Goal: Task Accomplishment & Management: Use online tool/utility

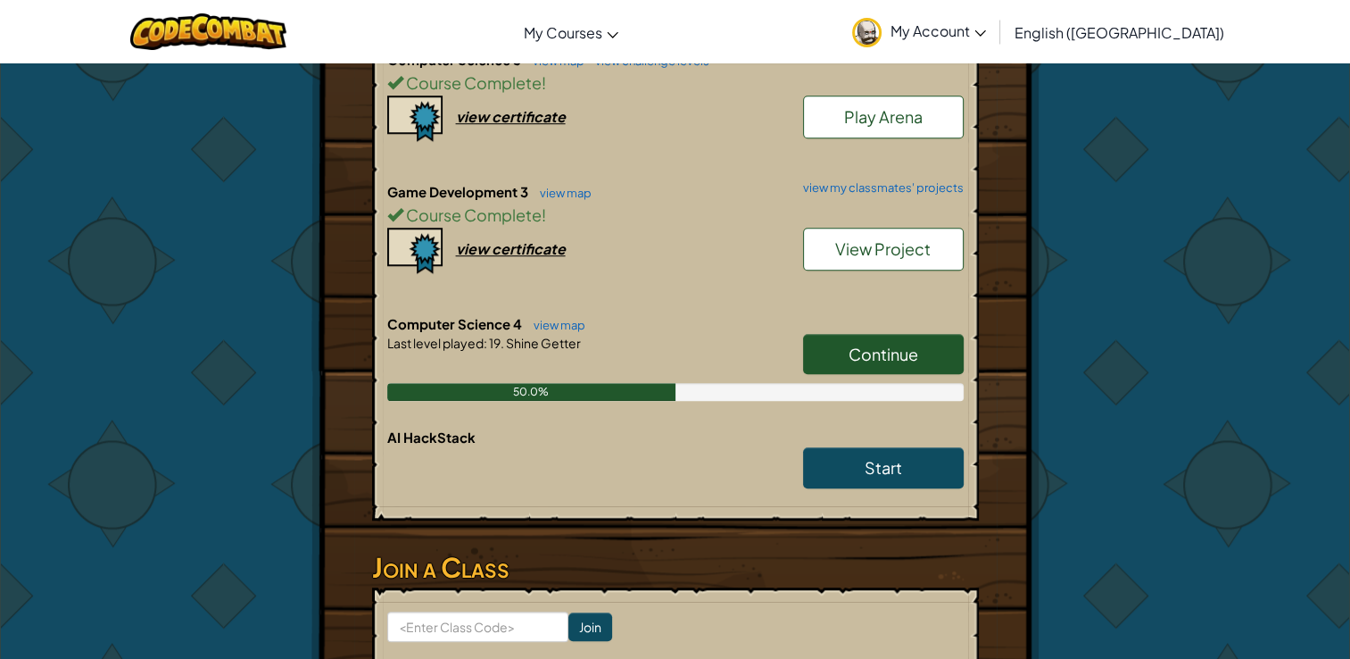
scroll to position [1249, 0]
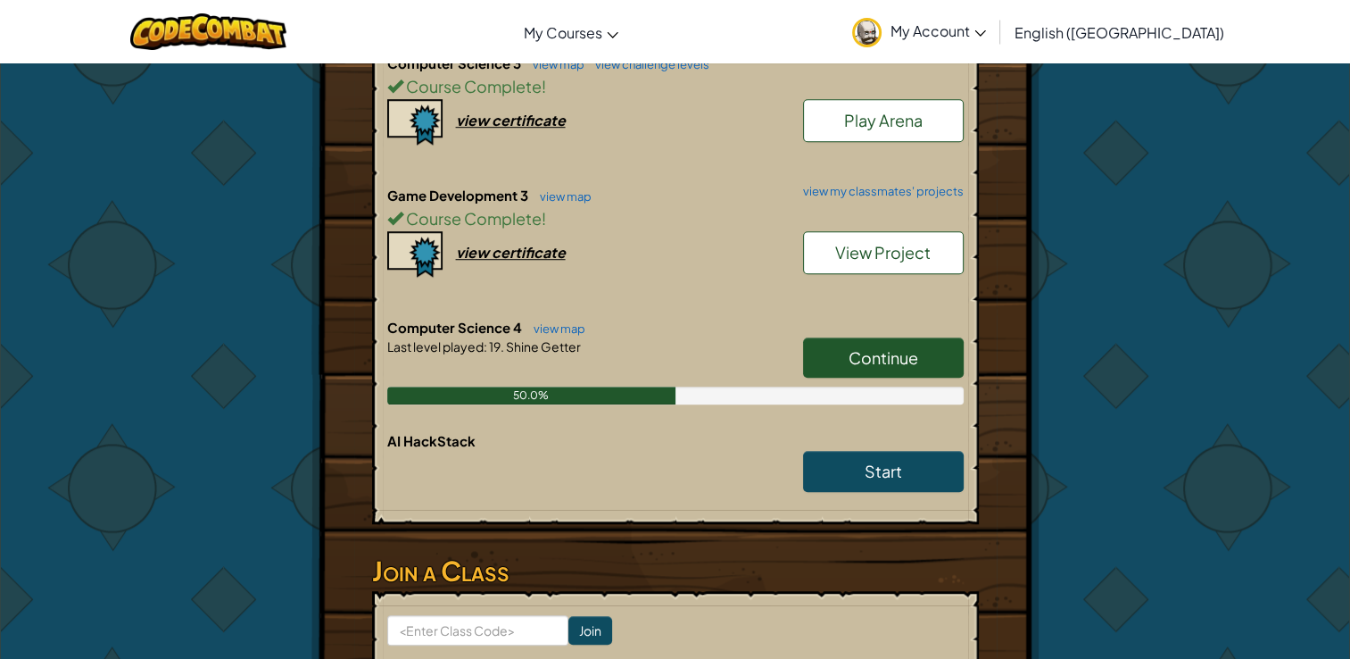
click at [891, 347] on span "Continue" at bounding box center [884, 357] width 70 height 21
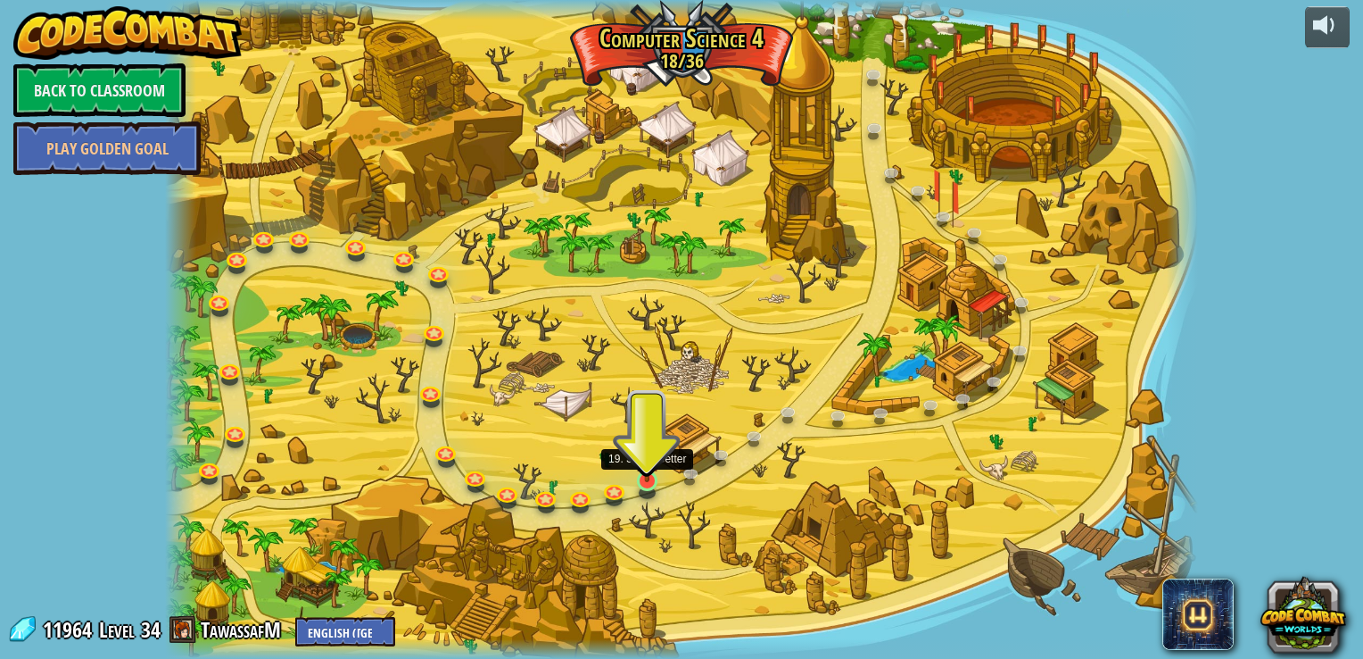
click at [644, 477] on img at bounding box center [647, 453] width 26 height 60
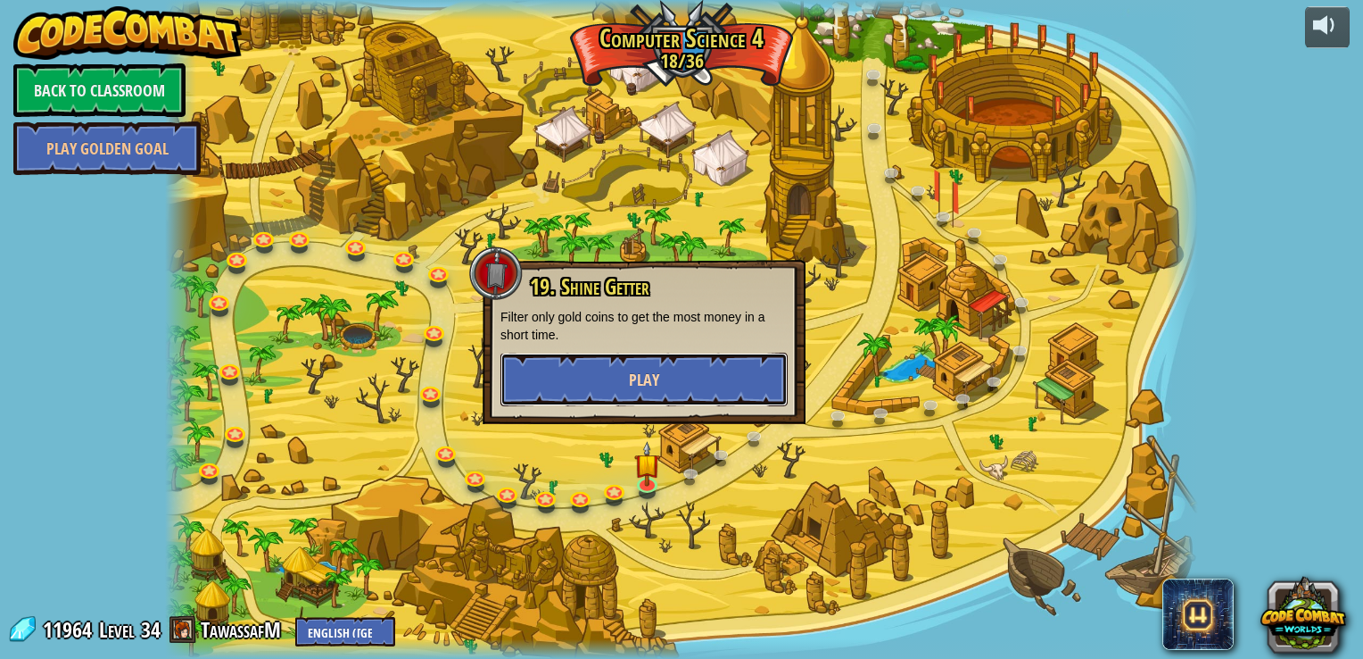
click at [673, 387] on button "Play" at bounding box center [644, 379] width 287 height 54
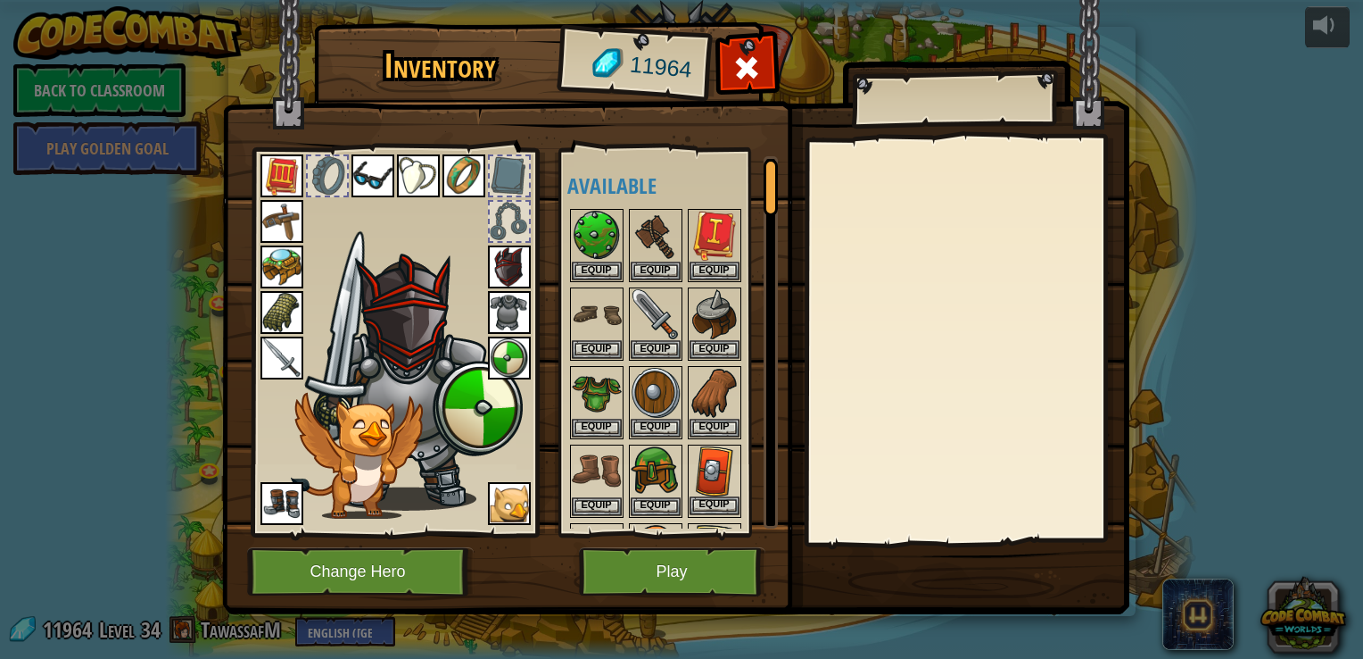
click at [703, 476] on img at bounding box center [715, 471] width 50 height 50
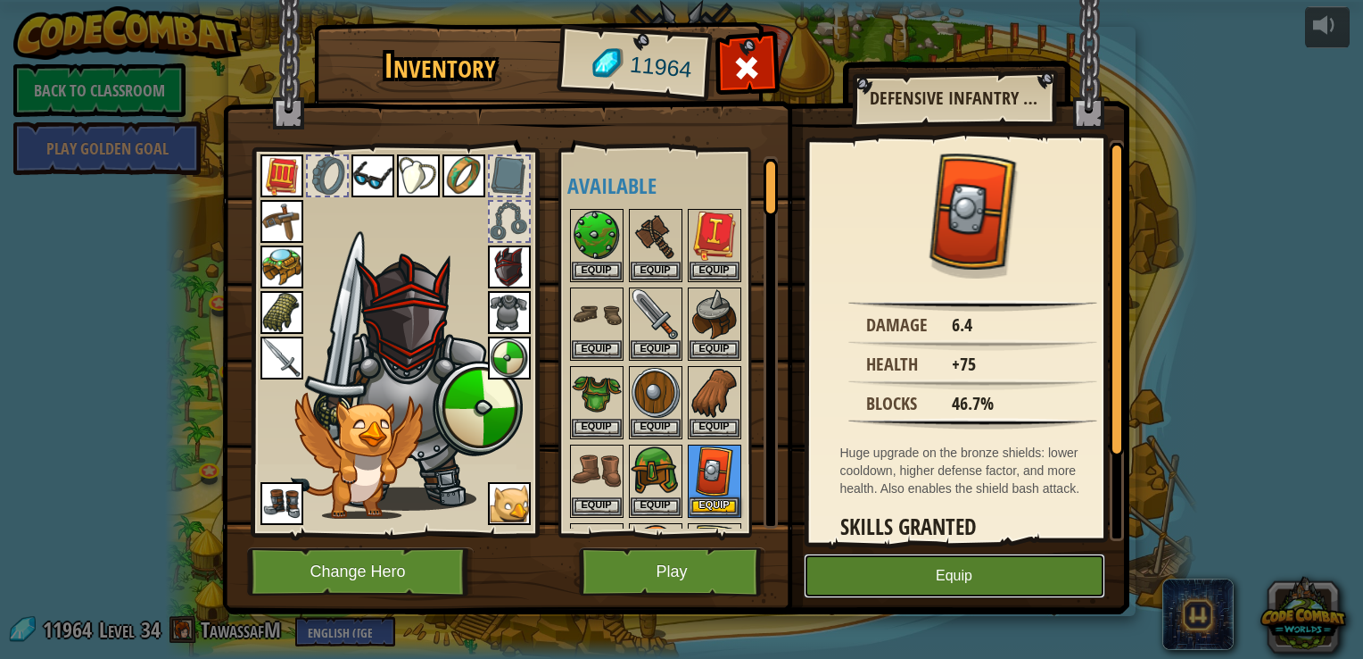
click at [964, 577] on button "Equip" at bounding box center [955, 575] width 302 height 45
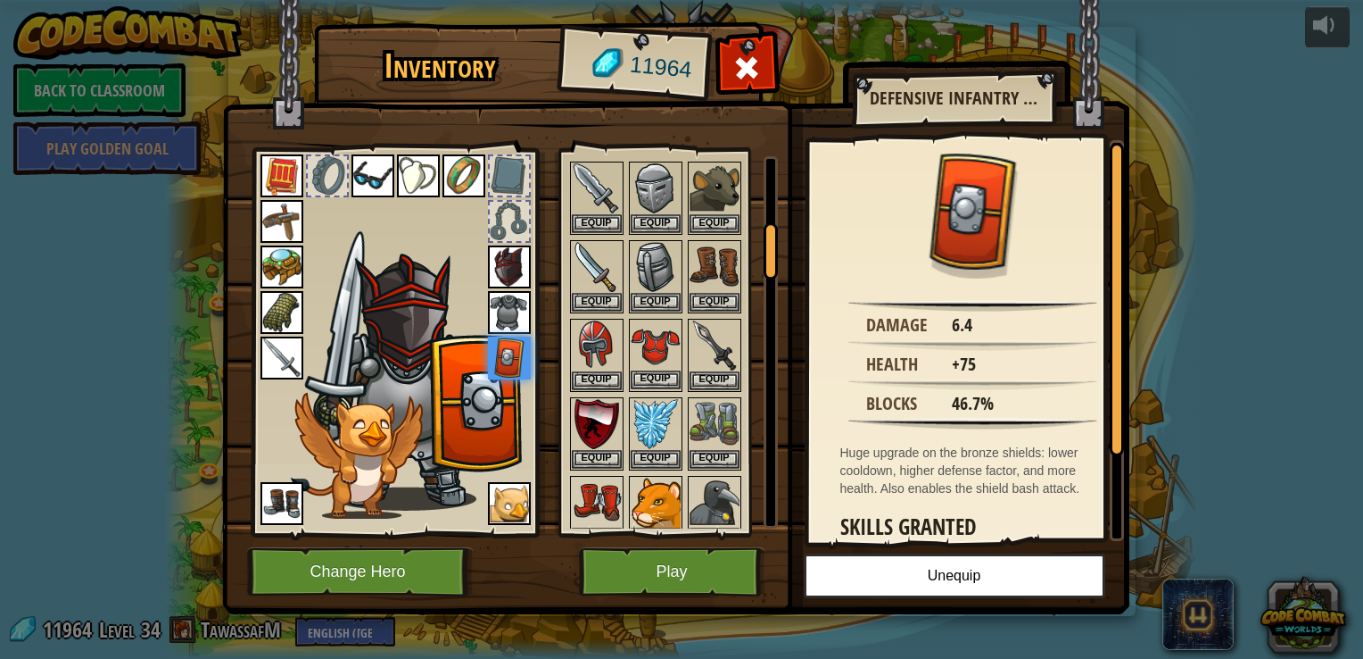
scroll to position [446, 0]
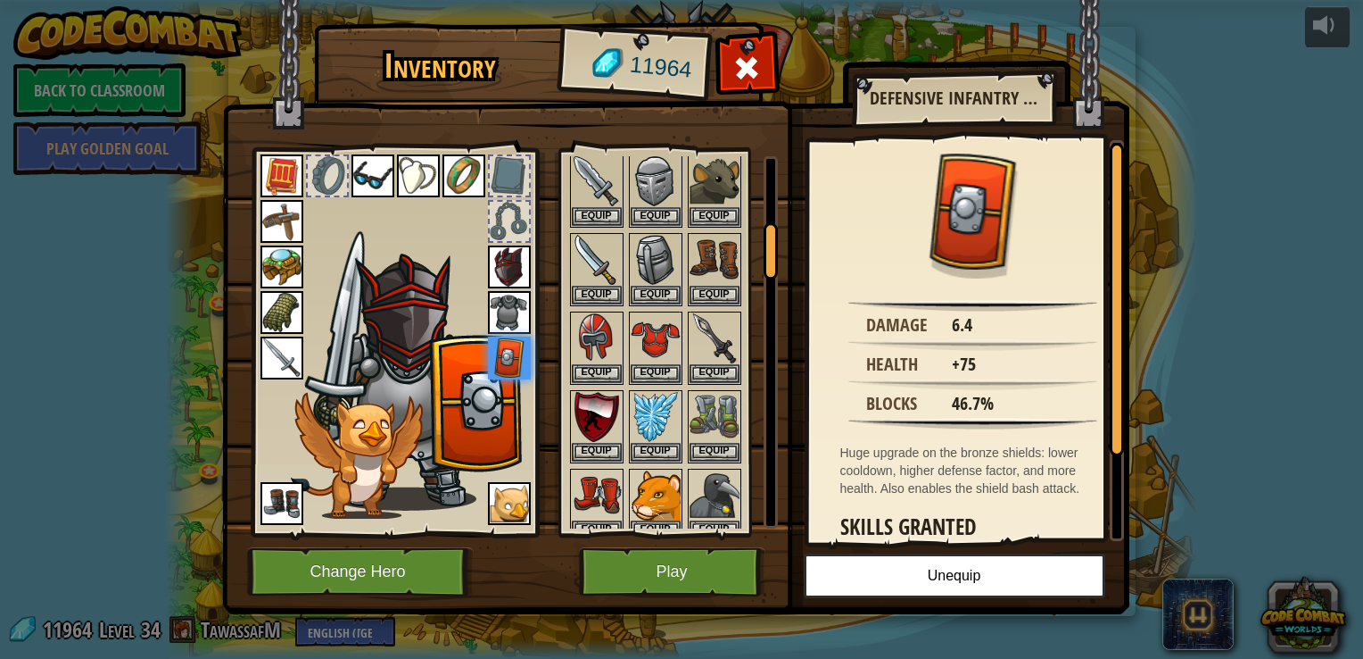
click at [511, 508] on img at bounding box center [509, 503] width 43 height 43
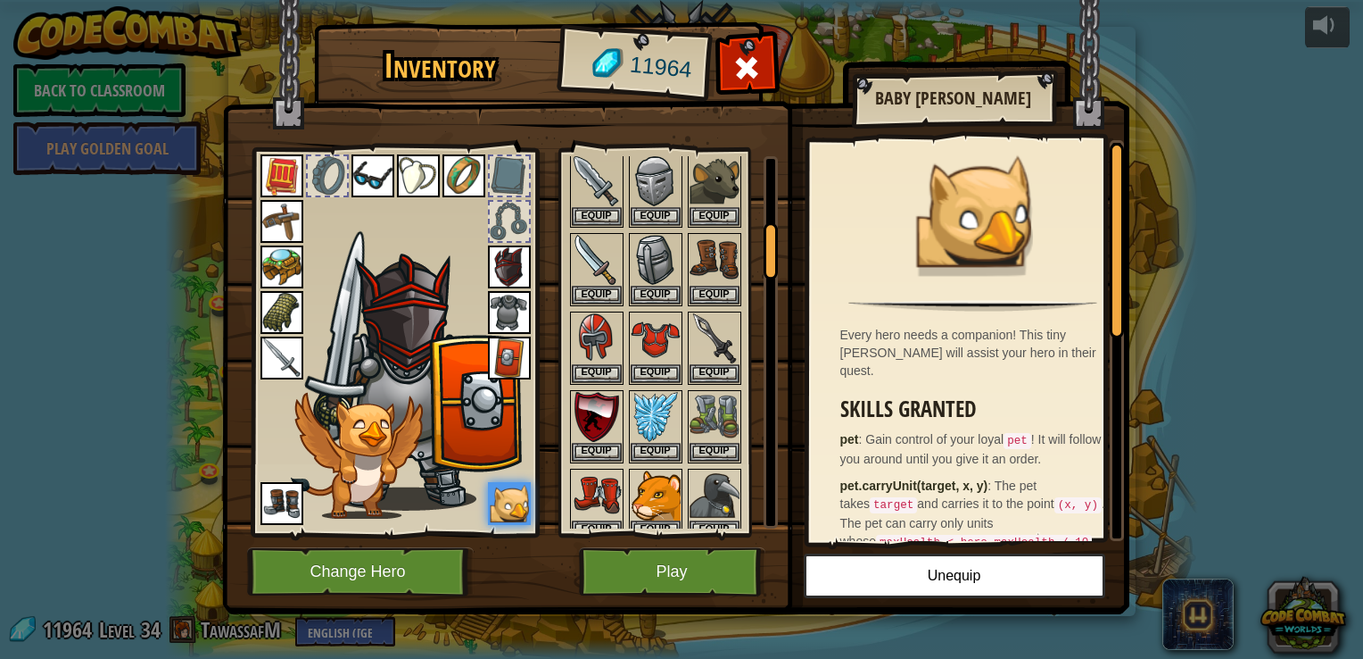
click at [503, 501] on img at bounding box center [509, 503] width 43 height 43
click at [644, 495] on img at bounding box center [656, 495] width 50 height 50
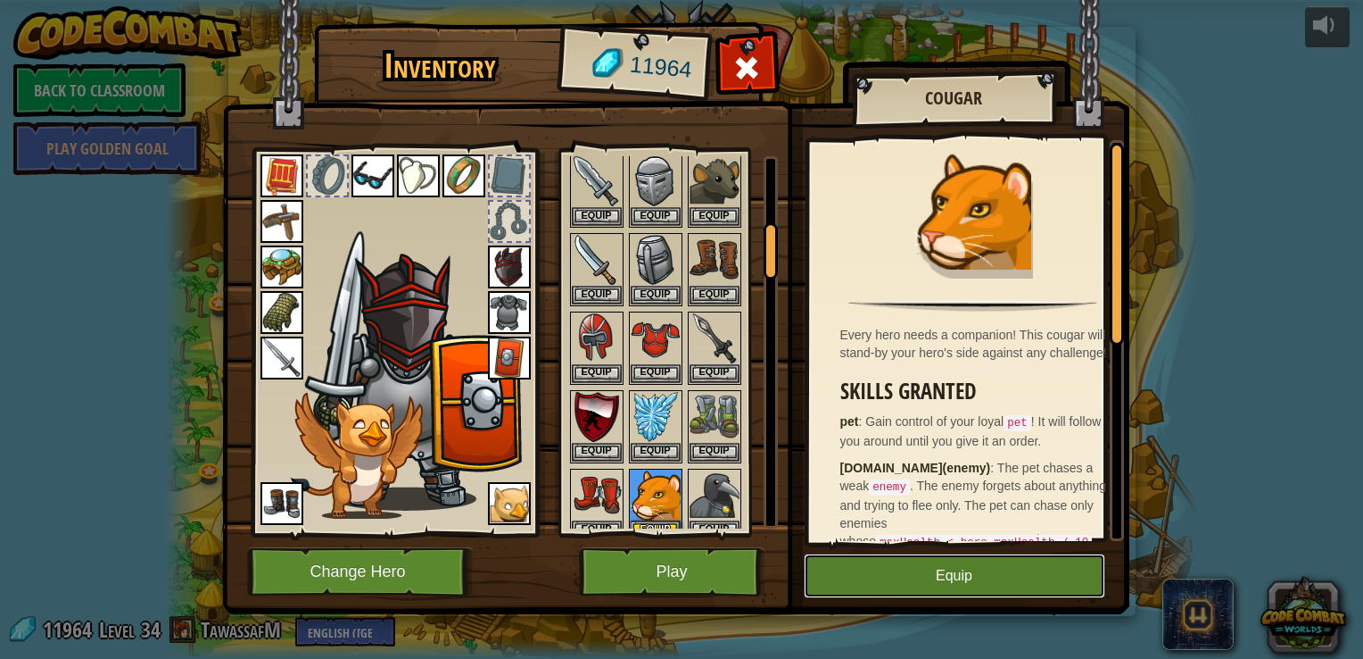
click at [963, 576] on button "Equip" at bounding box center [955, 575] width 302 height 45
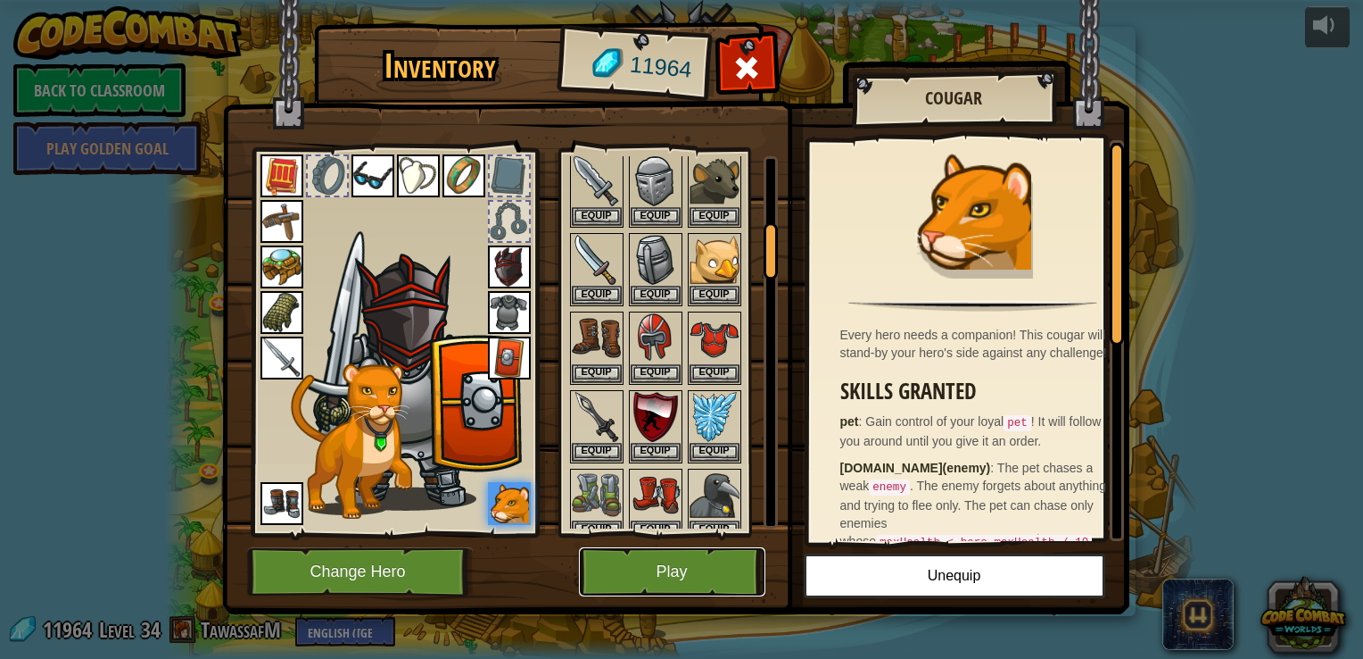
click at [689, 572] on button "Play" at bounding box center [672, 571] width 186 height 49
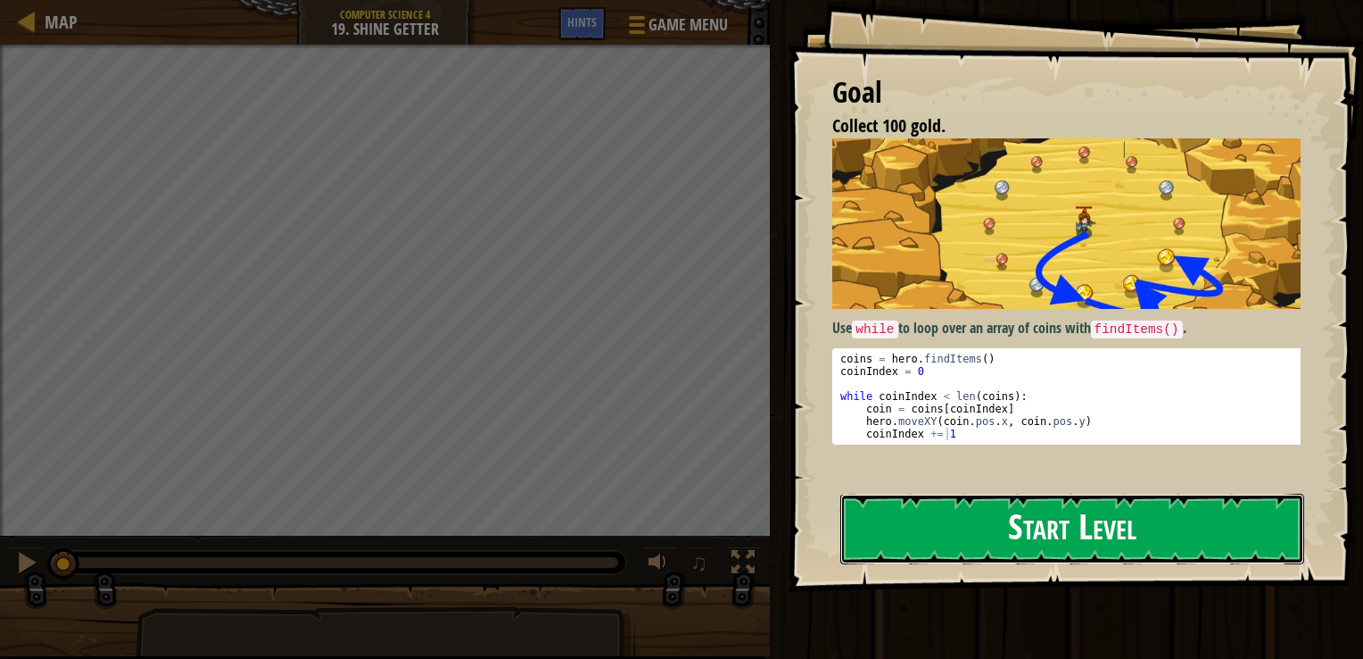
click at [1039, 516] on button "Start Level" at bounding box center [1073, 528] width 464 height 70
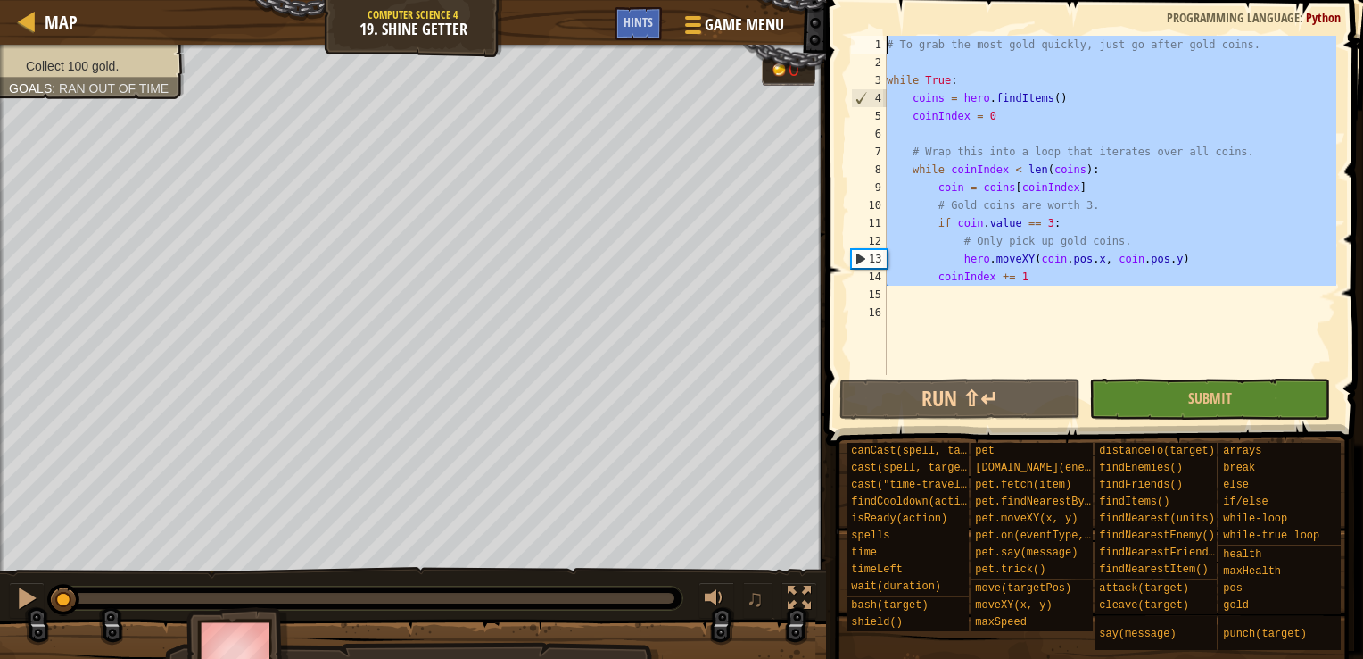
drag, startPoint x: 910, startPoint y: 291, endPoint x: 833, endPoint y: 16, distance: 285.3
click at [833, 16] on div "1 2 3 4 5 6 7 8 9 10 11 12 13 14 15 16 # To grab the most gold quickly, just go…" at bounding box center [1092, 258] width 543 height 498
paste textarea "coinIndex += 1"
type textarea "coinIndex += 1"
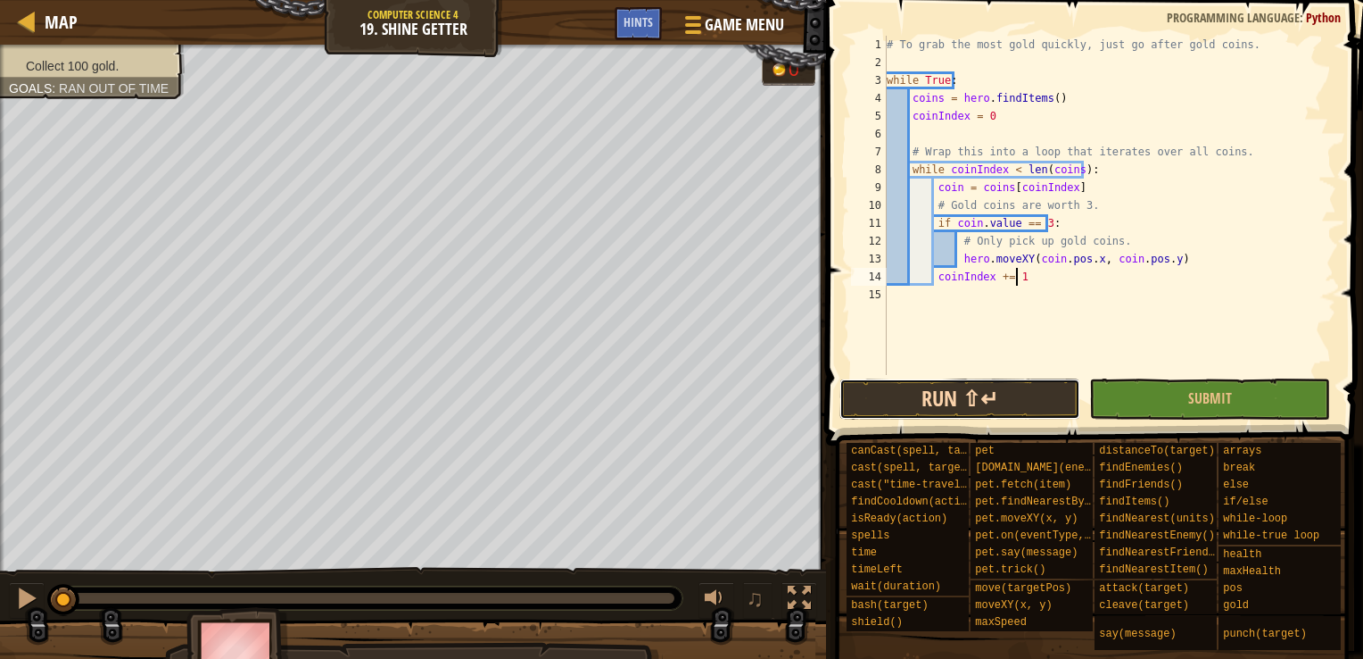
click at [1010, 394] on button "Run ⇧↵" at bounding box center [960, 398] width 241 height 41
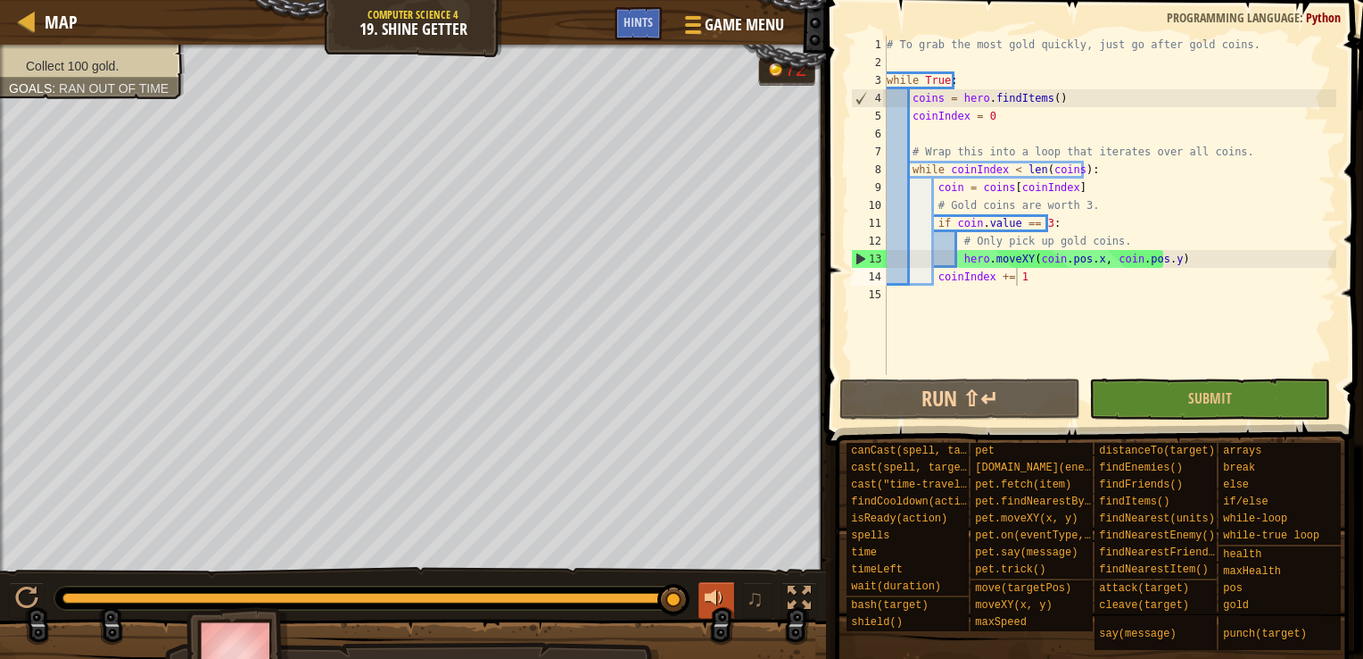
click at [717, 590] on div at bounding box center [716, 597] width 23 height 23
click at [720, 591] on div at bounding box center [716, 597] width 23 height 23
click at [722, 10] on button "Game Menu" at bounding box center [733, 28] width 130 height 44
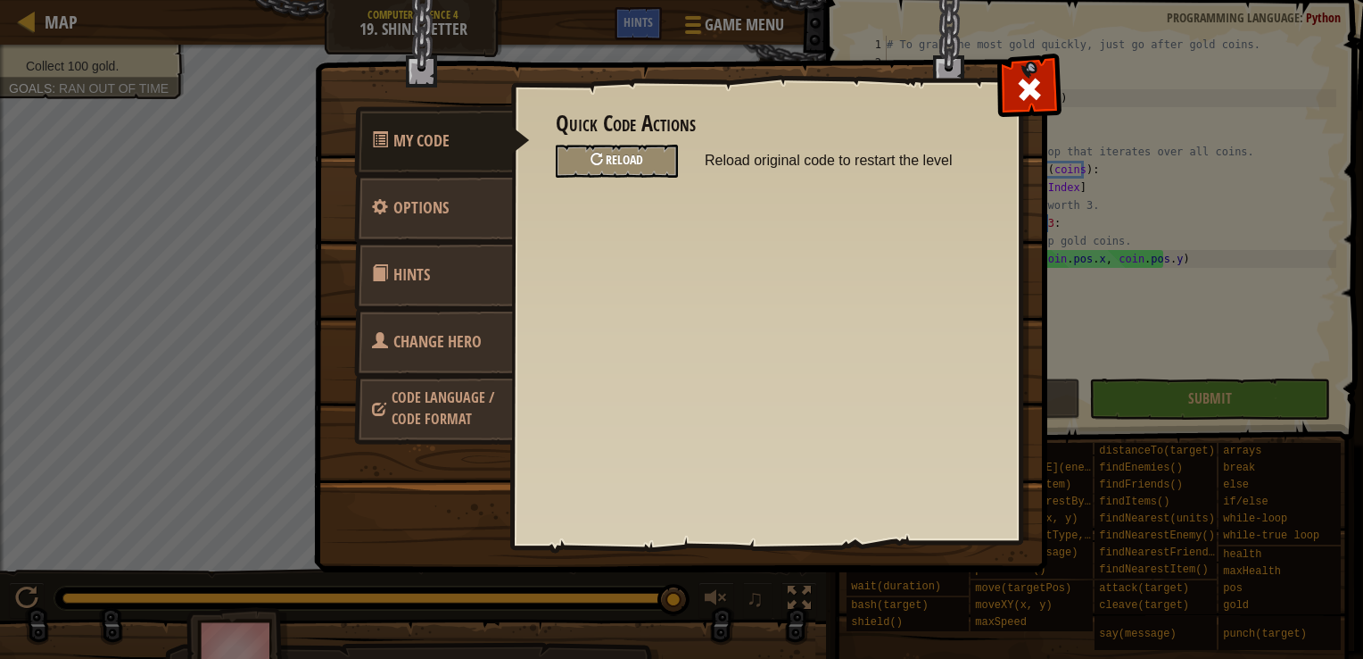
click at [644, 161] on div "Reload" at bounding box center [617, 161] width 122 height 33
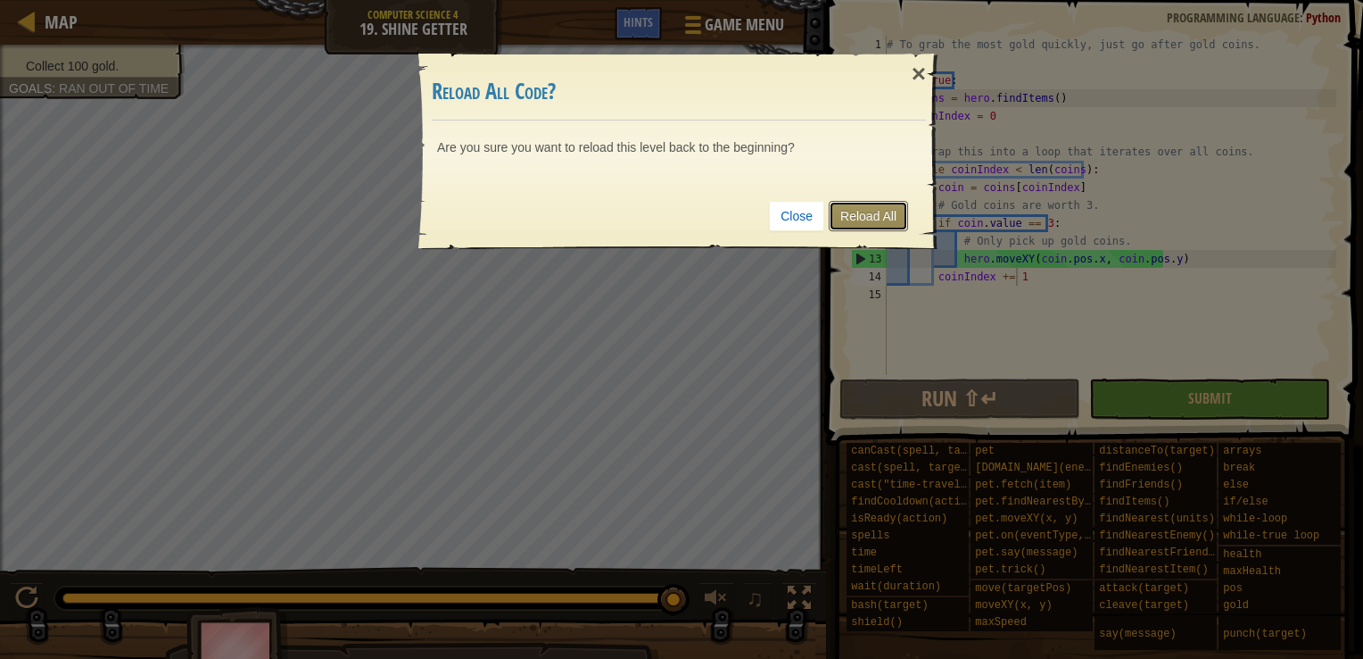
click at [835, 216] on link "Reload All" at bounding box center [868, 216] width 79 height 30
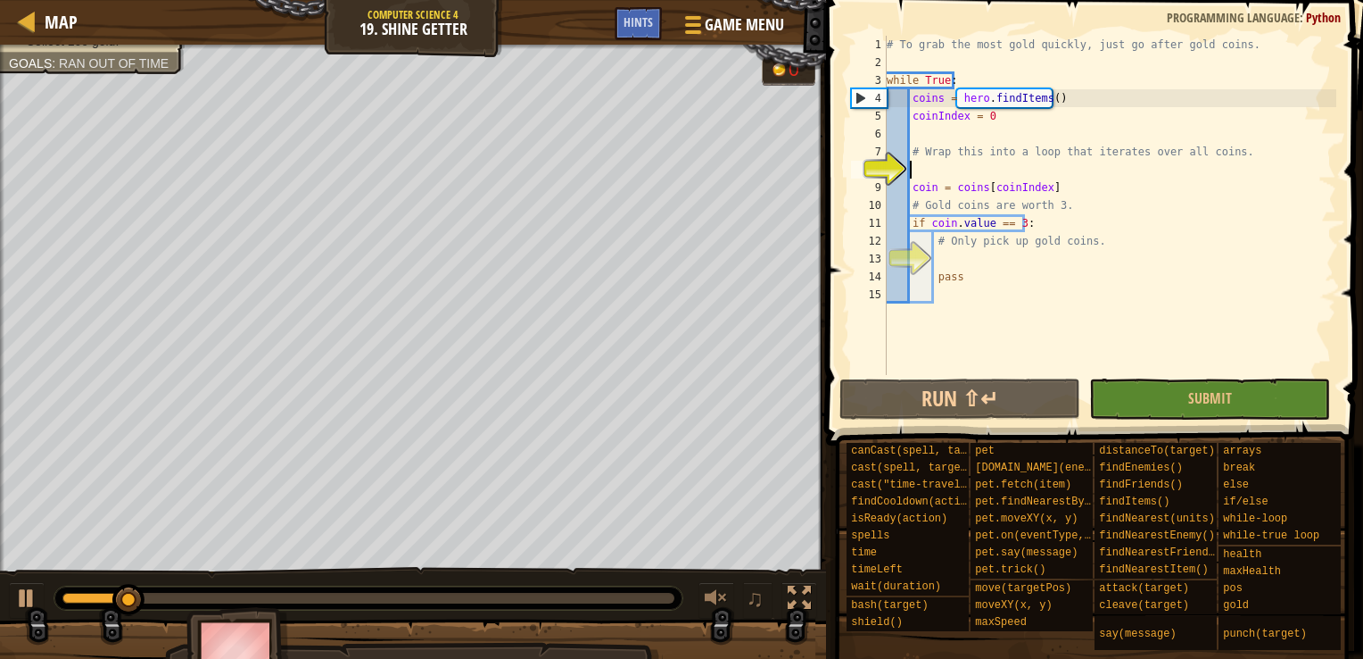
click at [1048, 270] on div "# To grab the most gold quickly, just go after gold coins. while True : coins =…" at bounding box center [1109, 223] width 453 height 375
type textarea "pass"
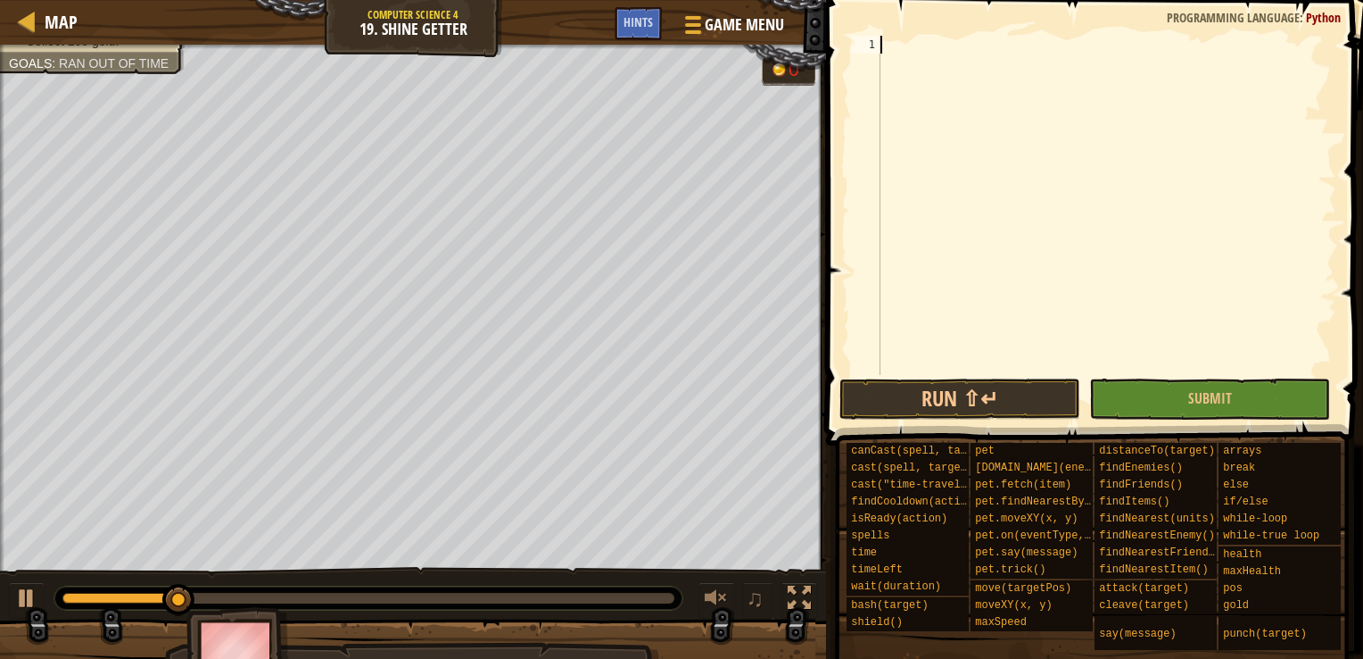
paste textarea "coinIndex += 1"
type textarea "coinIndex += 1"
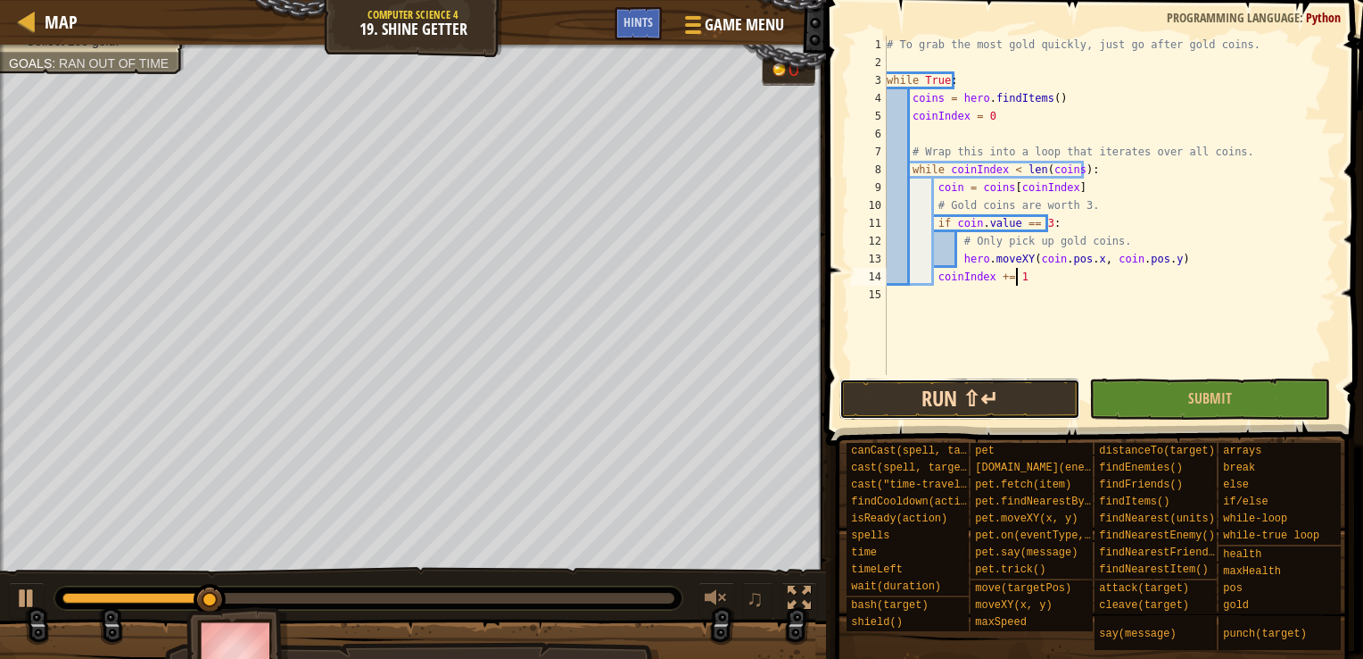
click at [988, 408] on button "Run ⇧↵" at bounding box center [960, 398] width 241 height 41
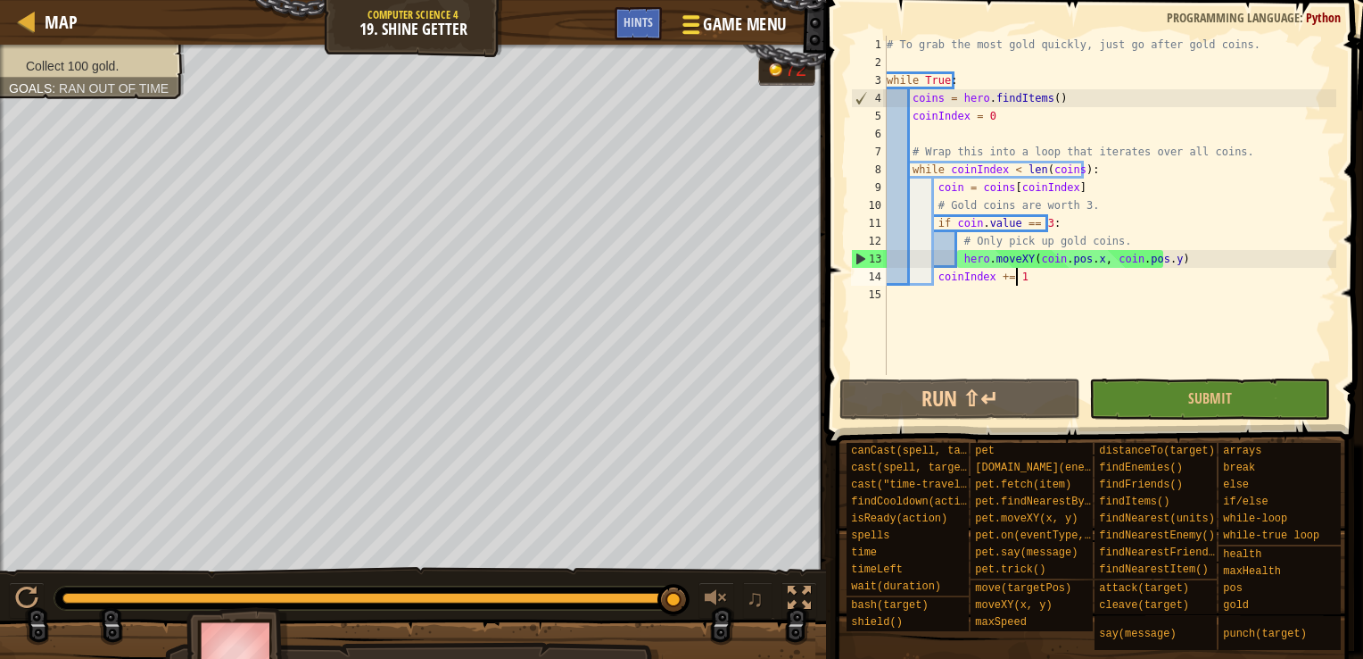
click at [729, 20] on span "Game Menu" at bounding box center [744, 24] width 83 height 24
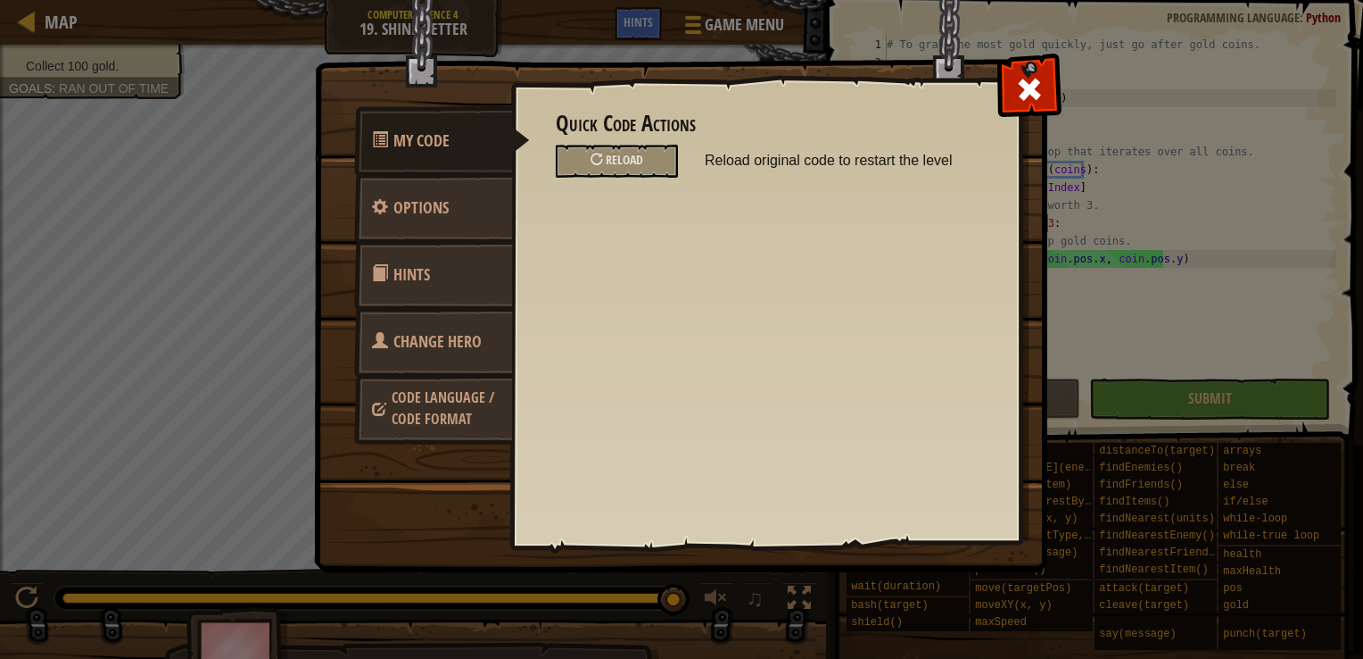
click at [430, 348] on span "Change Hero" at bounding box center [438, 341] width 88 height 22
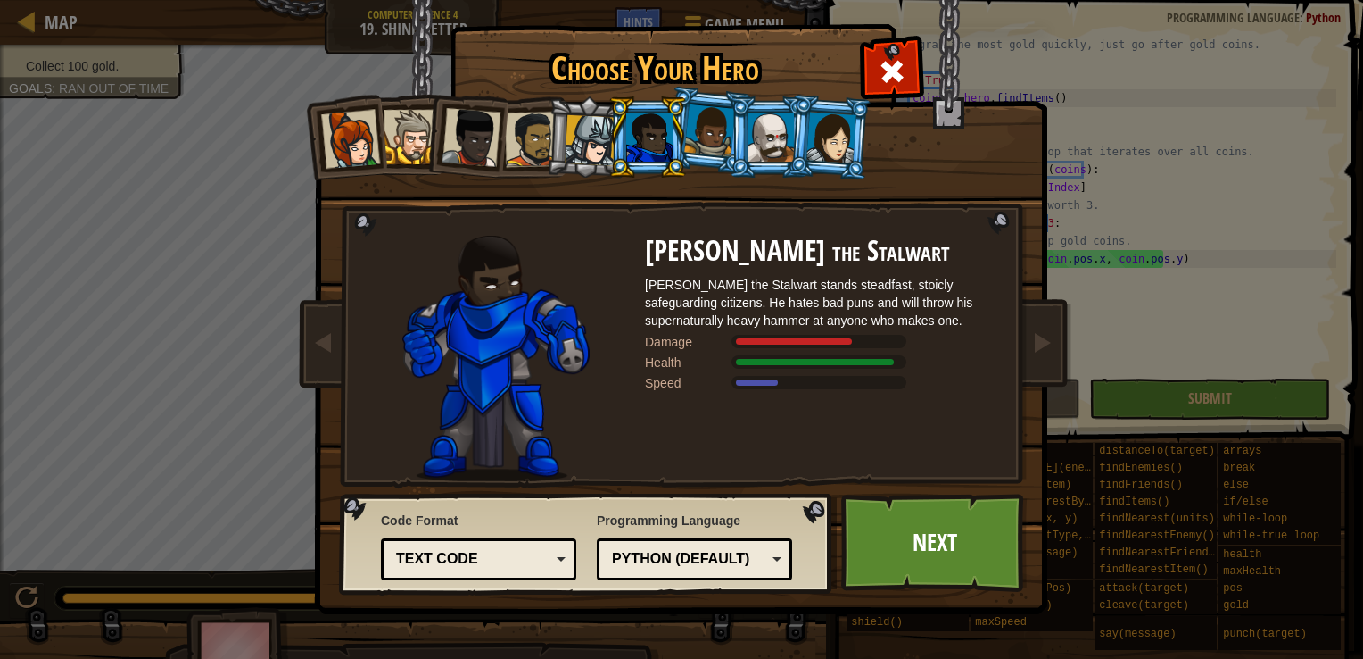
click at [772, 129] on div at bounding box center [771, 137] width 46 height 48
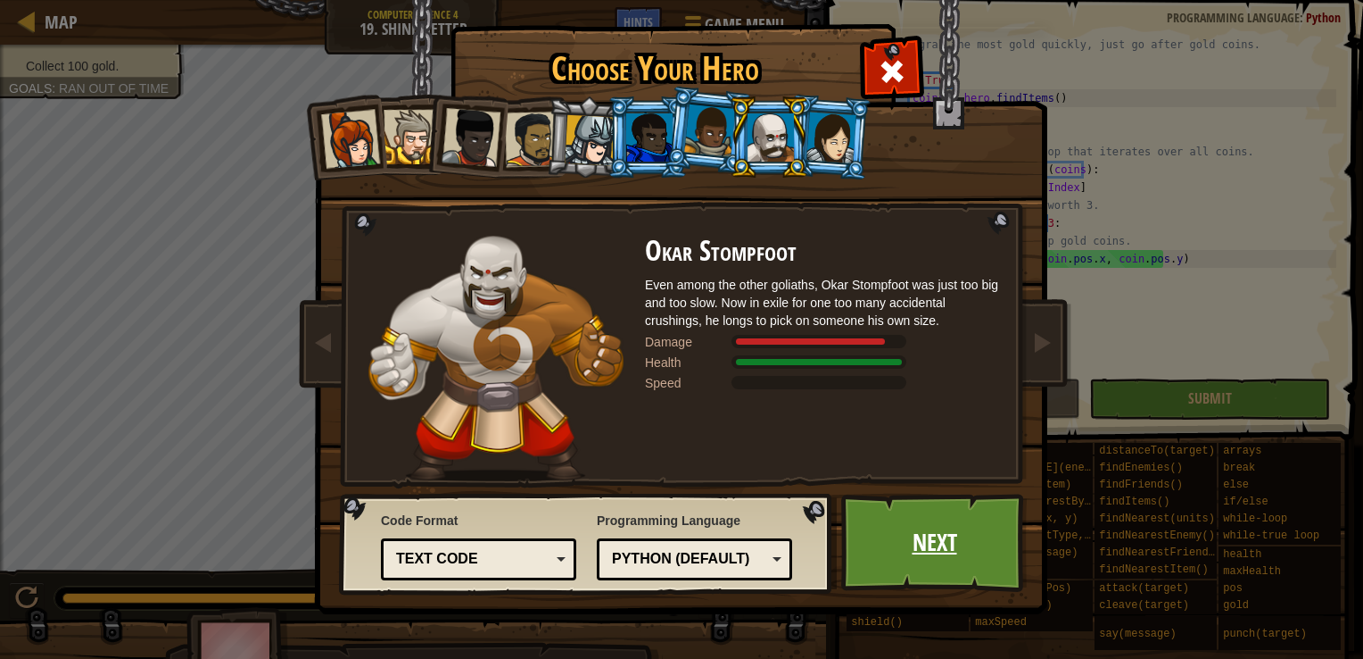
click at [932, 530] on link "Next" at bounding box center [934, 542] width 186 height 98
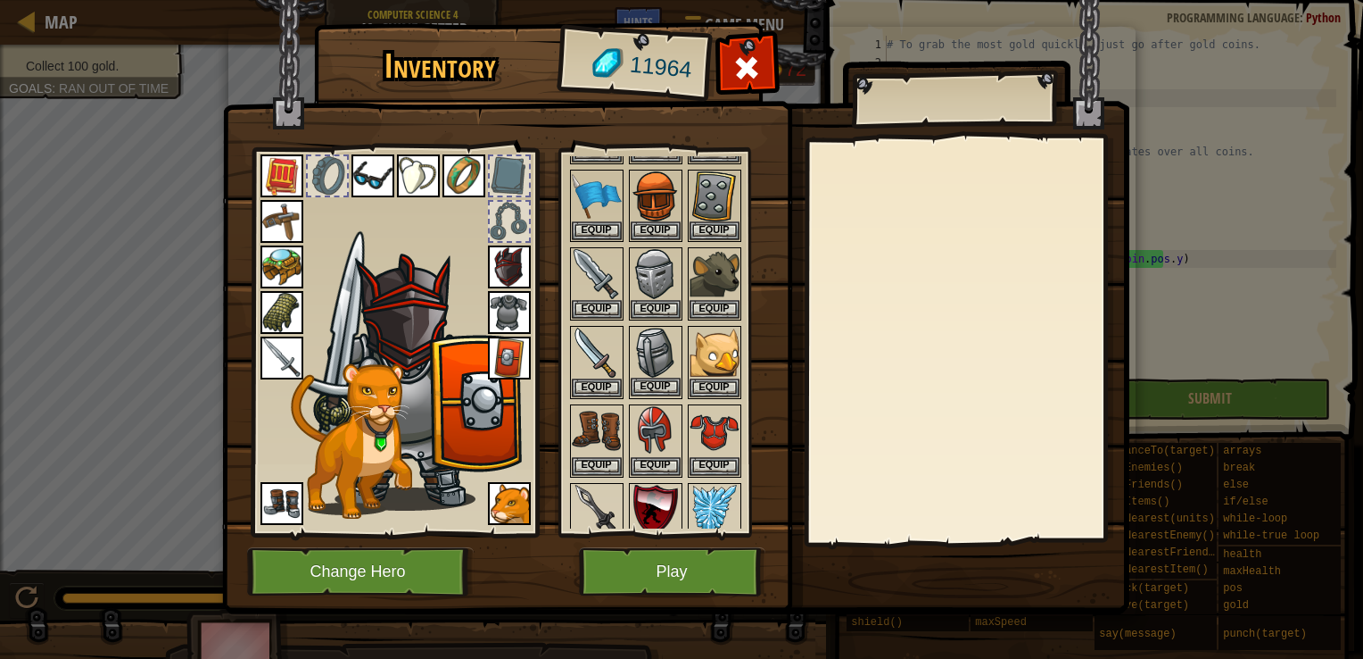
scroll to position [357, 0]
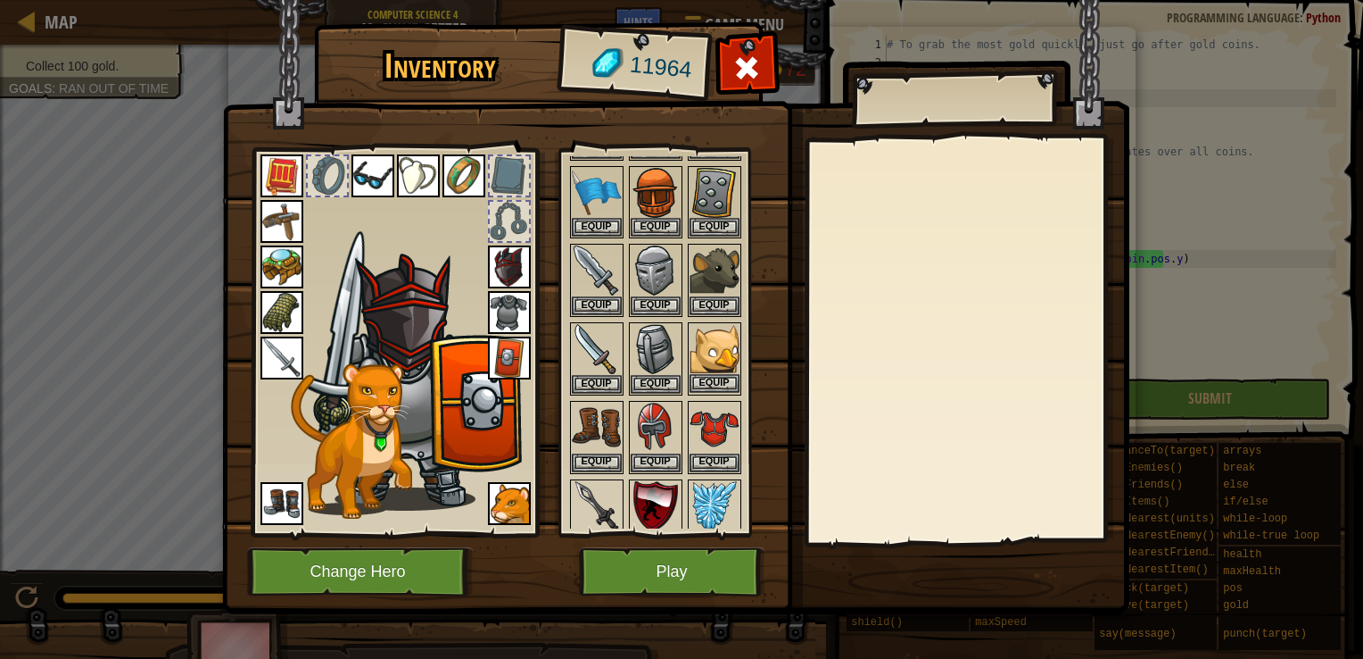
click at [717, 344] on img at bounding box center [715, 349] width 50 height 50
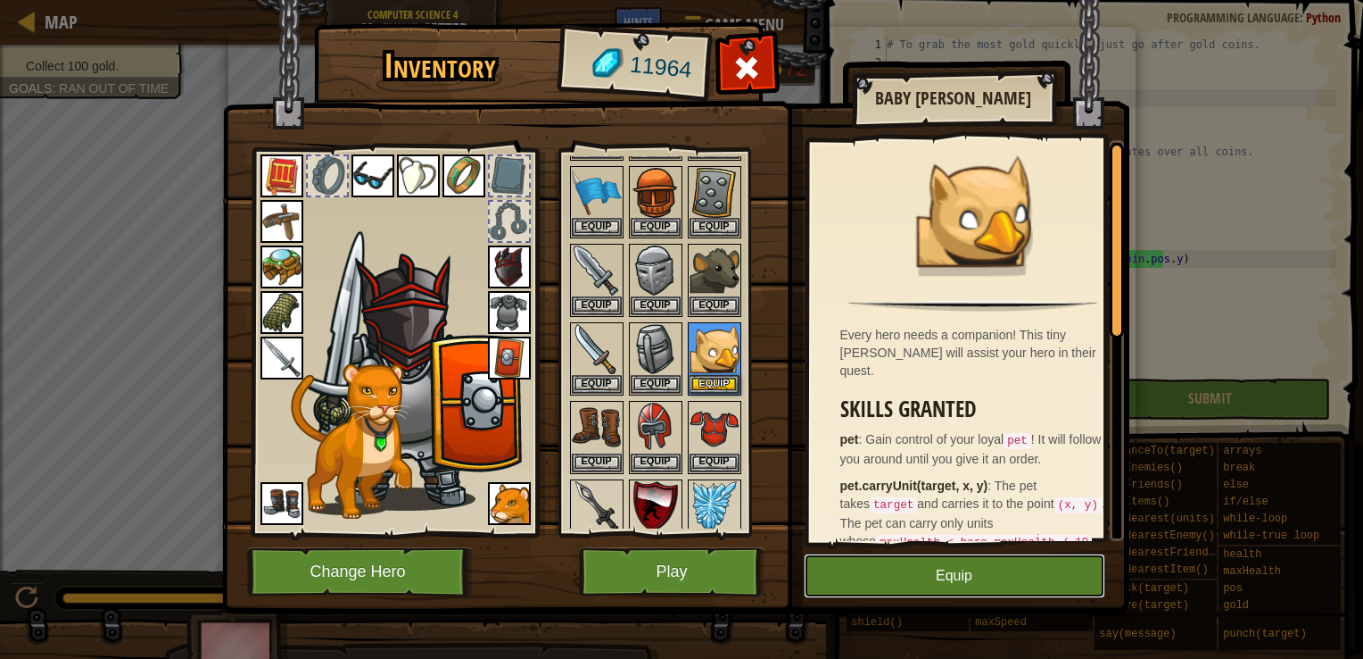
click at [935, 562] on button "Equip" at bounding box center [955, 575] width 302 height 45
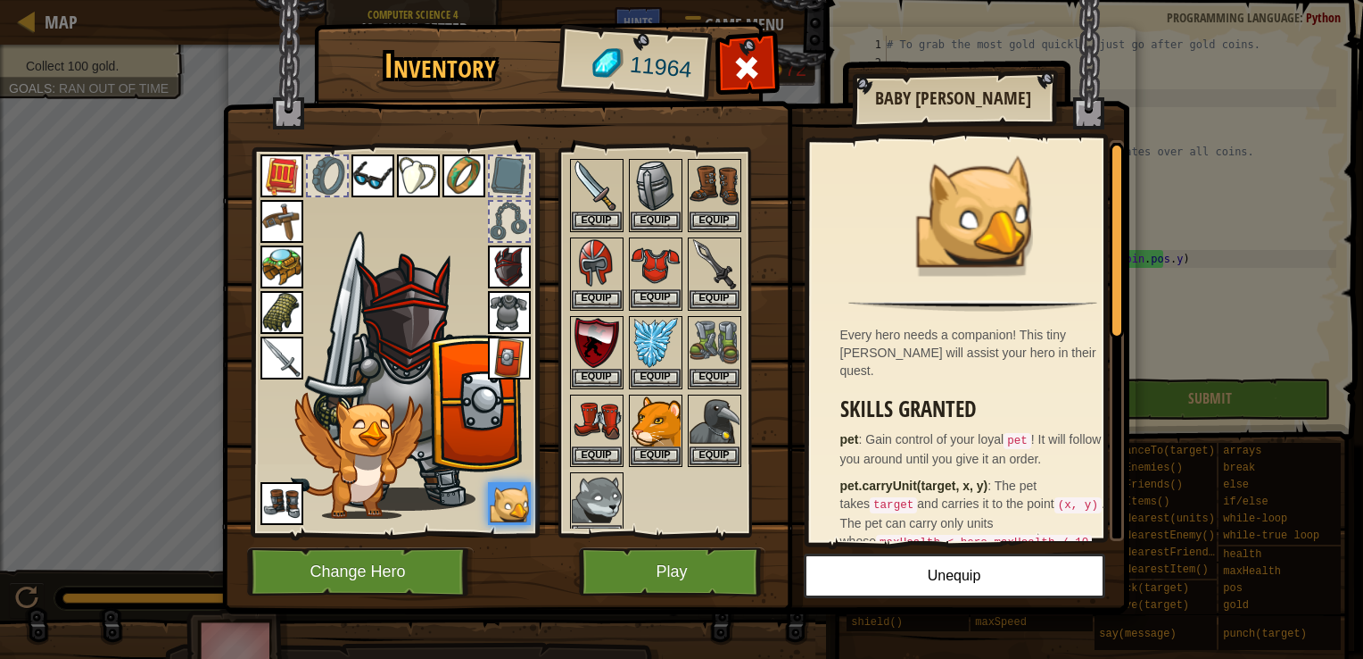
scroll to position [535, 0]
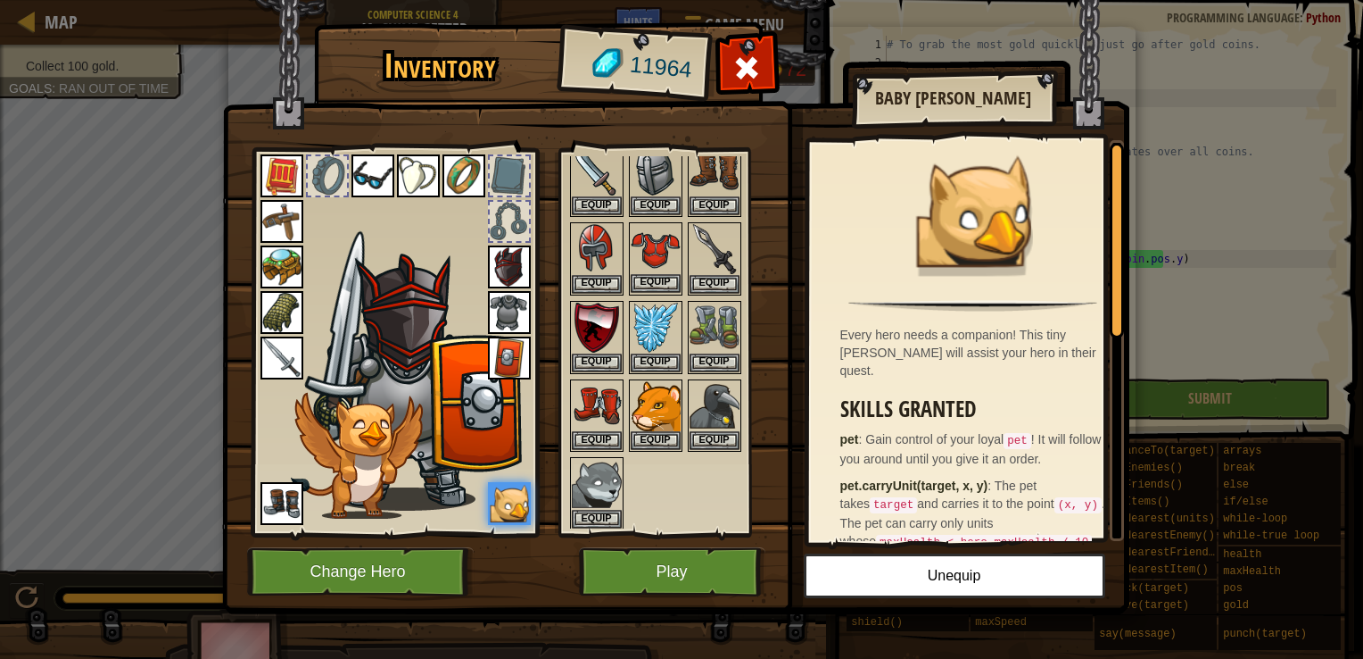
click at [655, 234] on img at bounding box center [656, 249] width 50 height 50
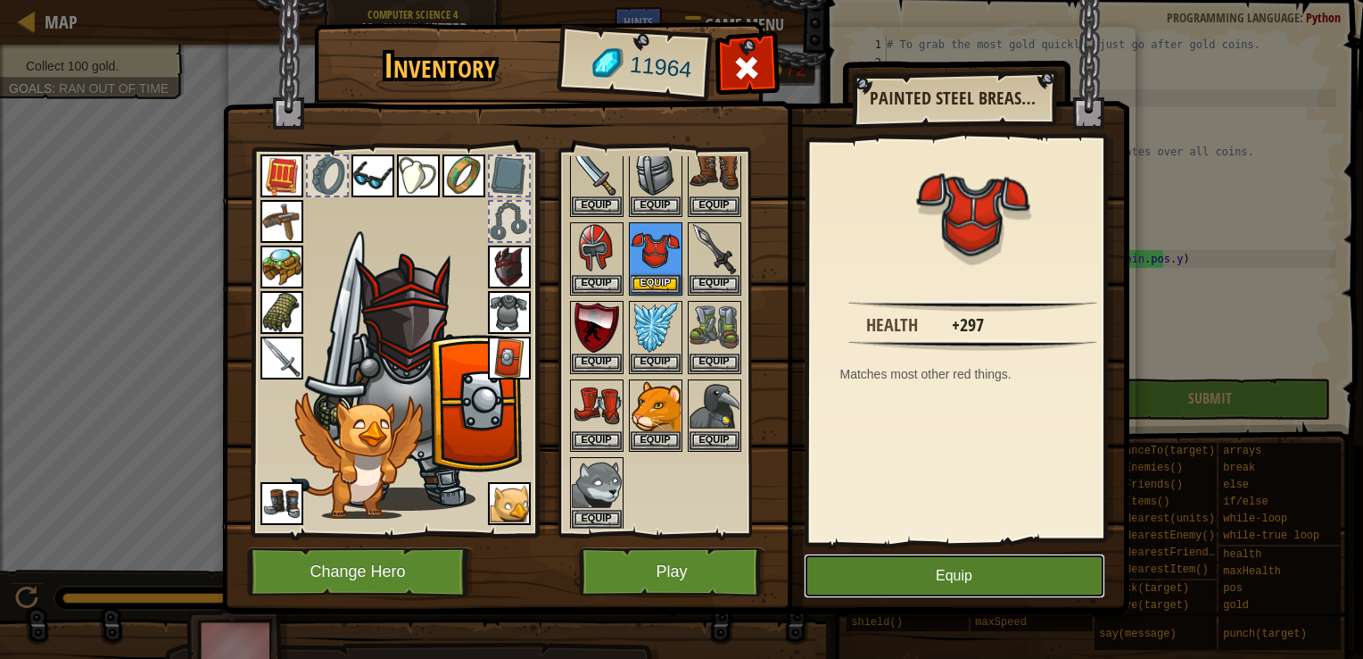
click at [904, 566] on button "Equip" at bounding box center [955, 575] width 302 height 45
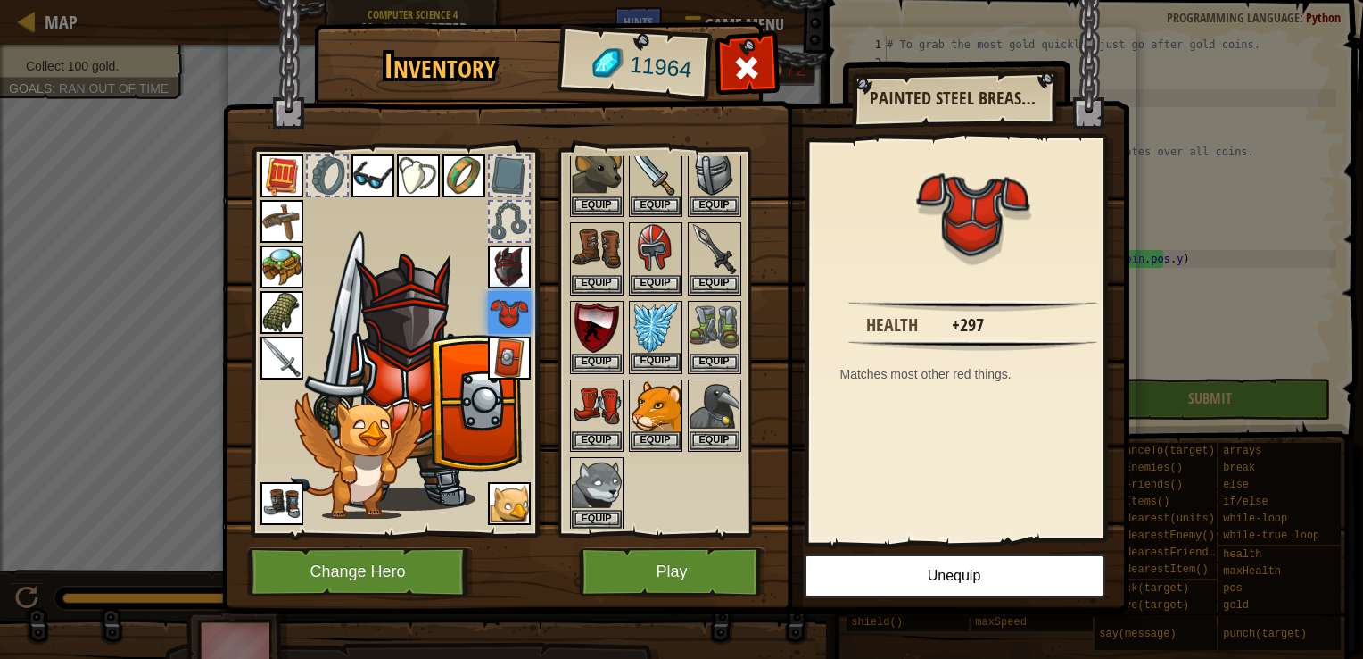
click at [656, 329] on img at bounding box center [656, 327] width 50 height 50
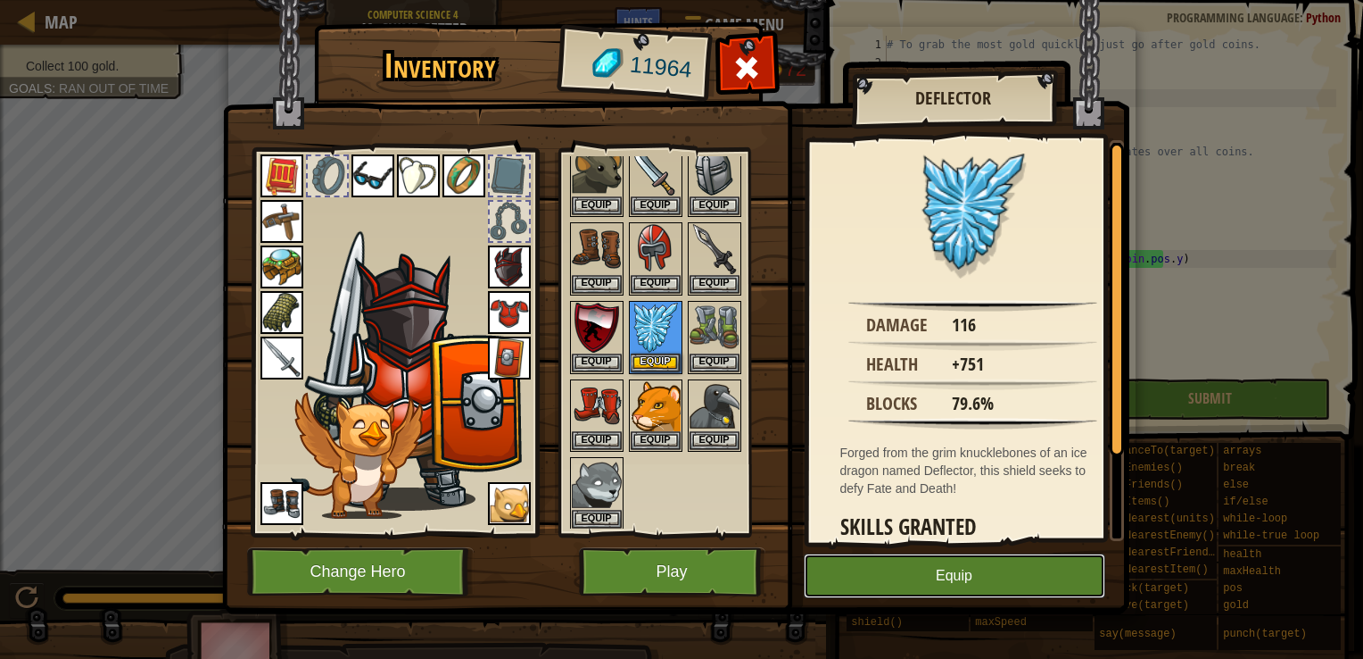
click at [929, 583] on button "Equip" at bounding box center [955, 575] width 302 height 45
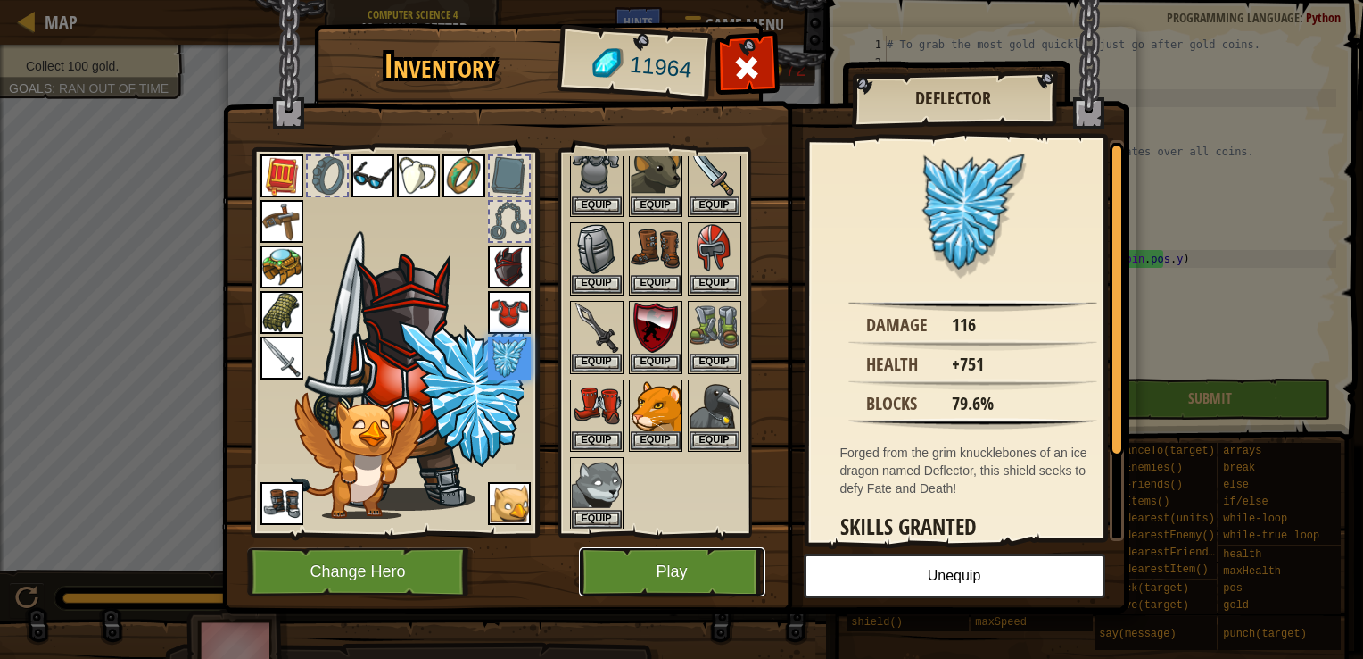
click at [692, 576] on button "Play" at bounding box center [672, 571] width 186 height 49
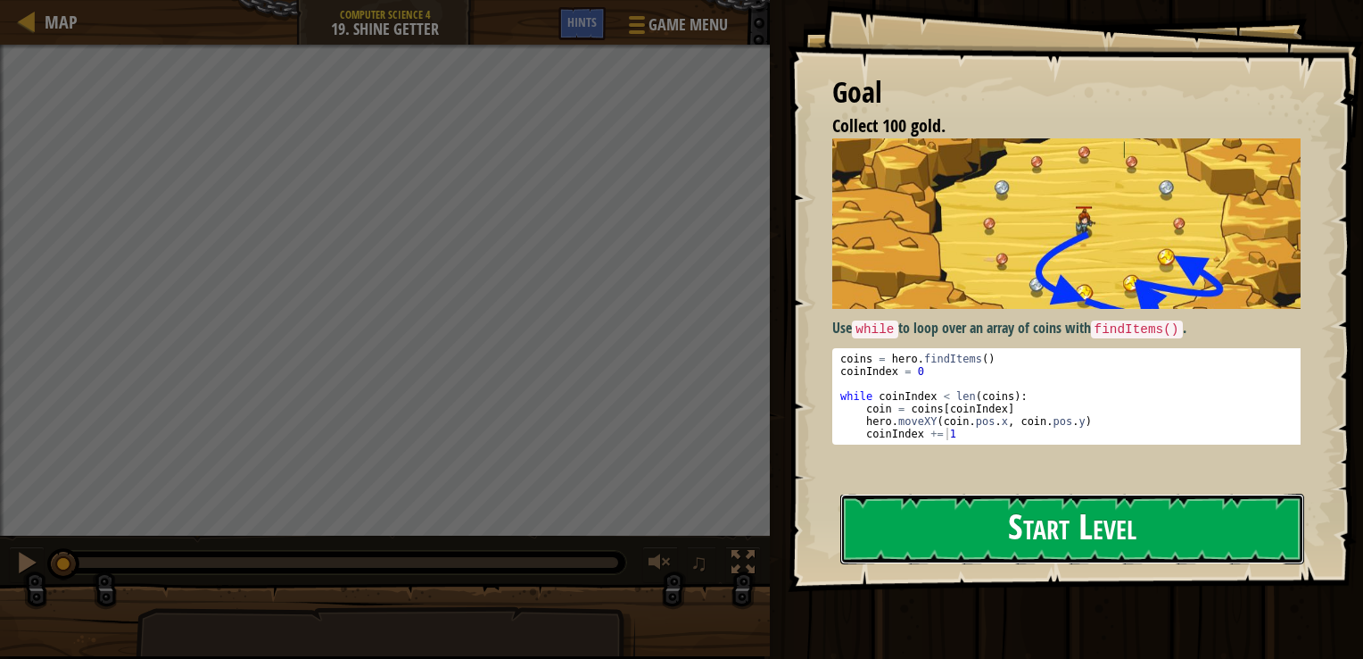
click at [1072, 531] on button "Start Level" at bounding box center [1073, 528] width 464 height 70
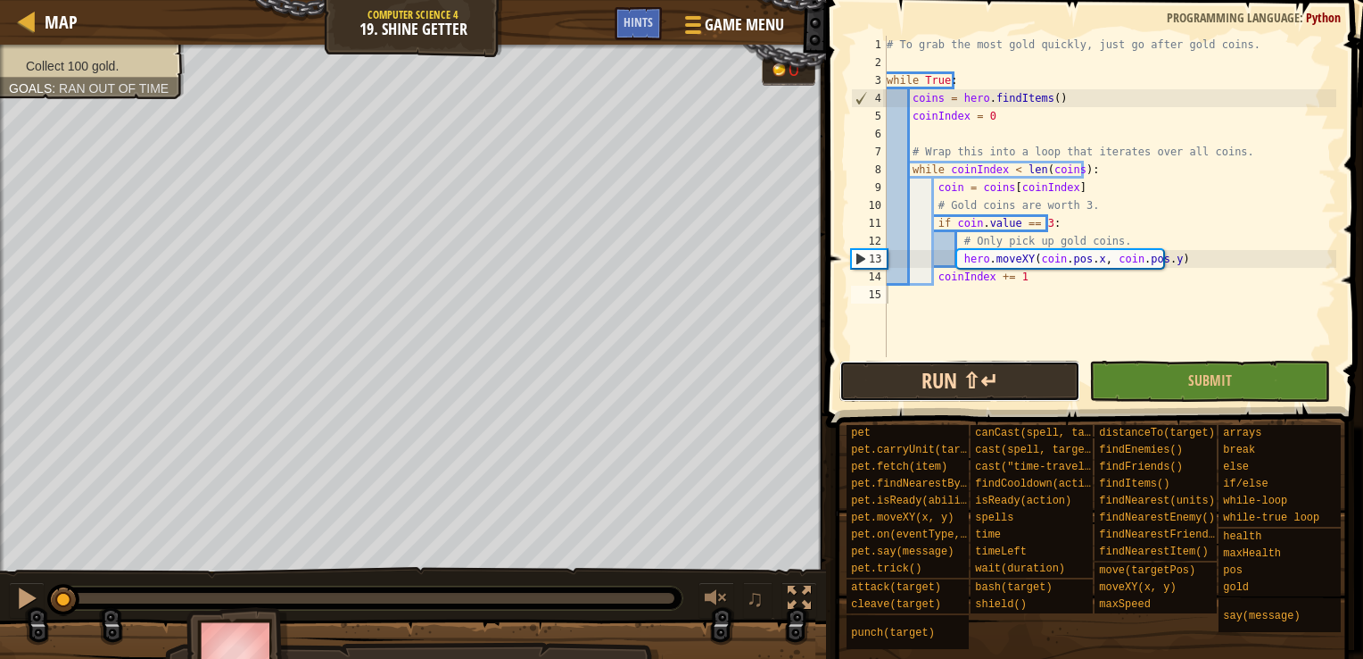
click at [871, 373] on button "Run ⇧↵" at bounding box center [960, 380] width 241 height 41
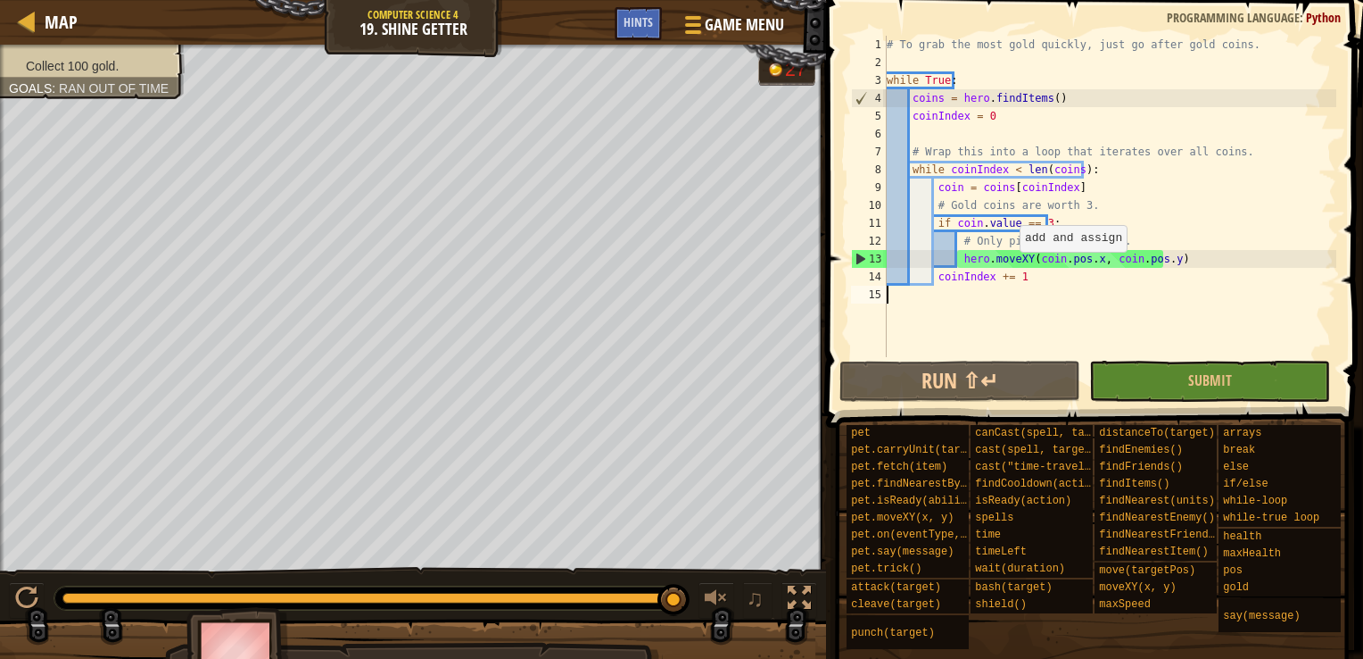
click at [1010, 269] on div "# To grab the most gold quickly, just go after gold coins. while True : coins =…" at bounding box center [1109, 214] width 453 height 357
type textarea "coinIndex += 1"
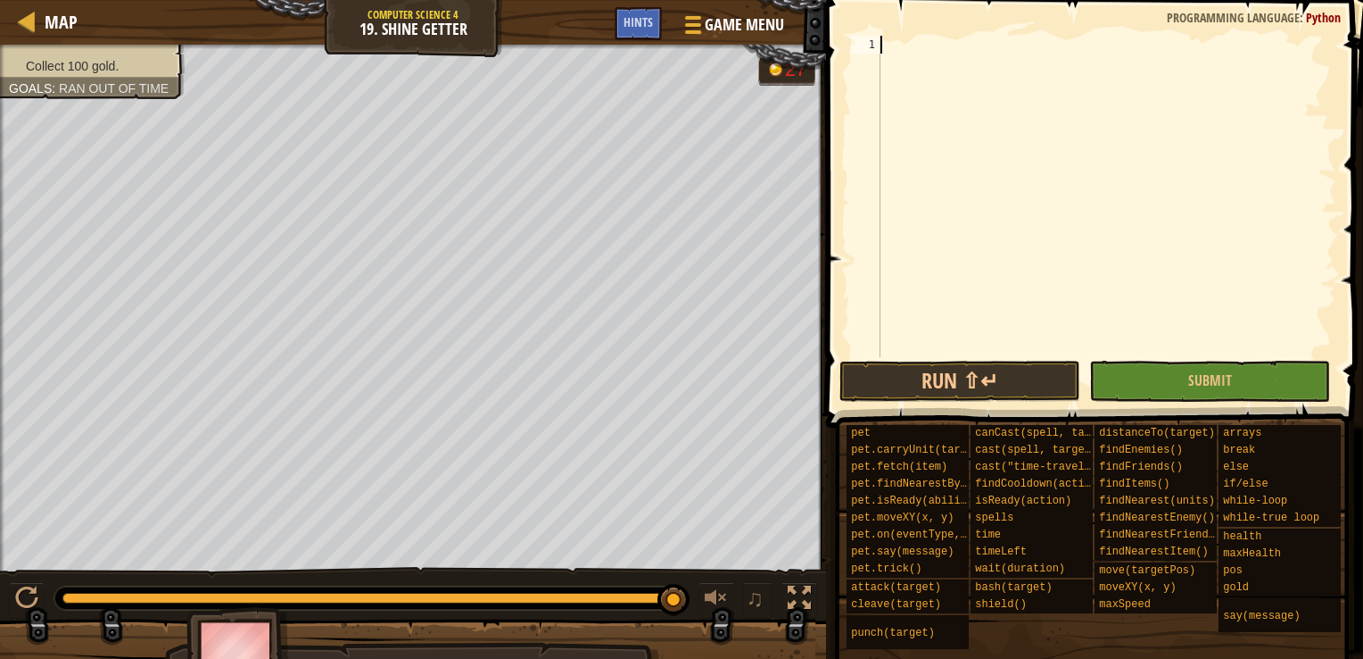
paste textarea
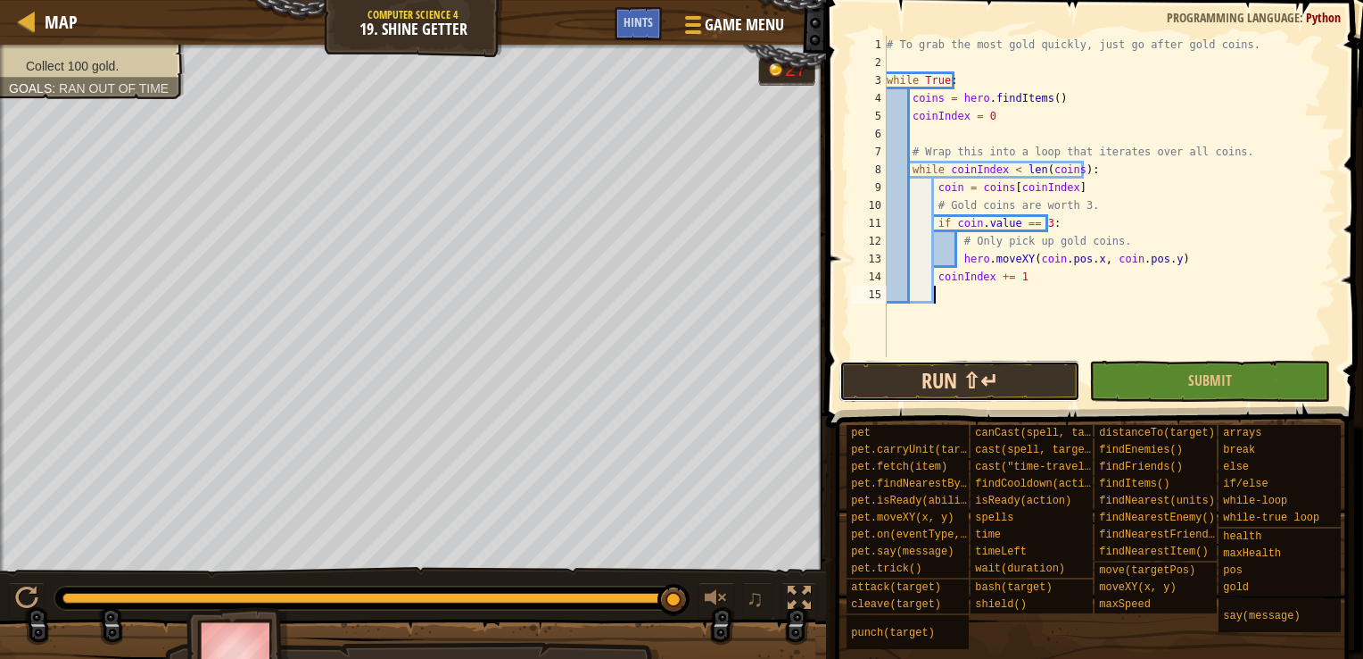
click at [973, 384] on button "Run ⇧↵" at bounding box center [960, 380] width 241 height 41
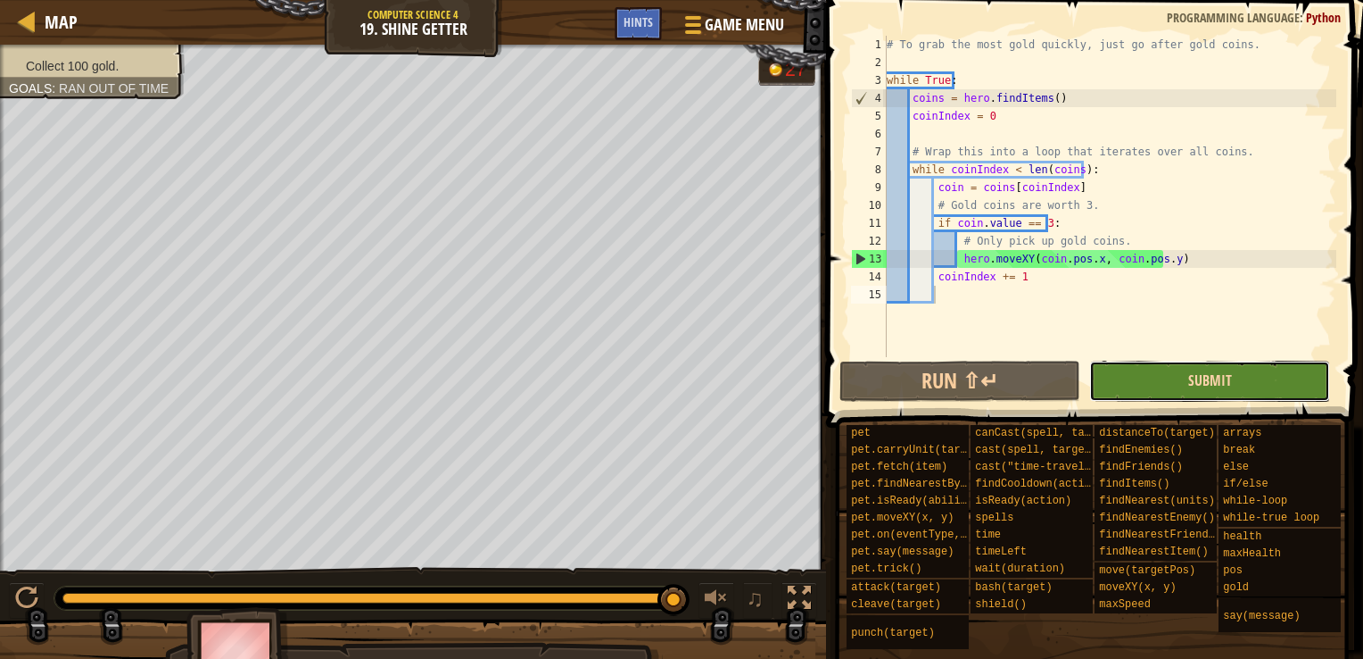
click at [1200, 381] on span "Submit" at bounding box center [1211, 380] width 44 height 20
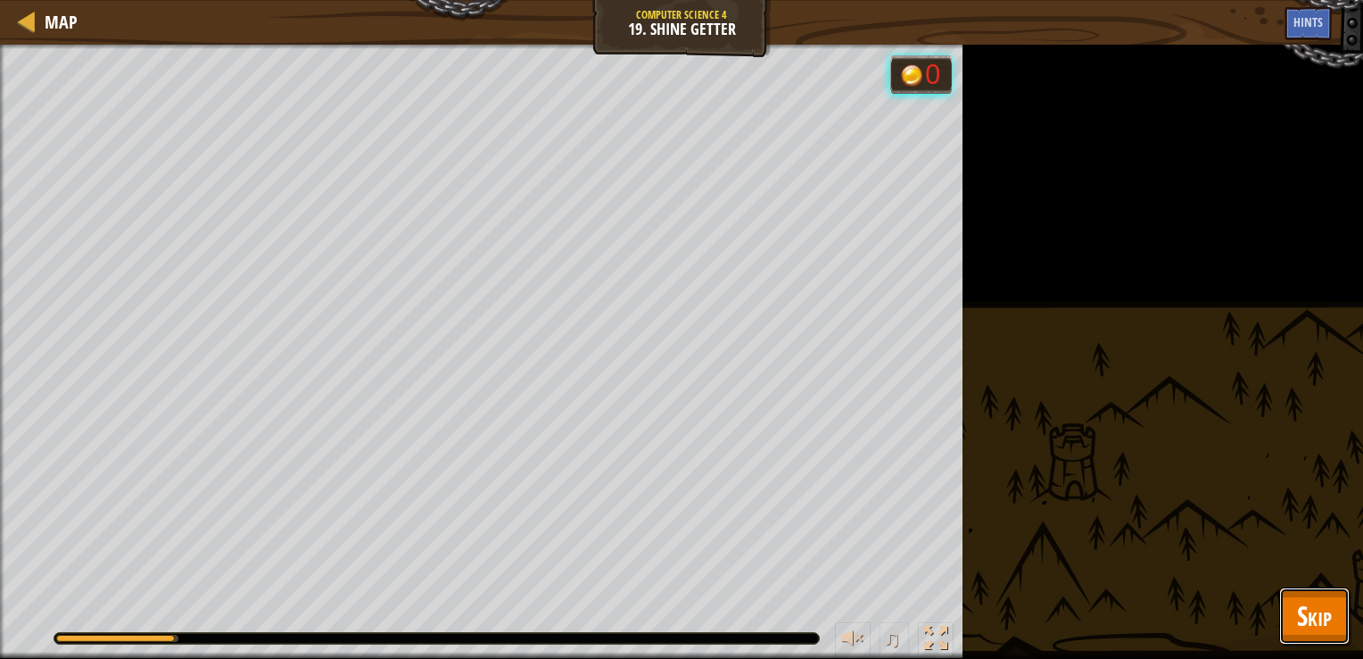
click at [1313, 611] on span "Skip" at bounding box center [1314, 615] width 35 height 37
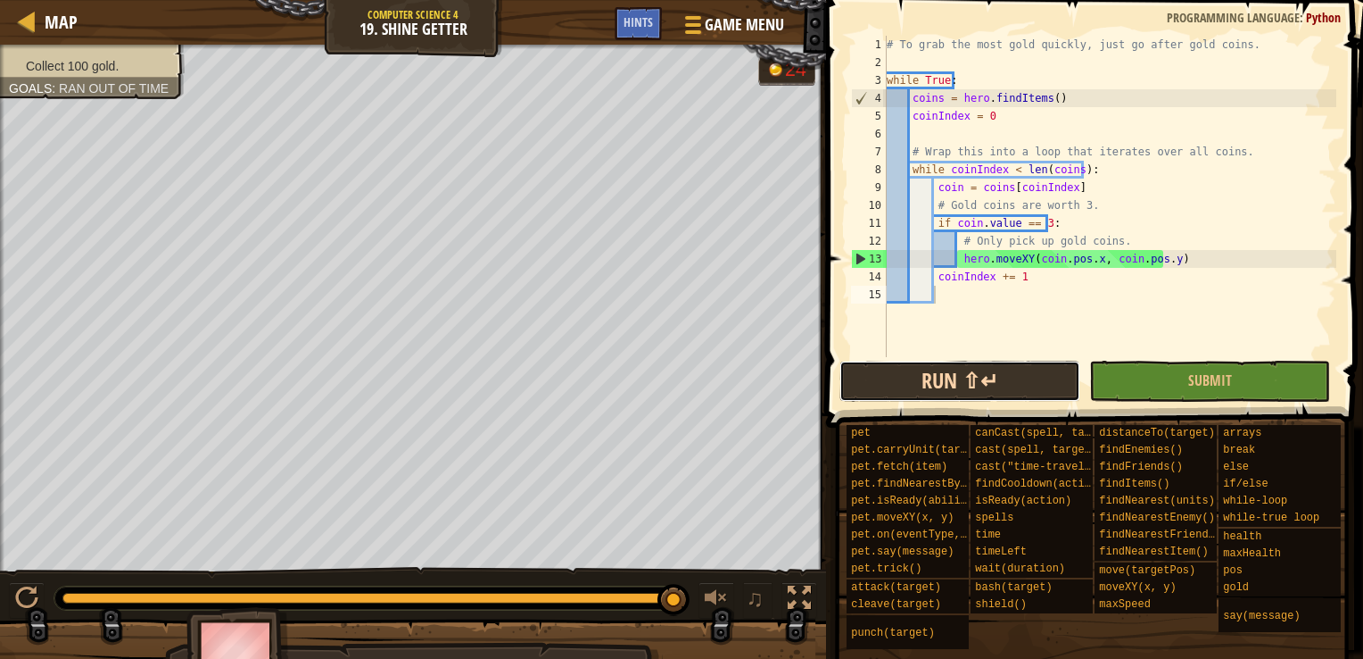
click at [915, 369] on button "Run ⇧↵" at bounding box center [960, 380] width 241 height 41
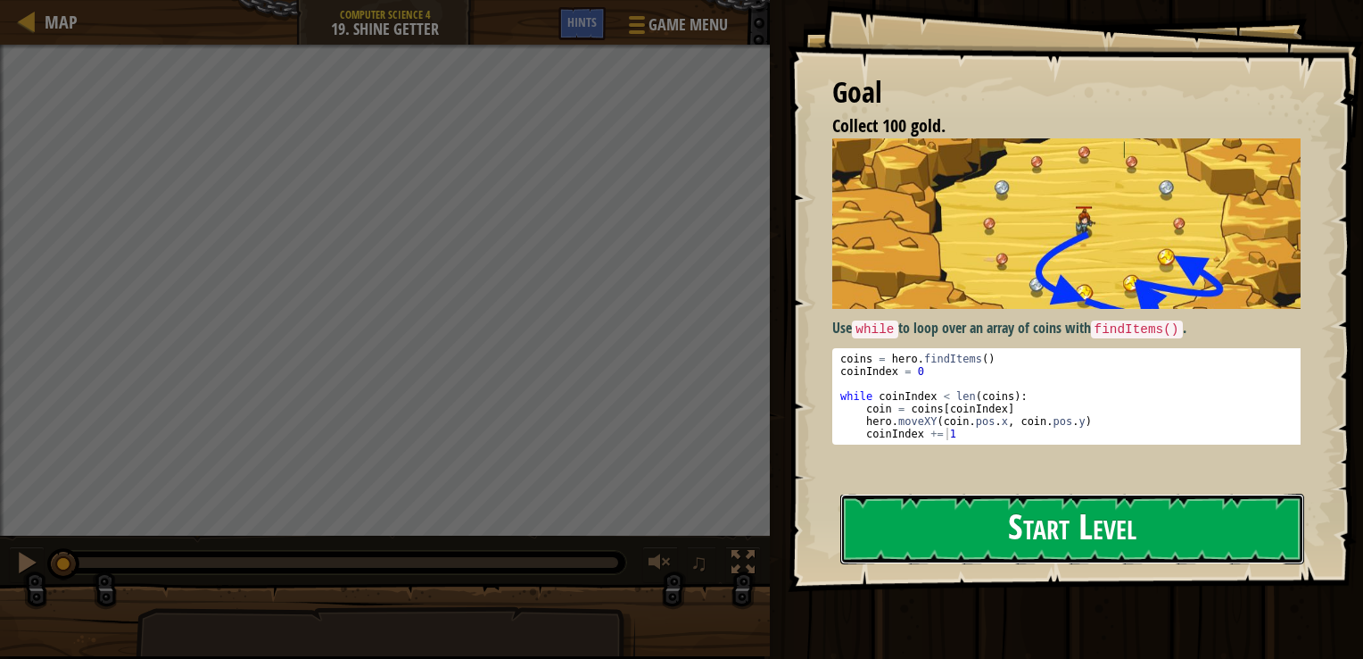
click at [1081, 522] on button "Start Level" at bounding box center [1073, 528] width 464 height 70
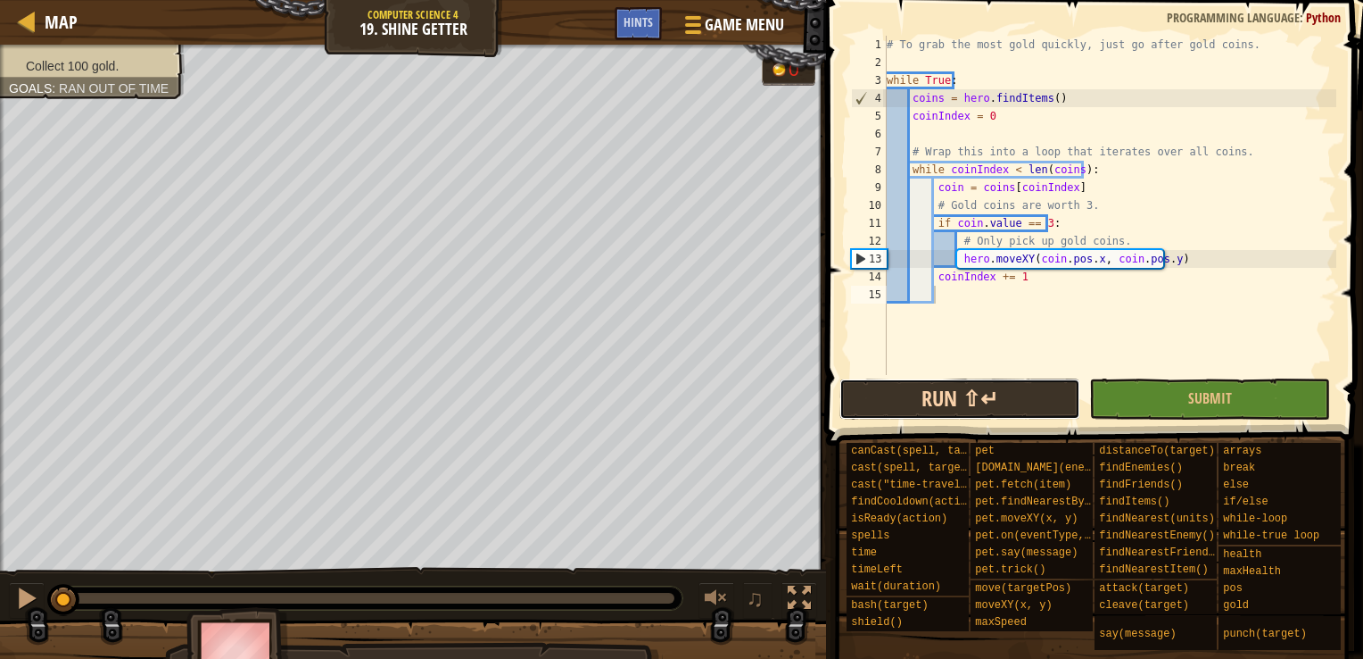
click at [957, 403] on button "Run ⇧↵" at bounding box center [960, 398] width 241 height 41
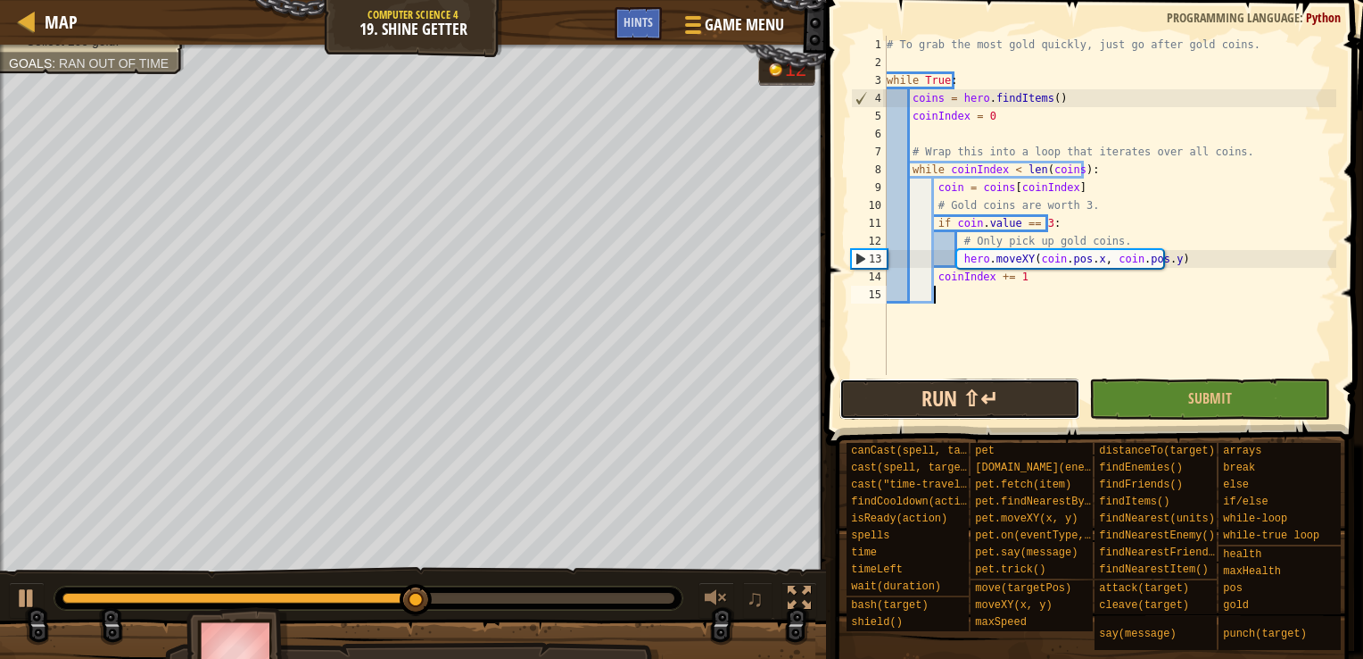
click at [985, 411] on button "Run ⇧↵" at bounding box center [960, 398] width 241 height 41
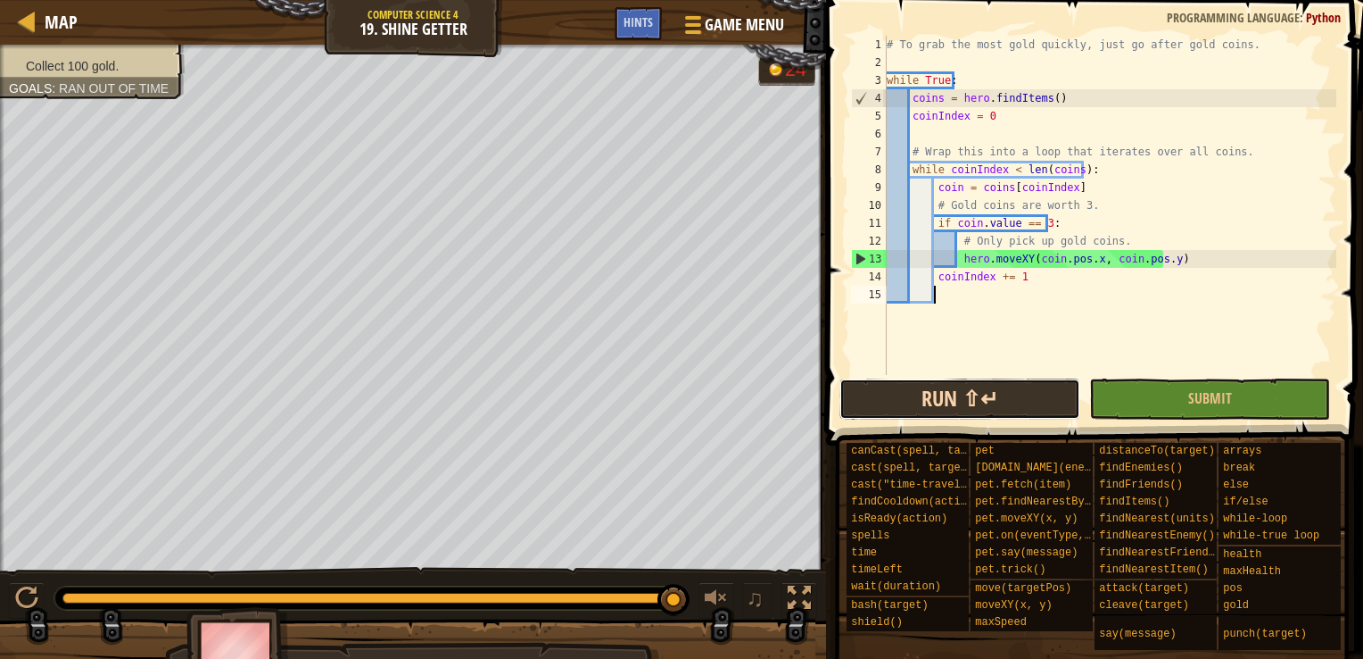
click at [955, 416] on button "Run ⇧↵" at bounding box center [960, 398] width 241 height 41
drag, startPoint x: 1012, startPoint y: 328, endPoint x: 1004, endPoint y: 323, distance: 9.7
click at [1010, 327] on div "# To grab the most gold quickly, just go after gold coins. while True : coins =…" at bounding box center [1109, 223] width 453 height 375
type textarea "coinIndex += 1"
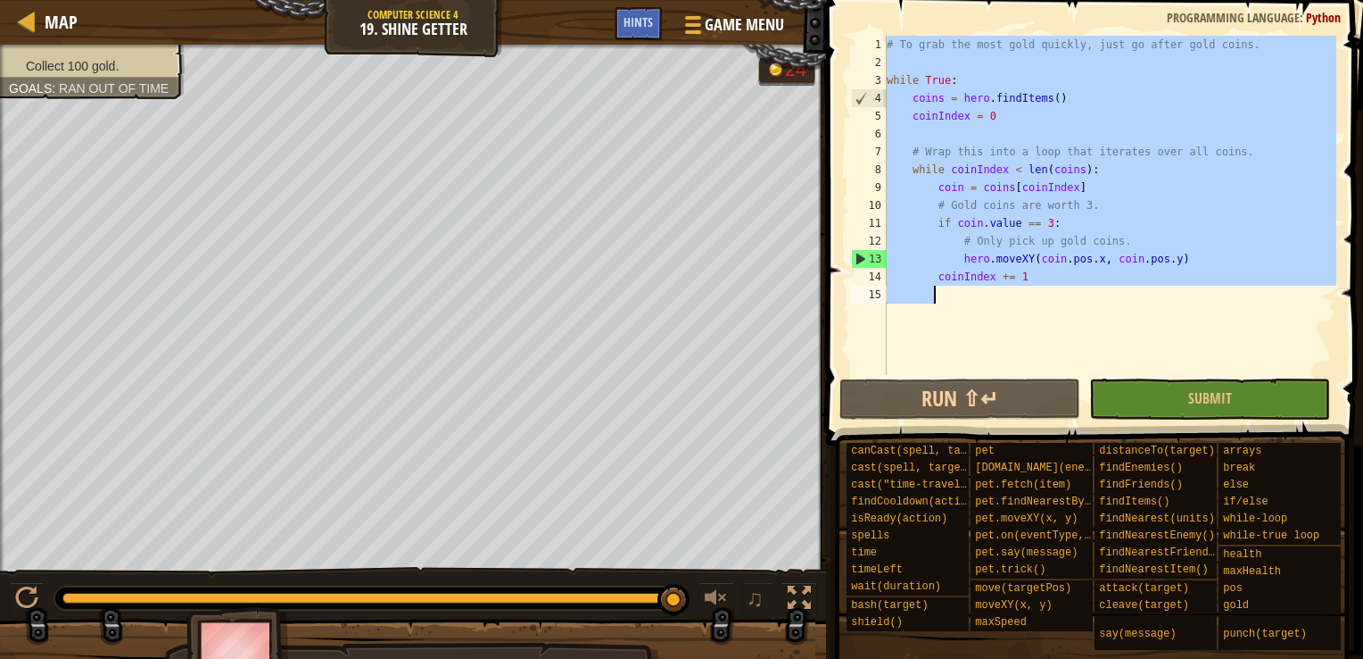
paste textarea
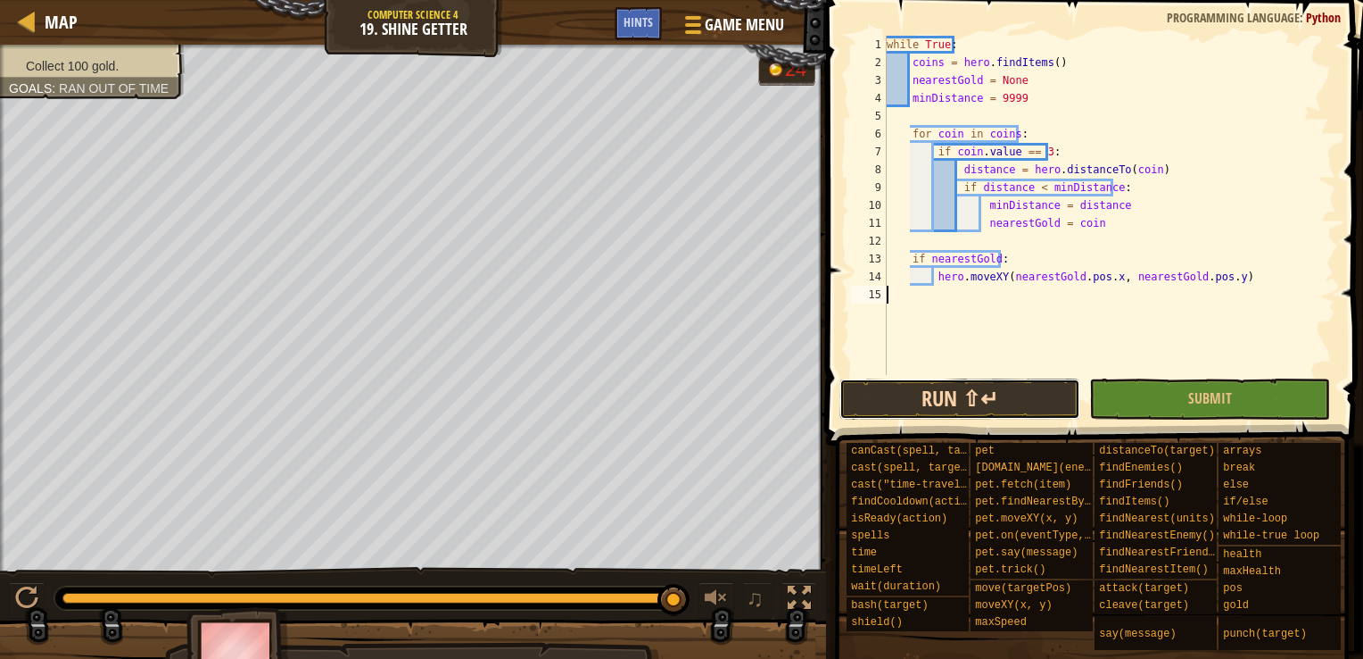
click at [965, 398] on button "Run ⇧↵" at bounding box center [960, 398] width 241 height 41
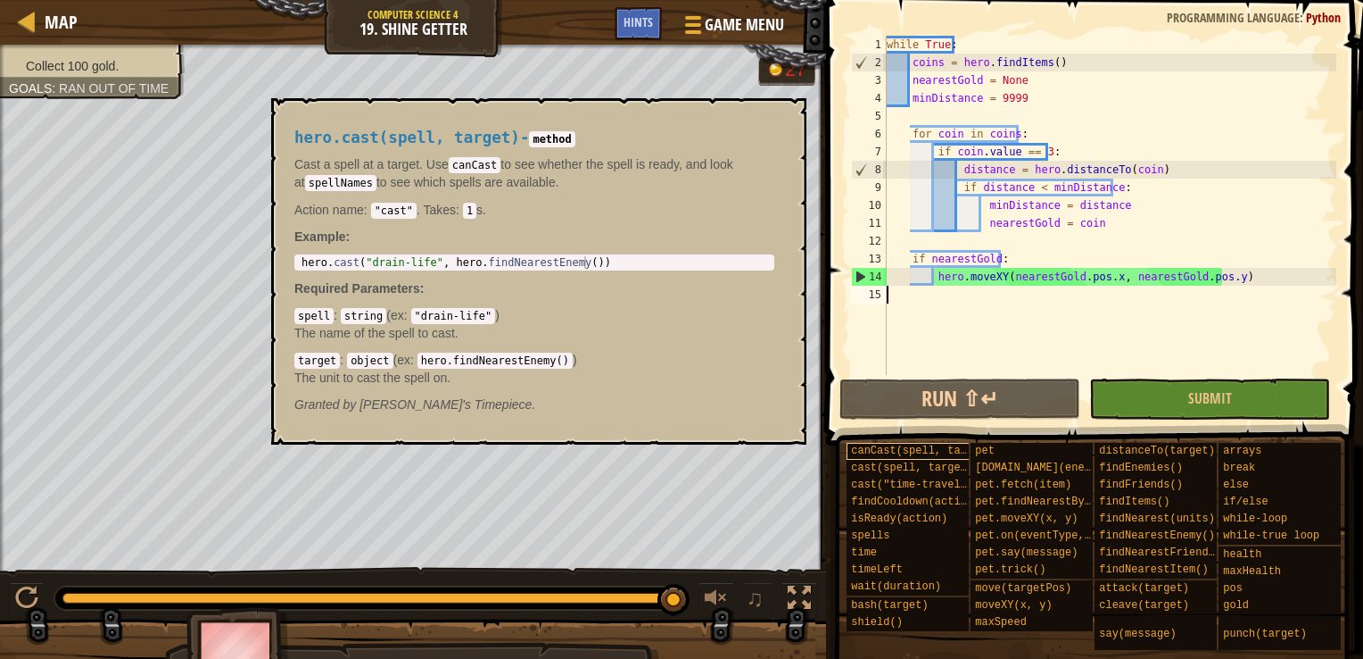
type textarea "coinIndex += 1"
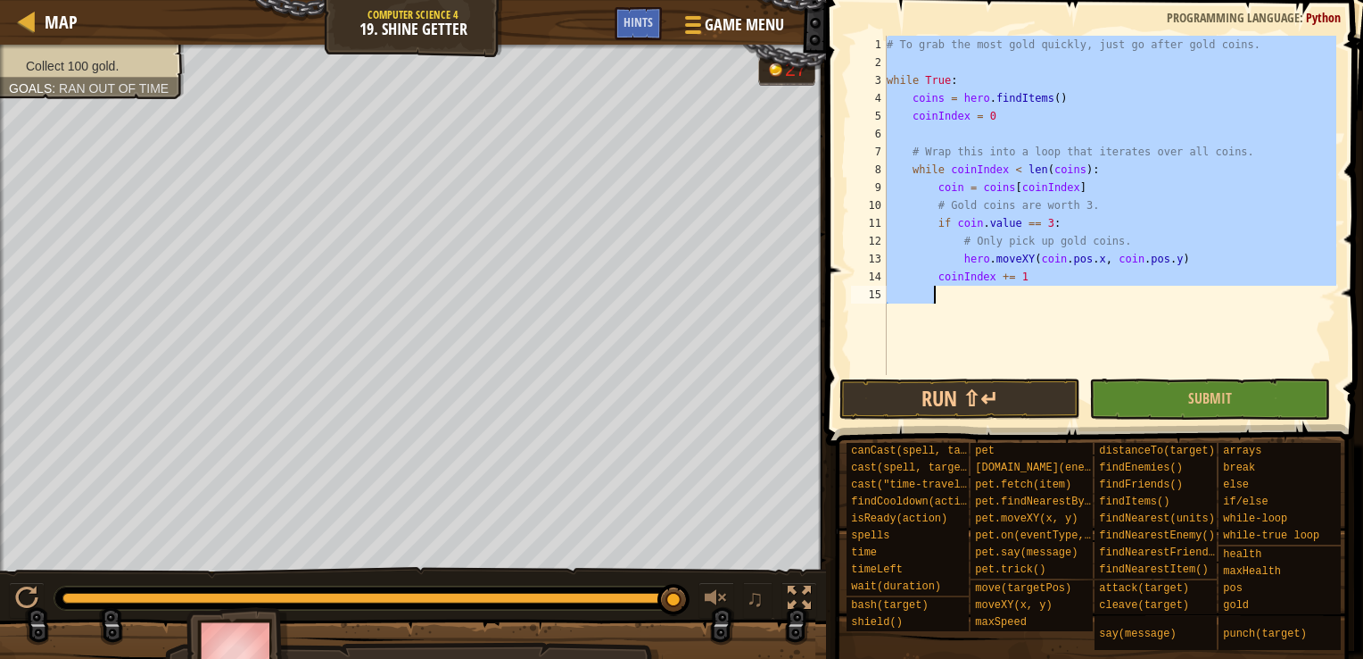
click at [1000, 309] on div "# To grab the most gold quickly, just go after gold coins. while True : coins =…" at bounding box center [1109, 205] width 453 height 339
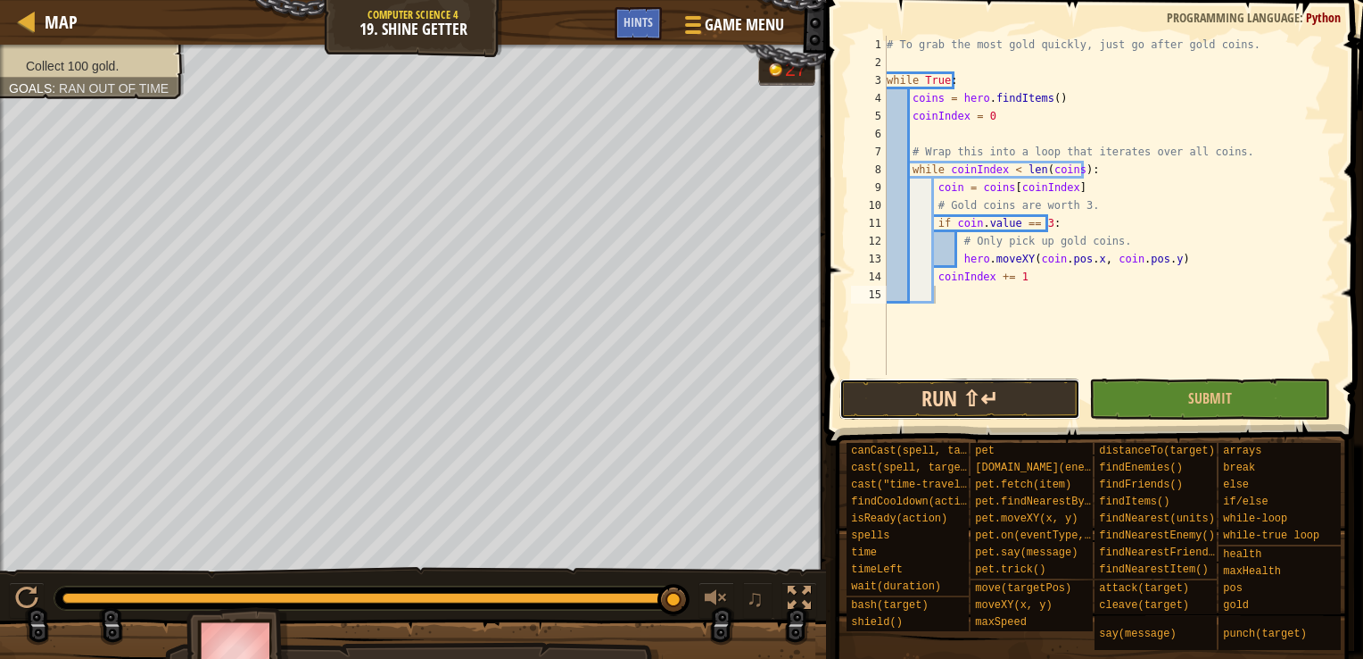
click at [962, 393] on button "Run ⇧↵" at bounding box center [960, 398] width 241 height 41
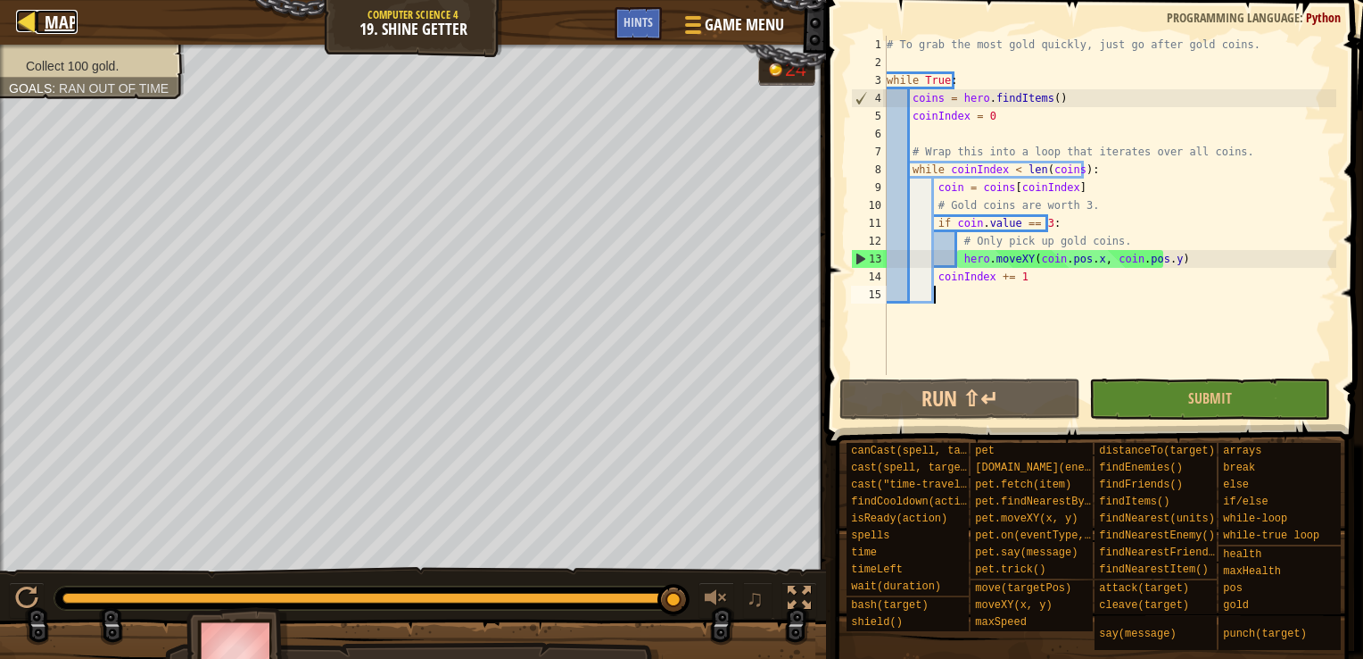
click at [32, 25] on div at bounding box center [27, 21] width 22 height 22
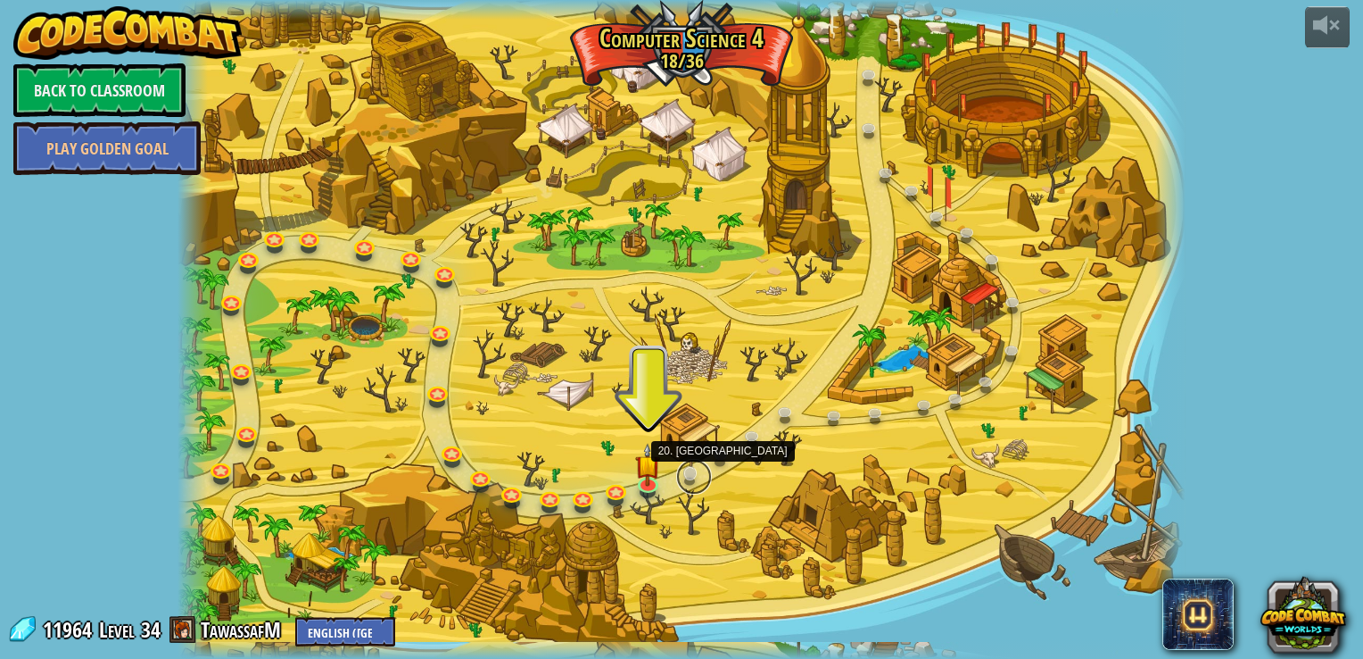
click at [692, 470] on link at bounding box center [694, 477] width 36 height 36
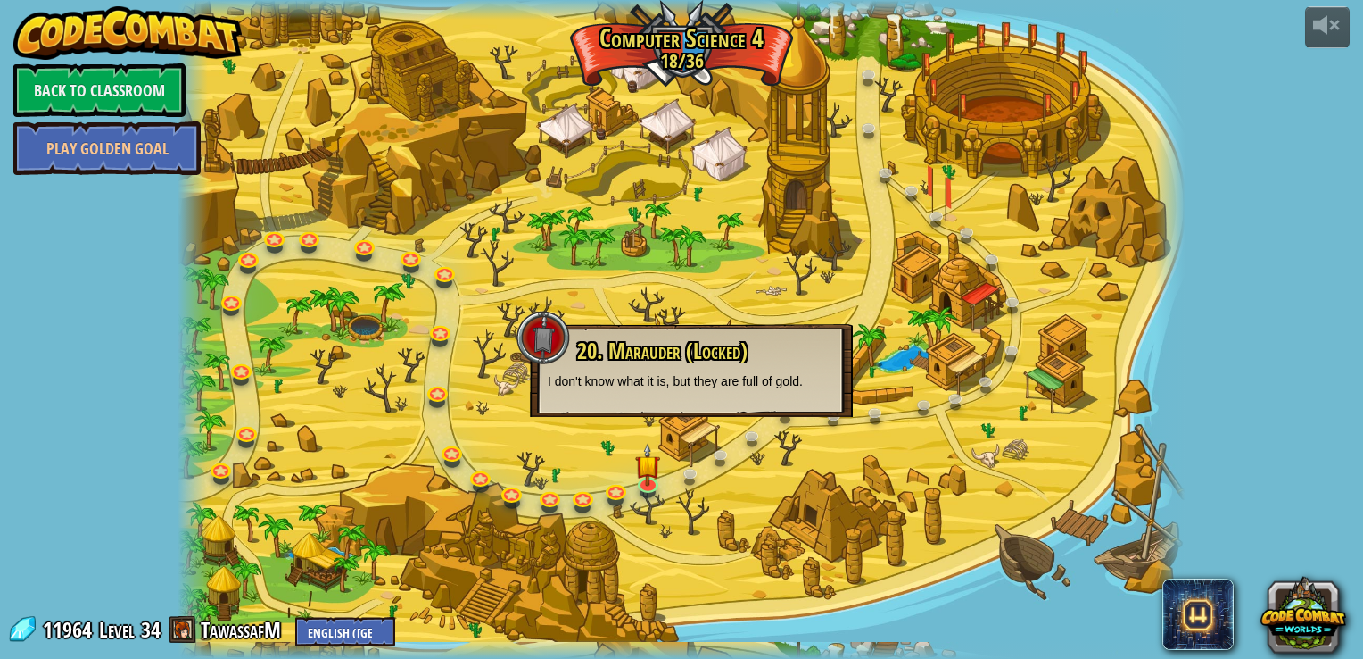
click at [643, 364] on div "20. Marauder (Locked) I don't know what it is, but they are full of gold." at bounding box center [691, 364] width 287 height 51
click at [553, 327] on div at bounding box center [544, 338] width 54 height 54
click at [642, 473] on img at bounding box center [647, 454] width 25 height 58
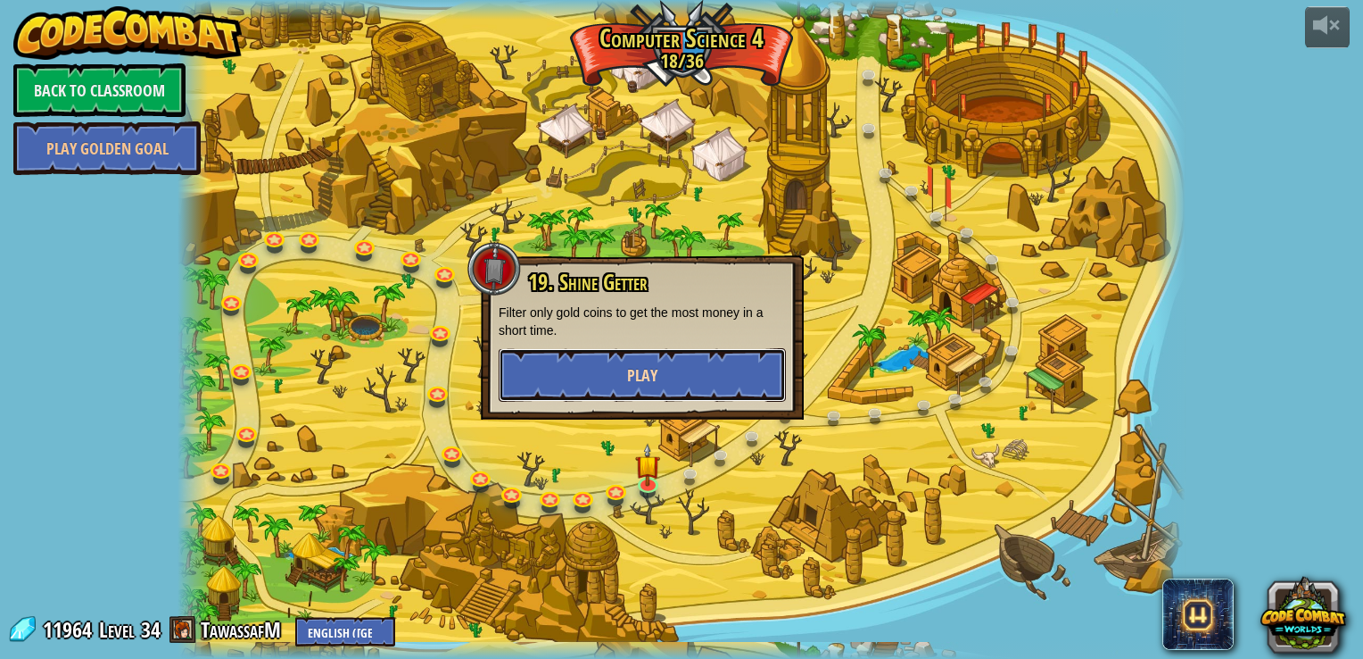
click at [642, 367] on span "Play" at bounding box center [642, 375] width 30 height 22
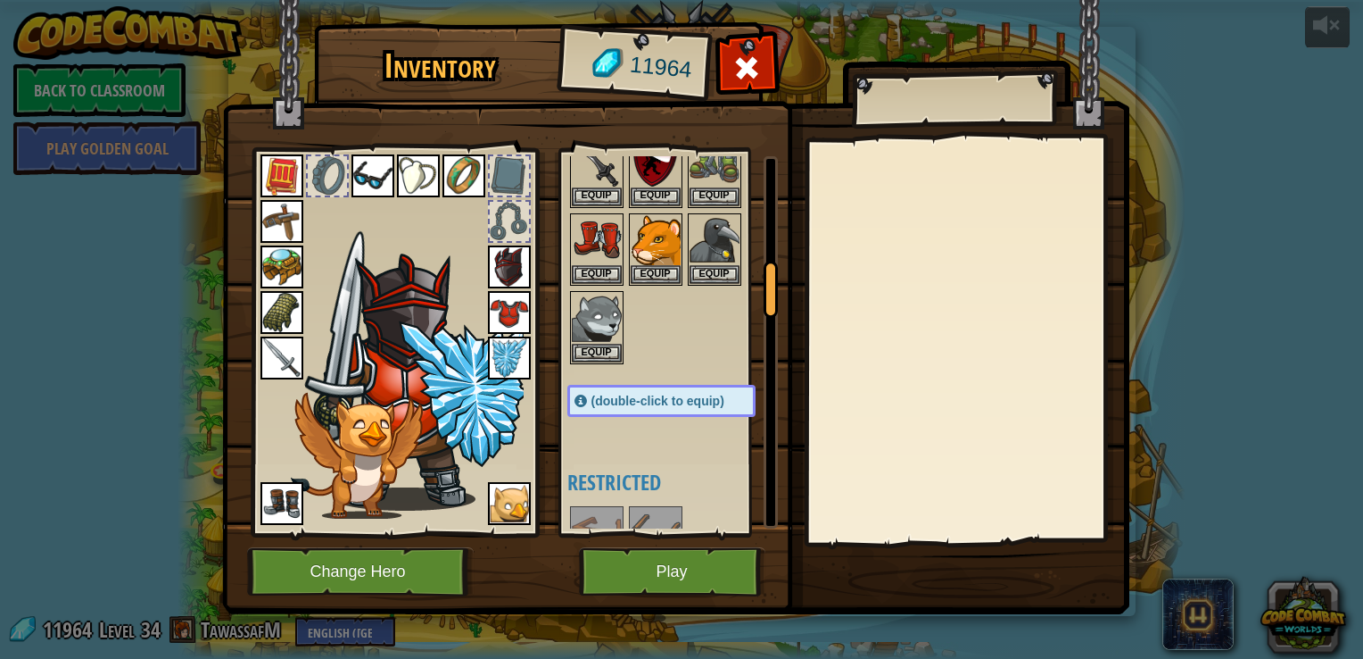
scroll to position [714, 0]
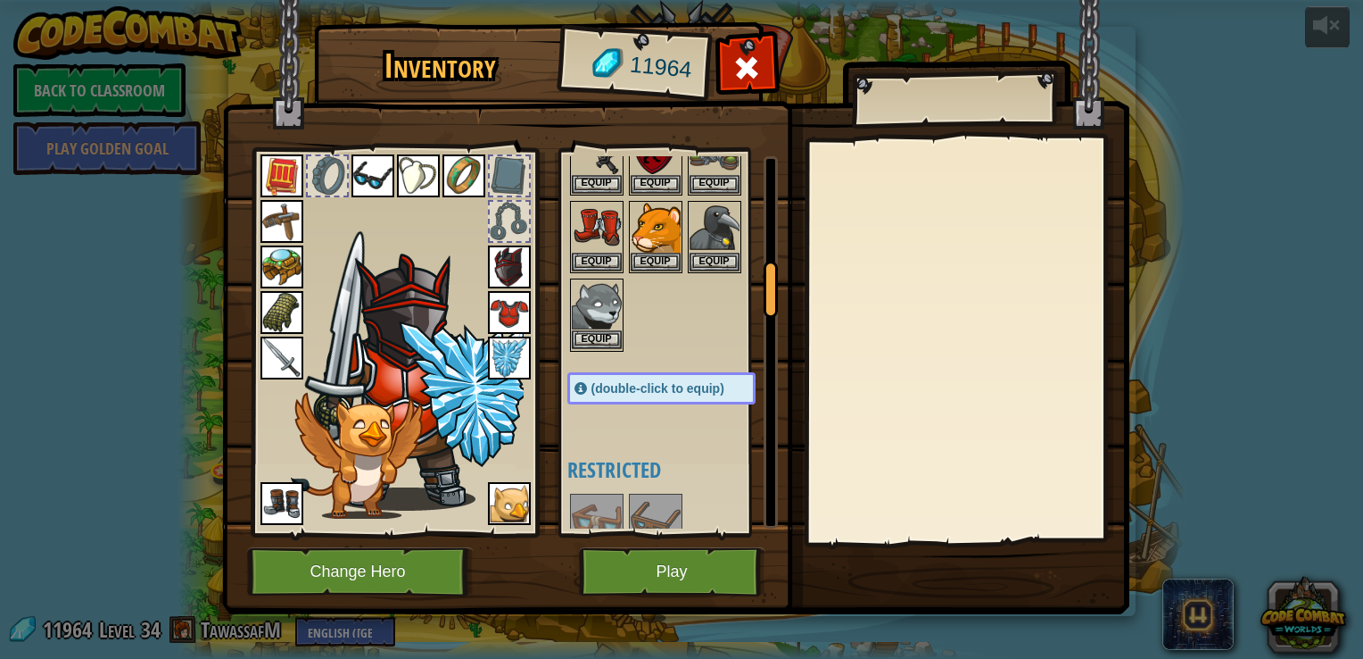
click at [585, 307] on img at bounding box center [597, 305] width 50 height 50
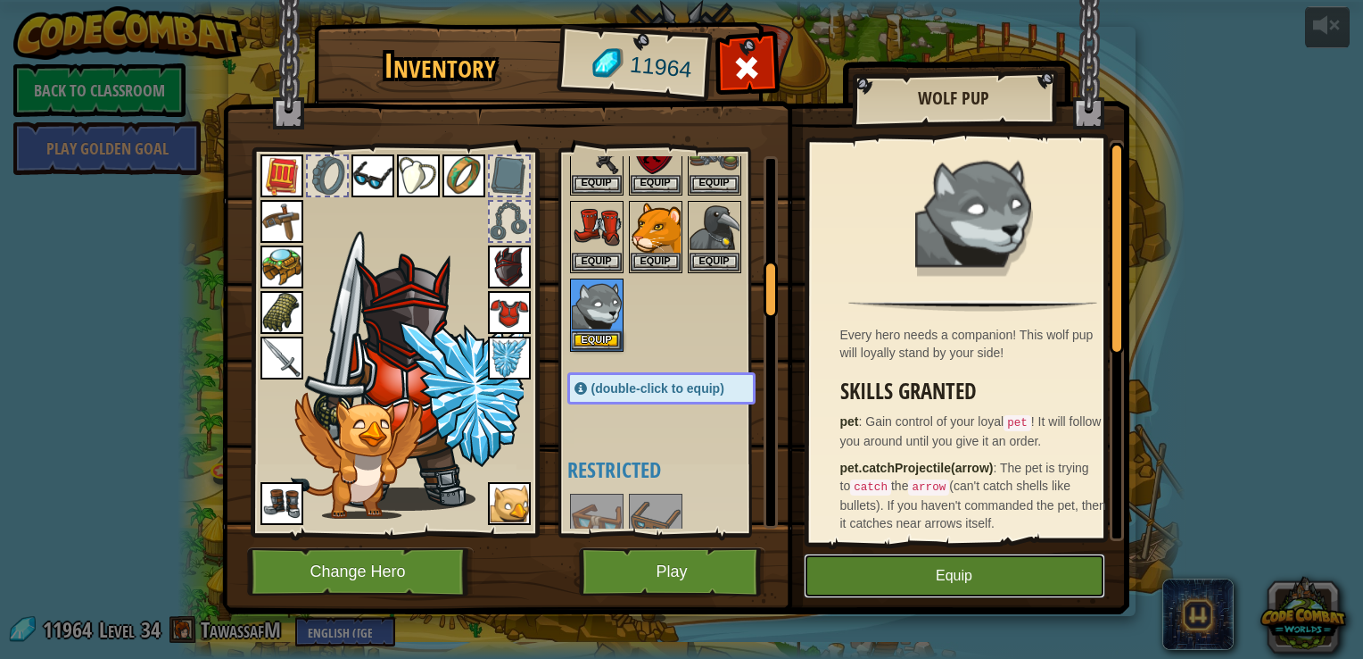
click at [895, 571] on button "Equip" at bounding box center [955, 575] width 302 height 45
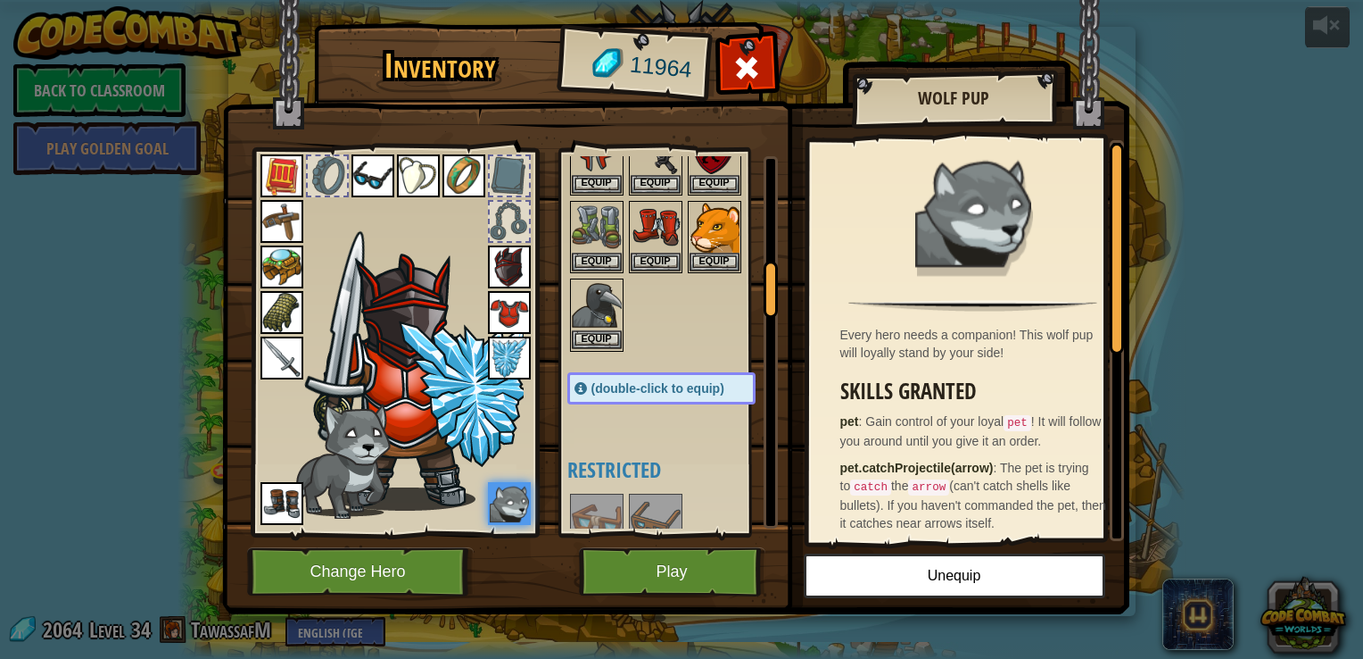
click at [586, 305] on img at bounding box center [597, 305] width 50 height 50
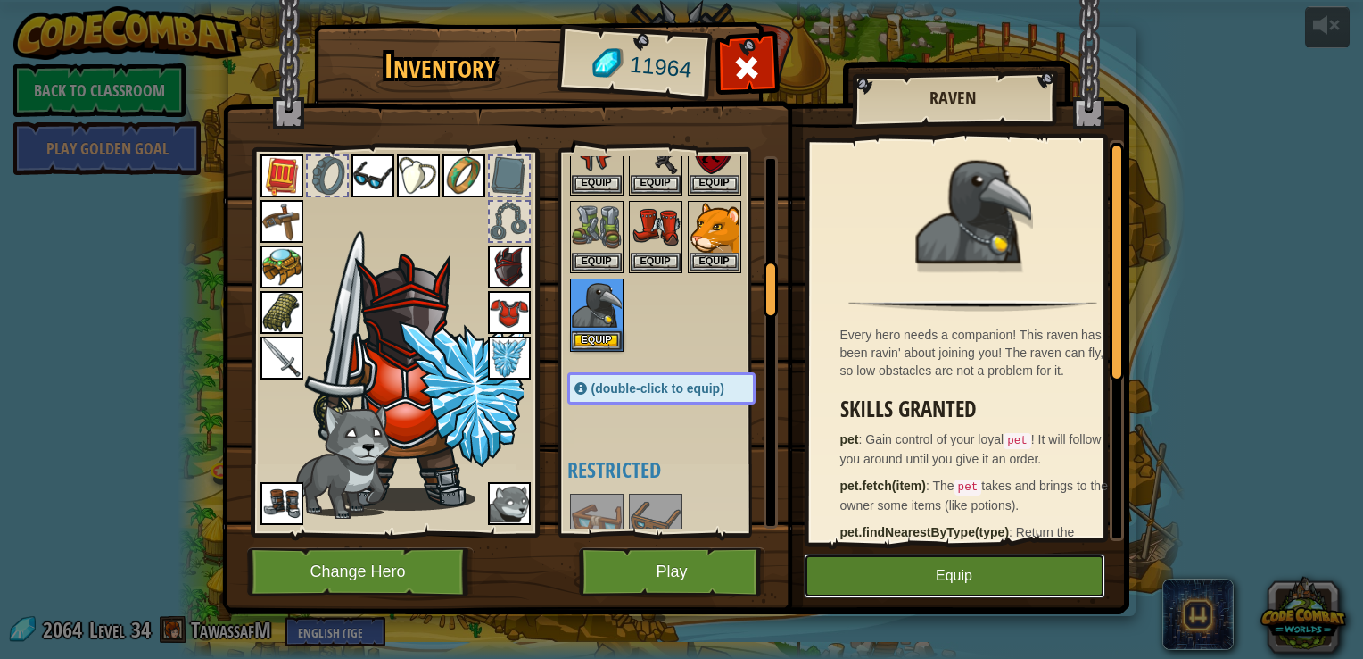
click at [957, 566] on button "Equip" at bounding box center [955, 575] width 302 height 45
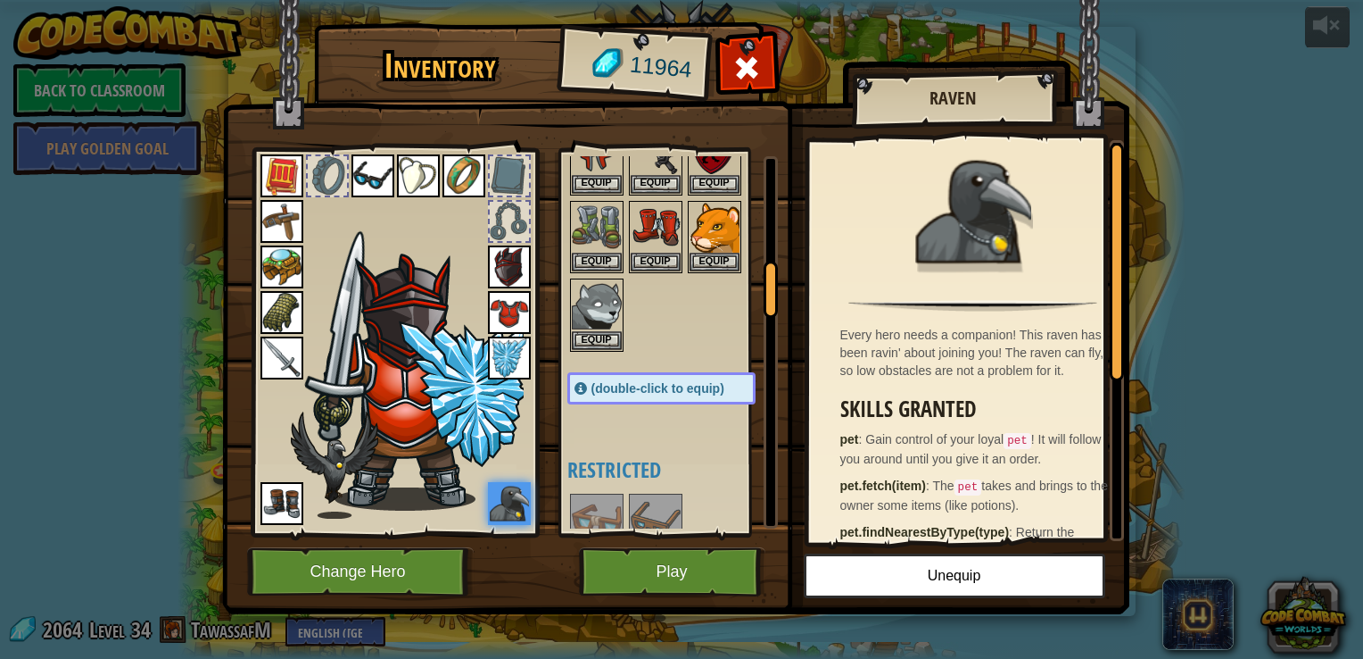
click at [635, 381] on span "(double-click to equip)" at bounding box center [658, 388] width 133 height 14
click at [923, 580] on button "Unequip" at bounding box center [955, 575] width 302 height 45
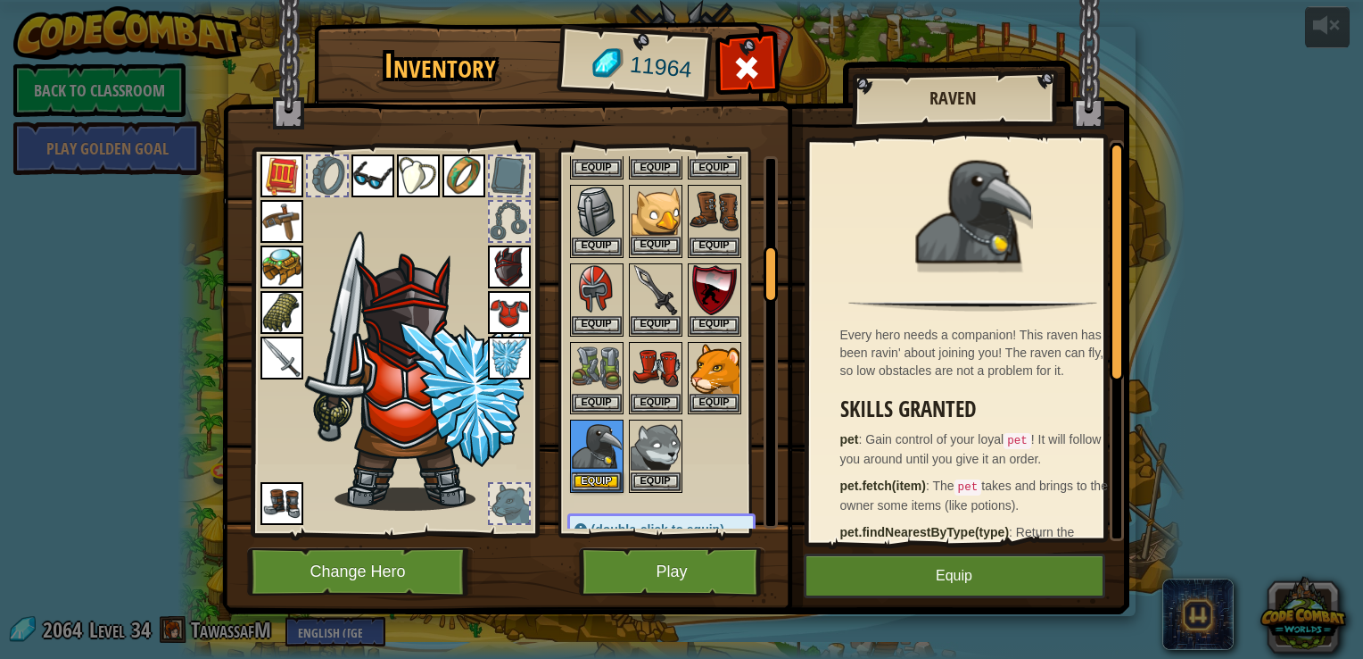
scroll to position [535, 0]
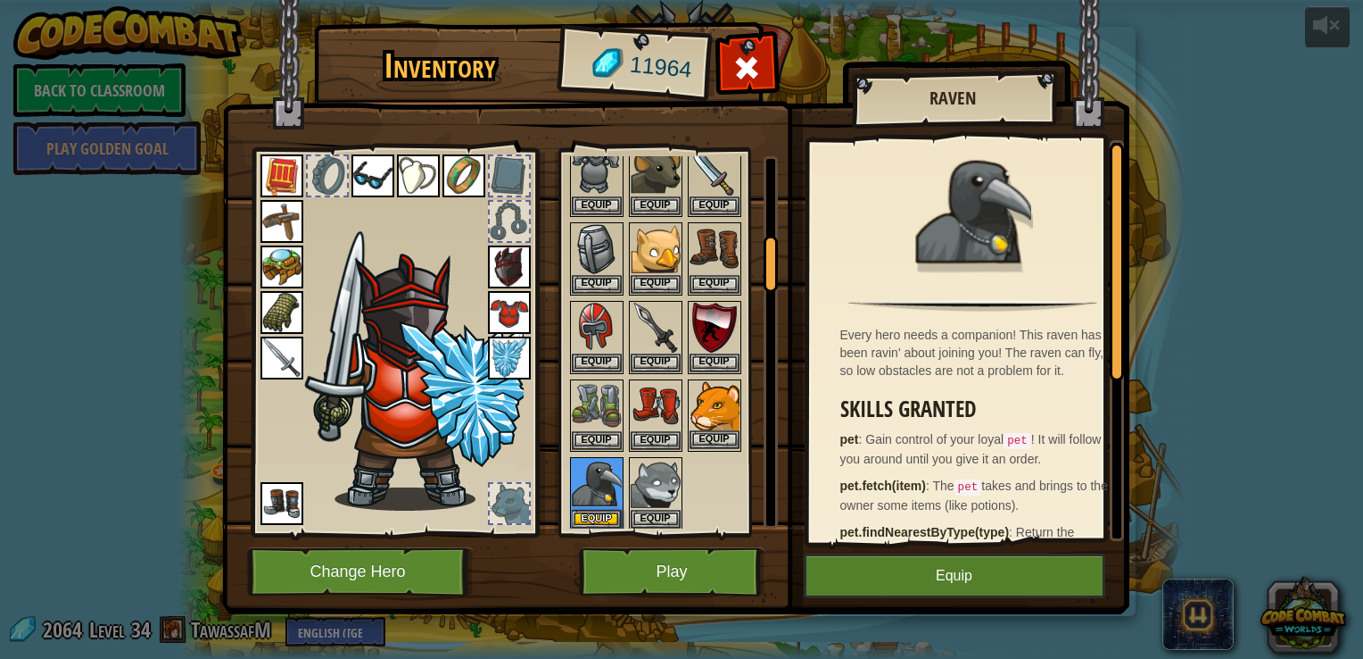
click at [702, 381] on img at bounding box center [715, 406] width 50 height 50
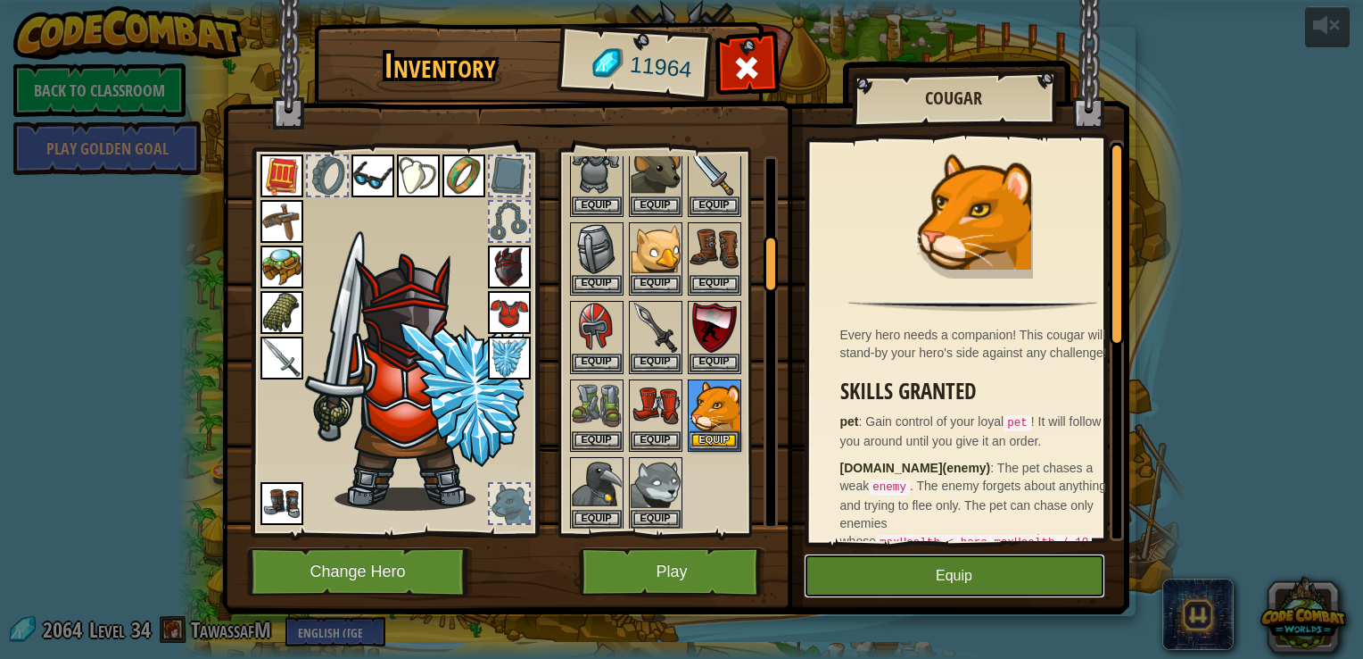
click at [978, 568] on button "Equip" at bounding box center [955, 575] width 302 height 45
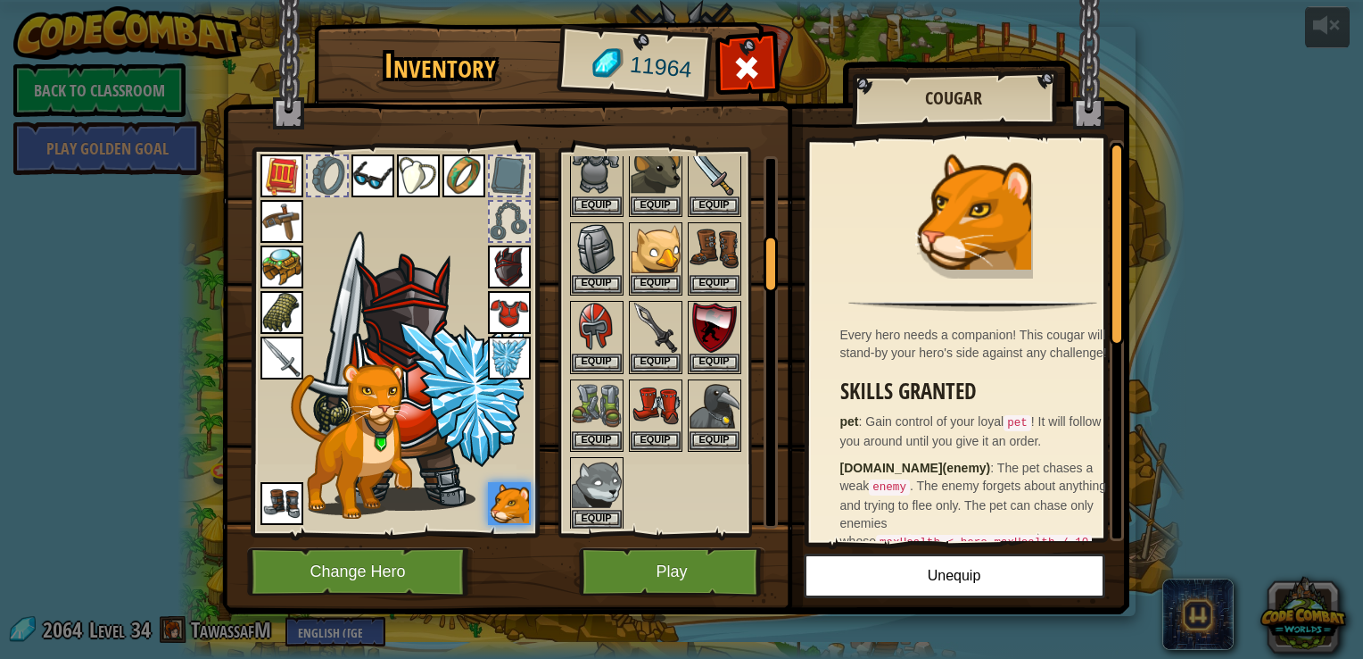
click at [592, 54] on div "11964" at bounding box center [633, 65] width 147 height 71
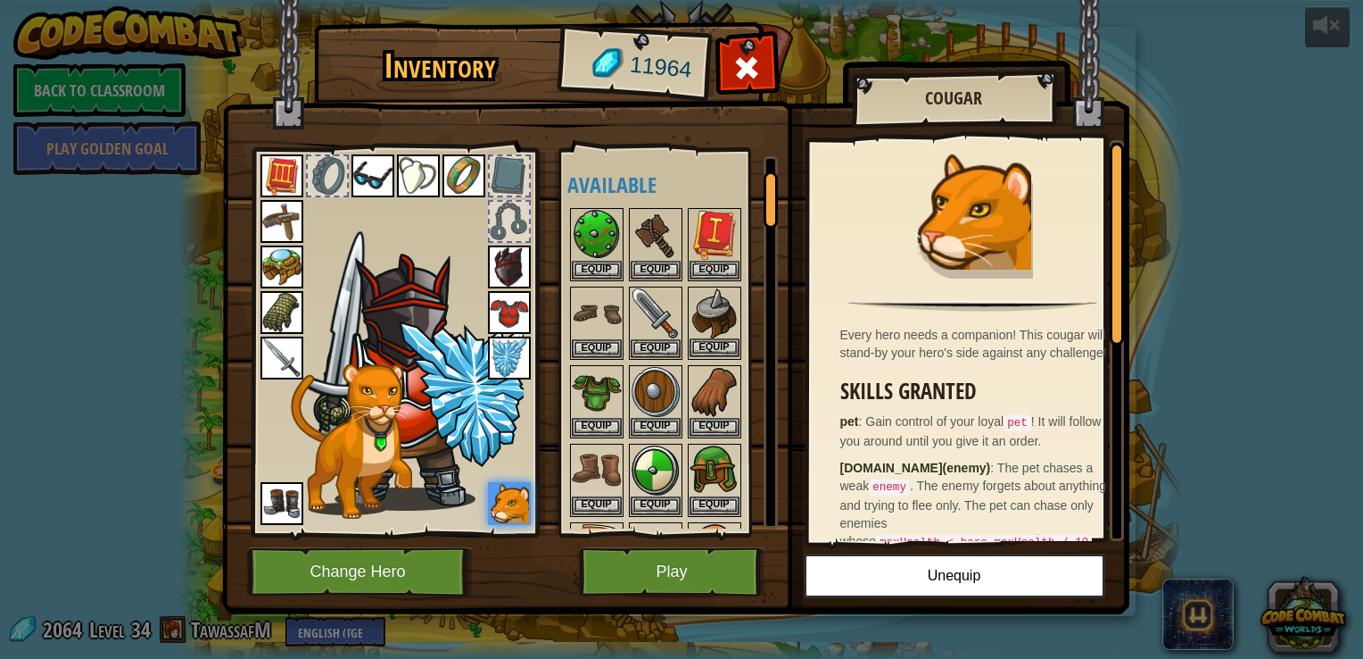
scroll to position [0, 0]
click at [710, 246] on img at bounding box center [715, 236] width 50 height 50
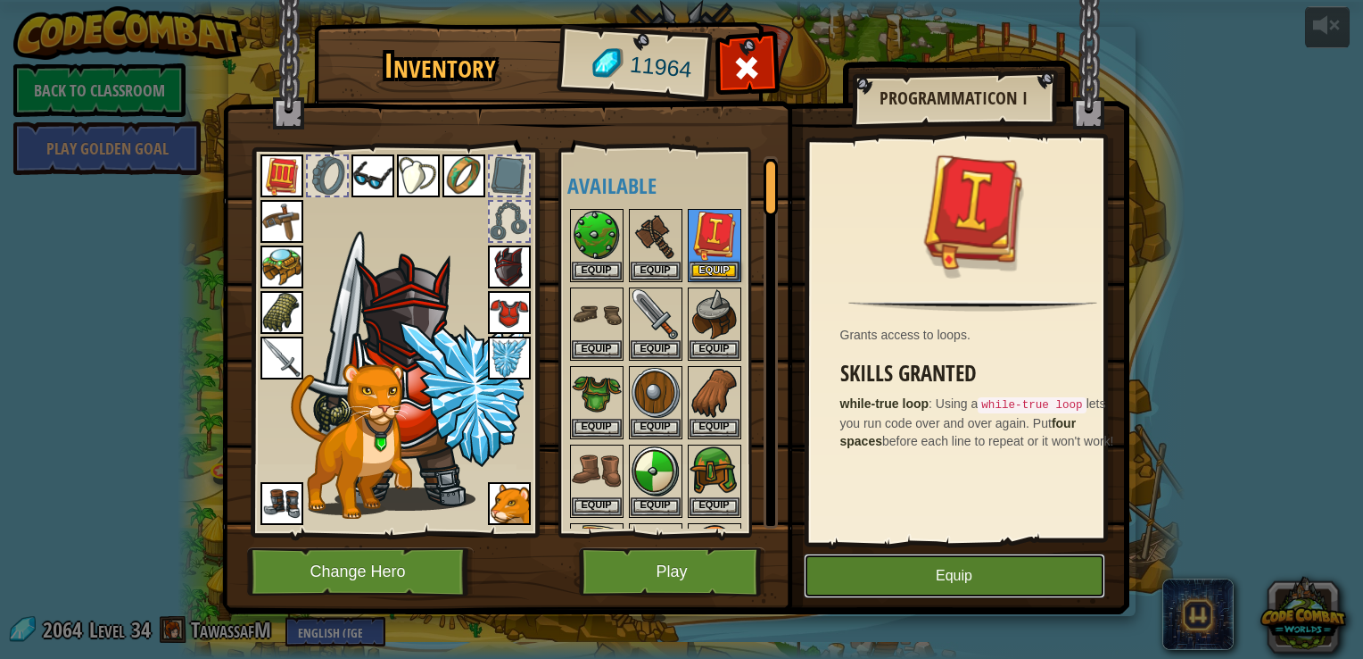
click at [924, 574] on button "Equip" at bounding box center [955, 575] width 302 height 45
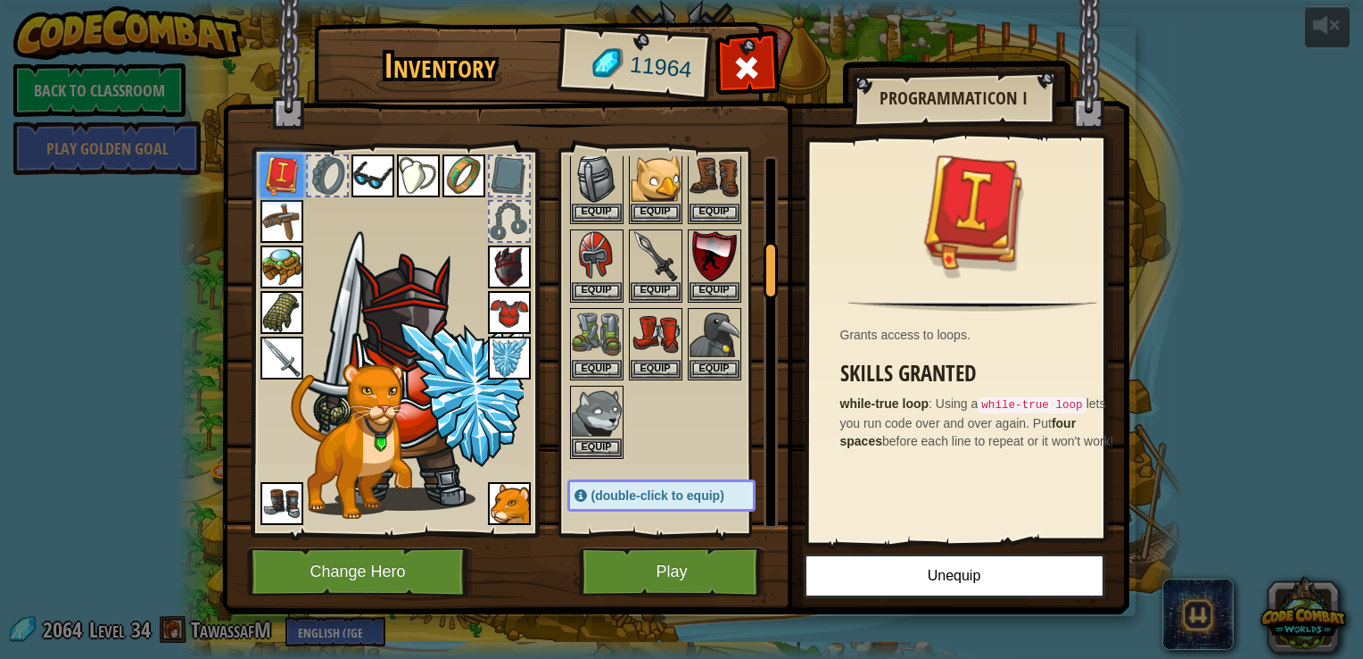
scroll to position [625, 0]
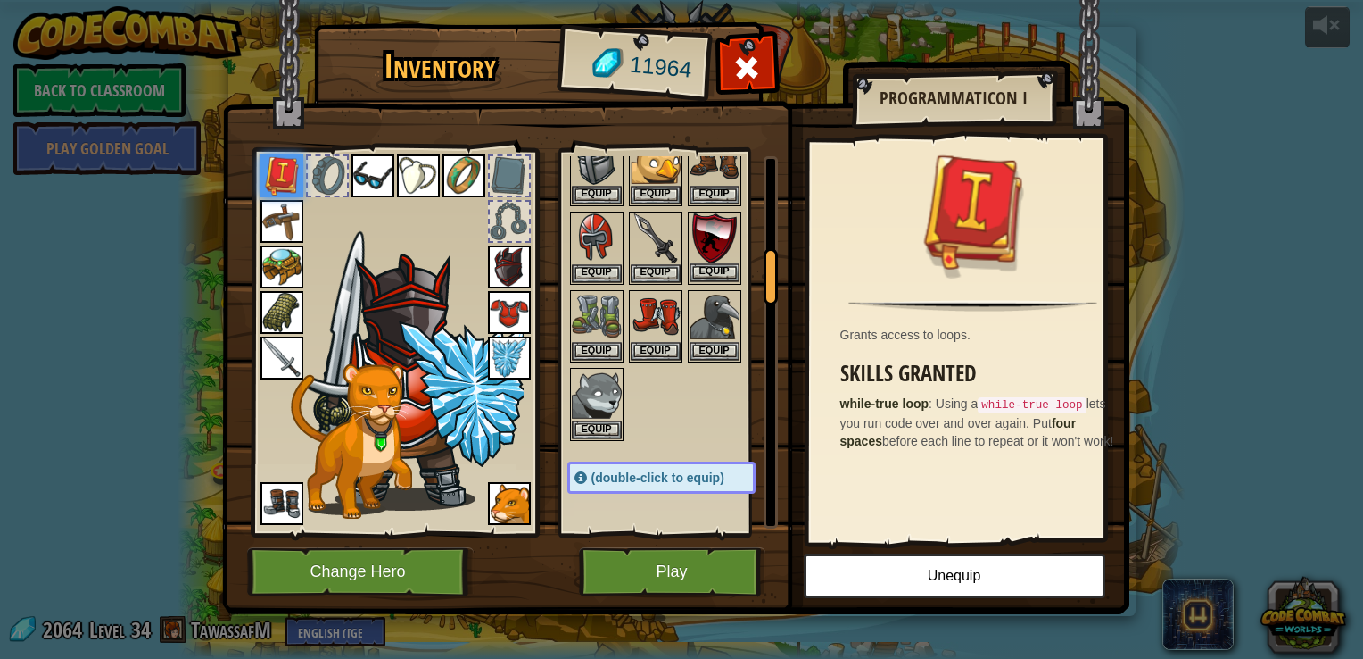
click at [722, 237] on img at bounding box center [715, 238] width 50 height 50
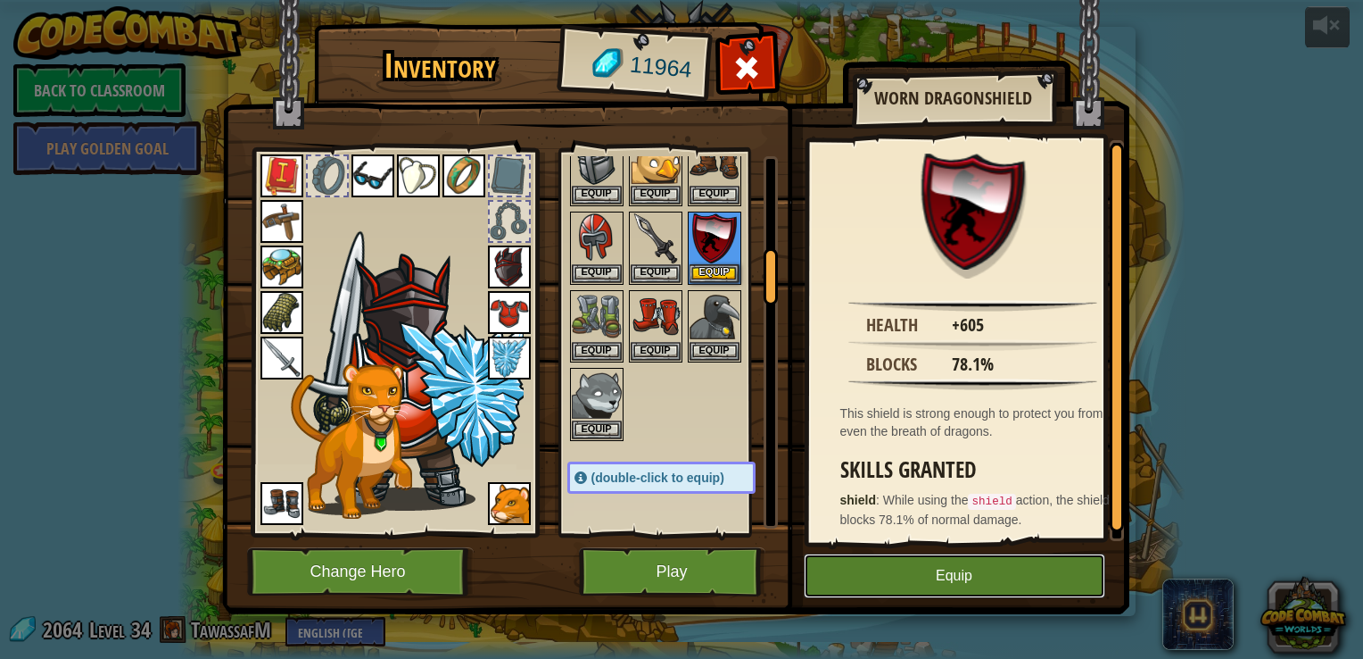
click at [991, 576] on button "Equip" at bounding box center [955, 575] width 302 height 45
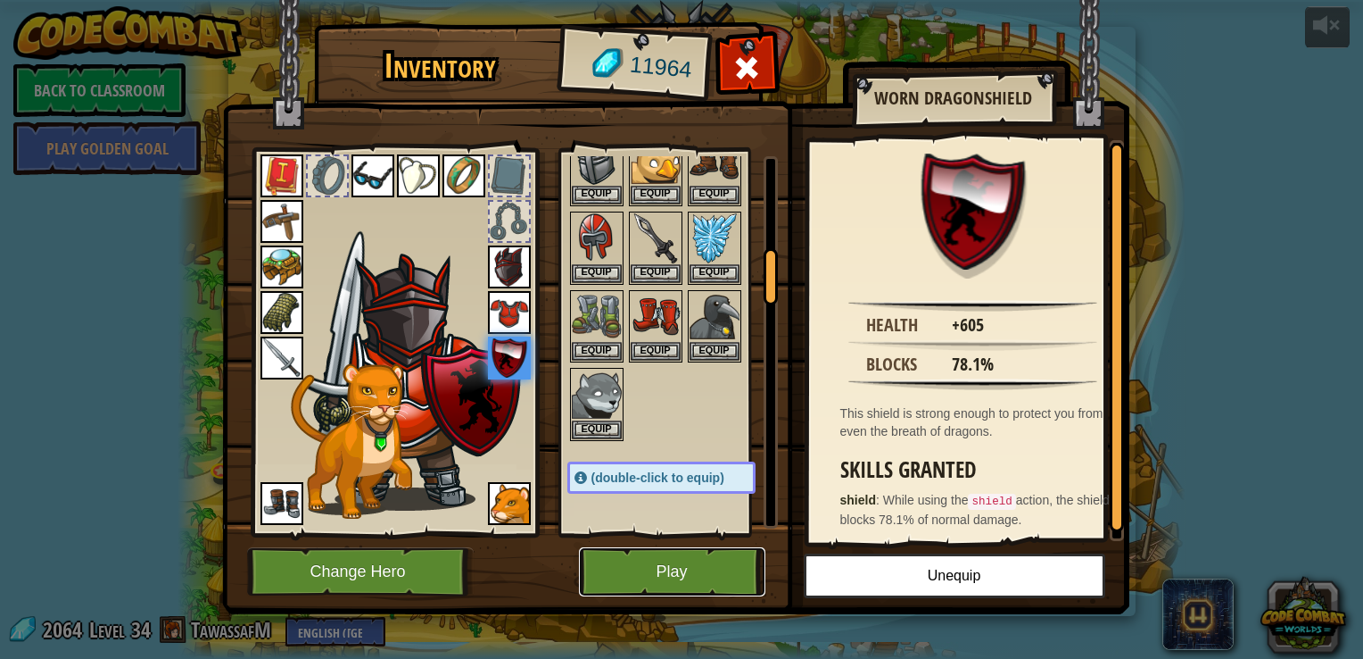
click at [675, 572] on button "Play" at bounding box center [672, 571] width 186 height 49
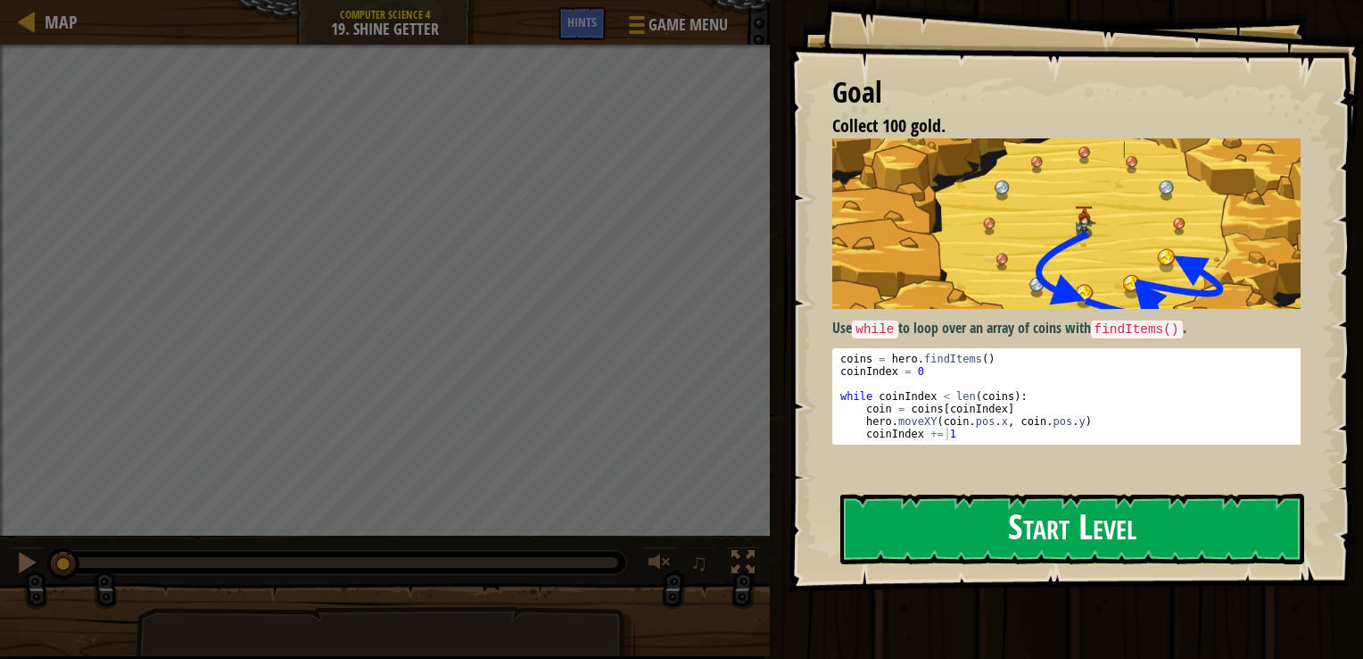
click at [1039, 522] on button "Start Level" at bounding box center [1073, 528] width 464 height 70
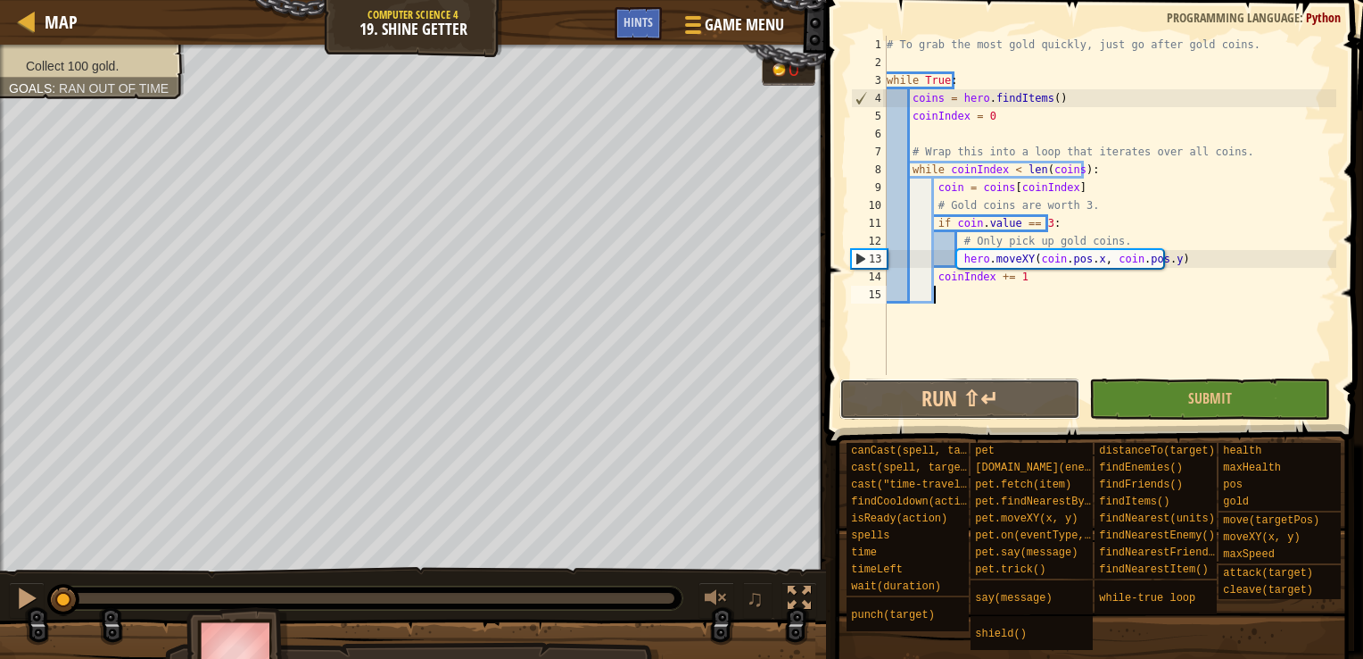
click at [954, 358] on div "1 2 3 4 5 6 7 8 9 10 11 12 13 14 15 # To grab the most gold quickly, just go af…" at bounding box center [1092, 258] width 543 height 498
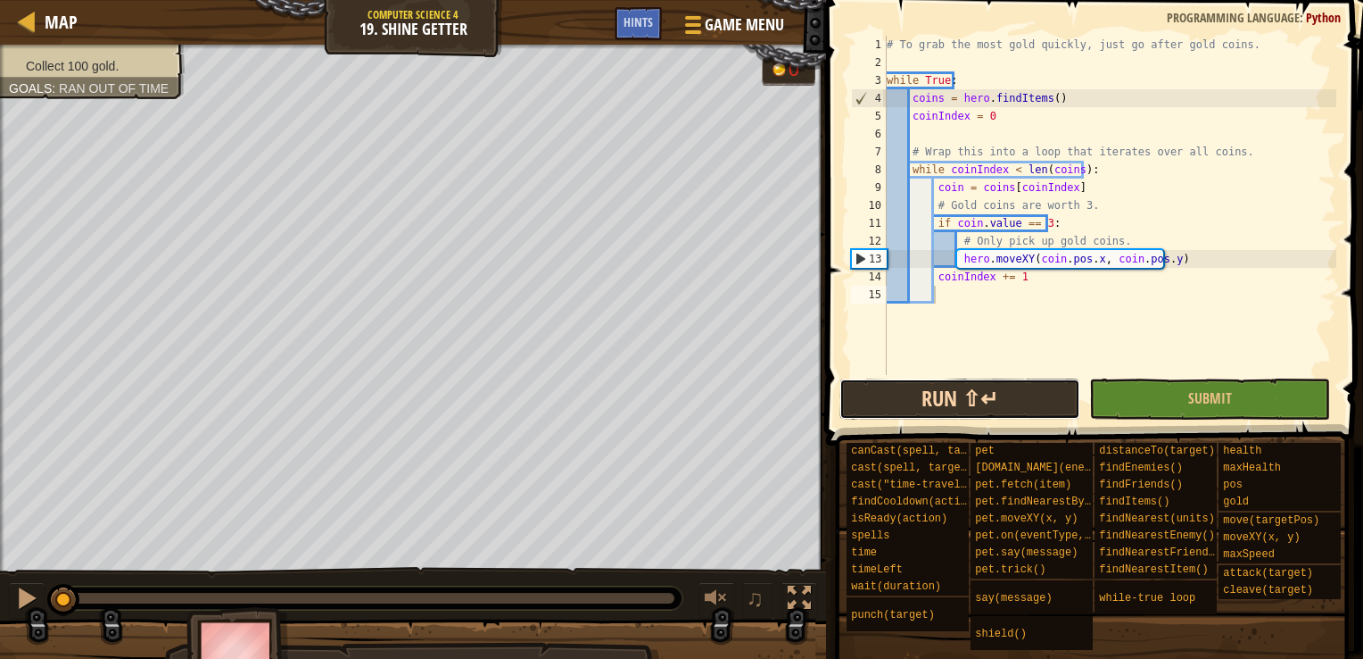
click at [957, 402] on button "Run ⇧↵" at bounding box center [960, 398] width 241 height 41
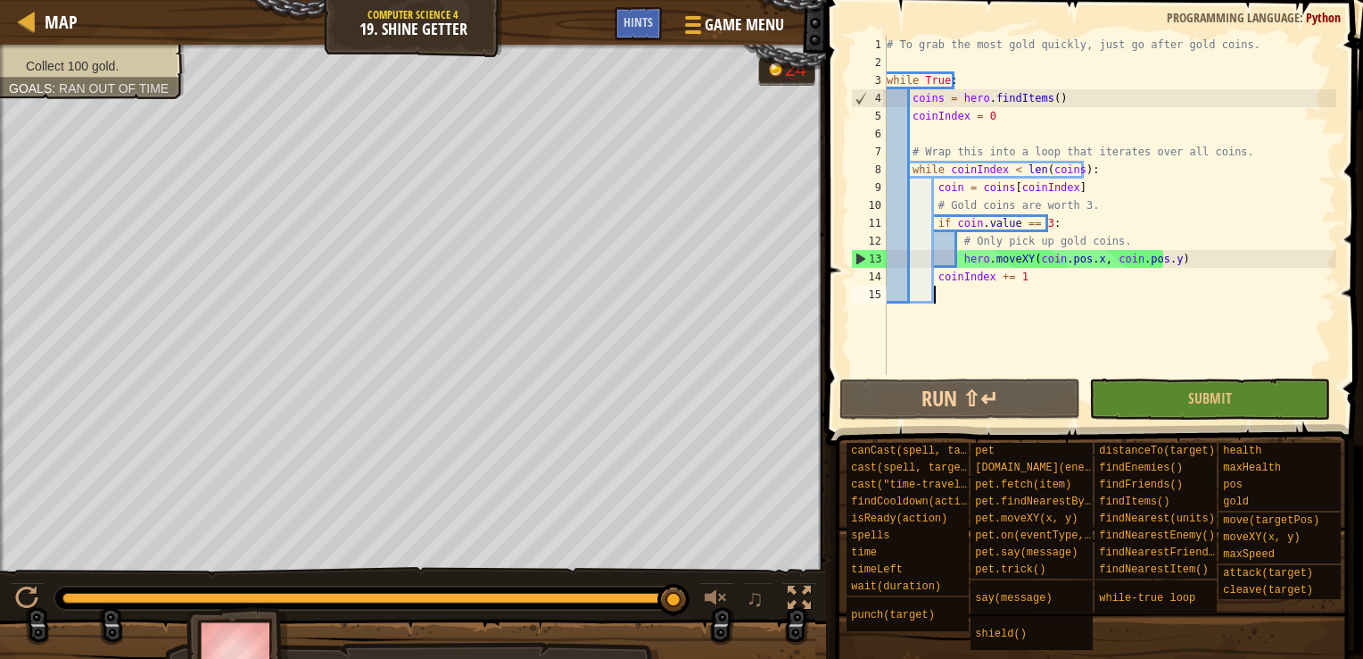
click at [864, 262] on div "13" at bounding box center [869, 259] width 35 height 18
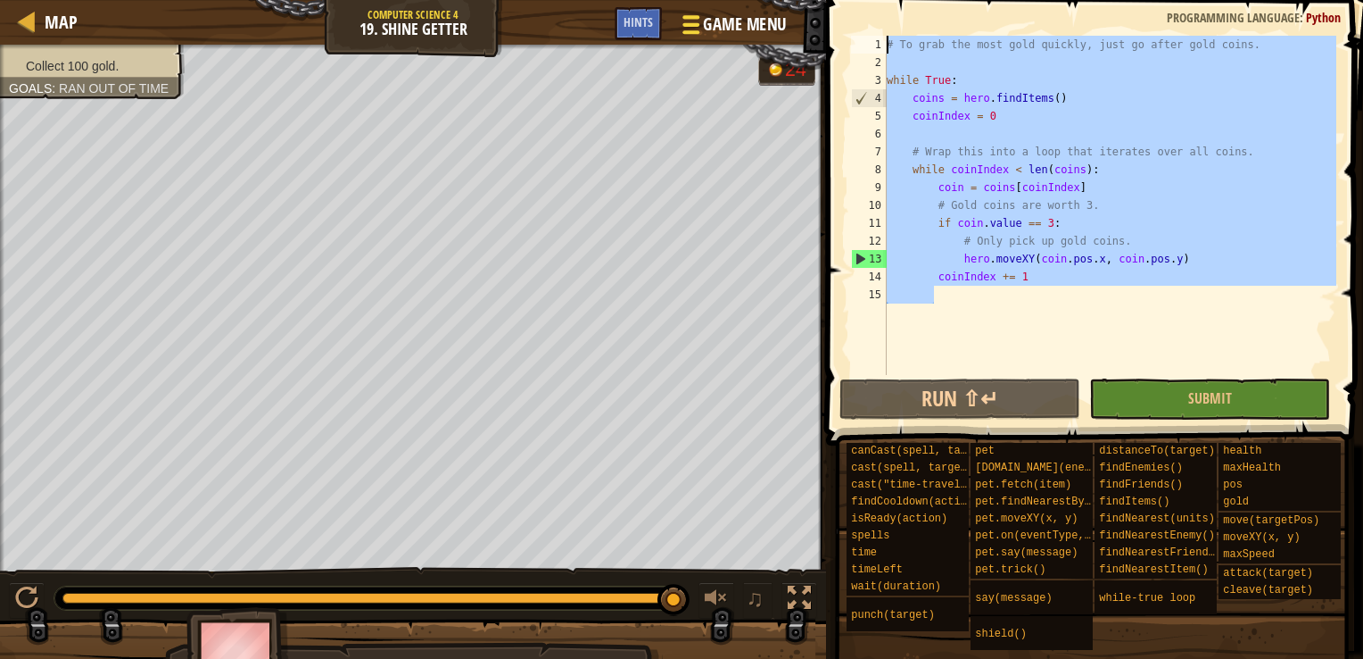
drag, startPoint x: 1015, startPoint y: 290, endPoint x: 781, endPoint y: 21, distance: 356.7
click at [781, 21] on div "Map Computer Science 4 19. Shine Getter Game Menu Done Hints 1 הההההההההההההההה…" at bounding box center [681, 329] width 1363 height 659
type textarea "# To grab the most gold quickly, just go after gold coins."
paste textarea
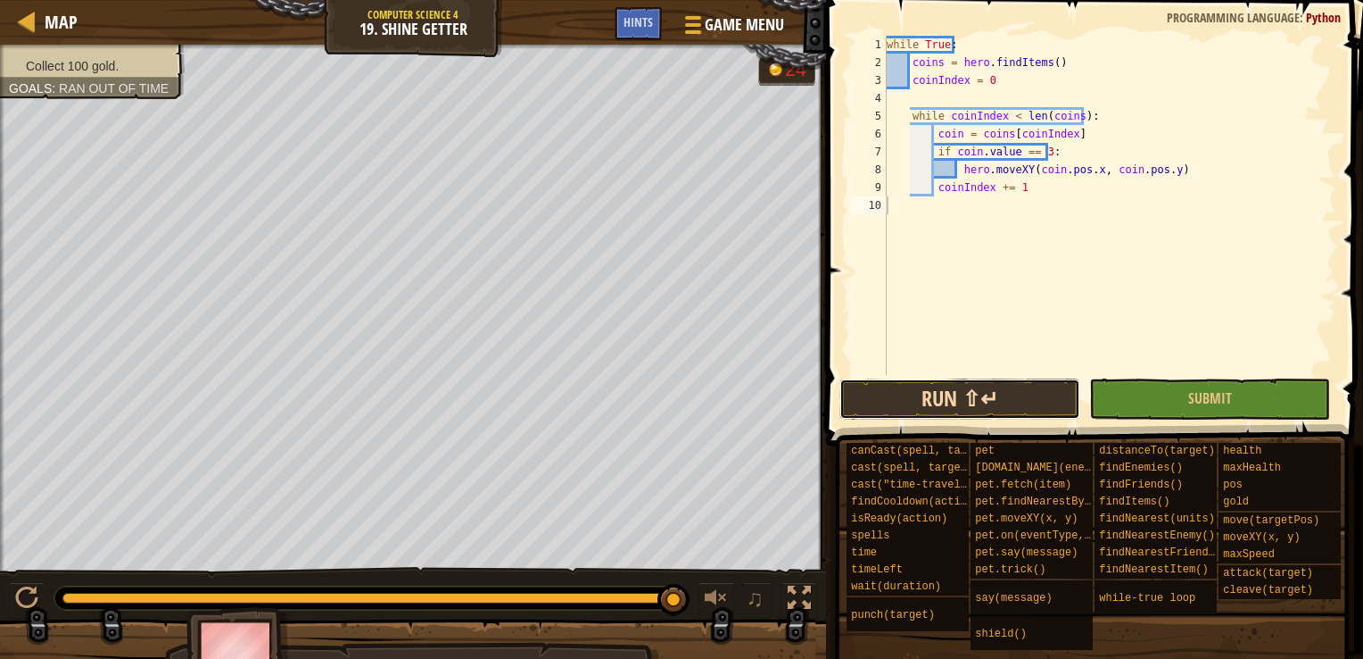
click at [932, 405] on button "Run ⇧↵" at bounding box center [960, 398] width 241 height 41
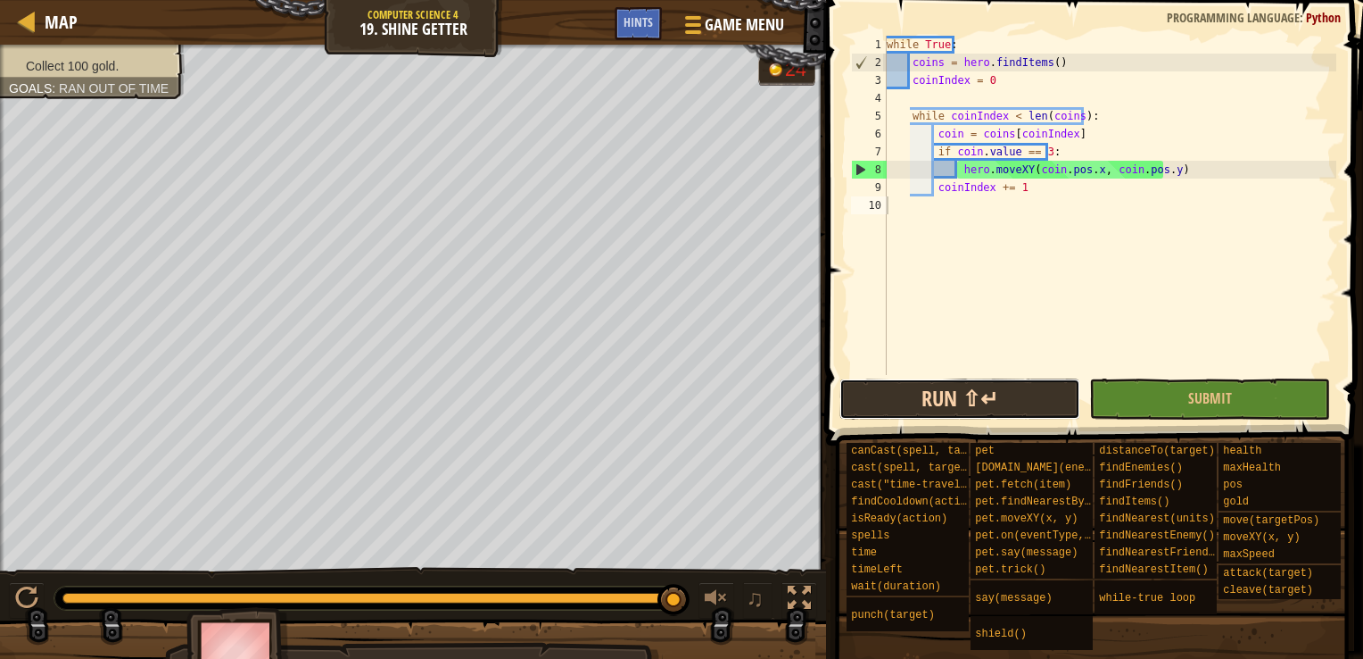
click at [976, 400] on button "Run ⇧↵" at bounding box center [960, 398] width 241 height 41
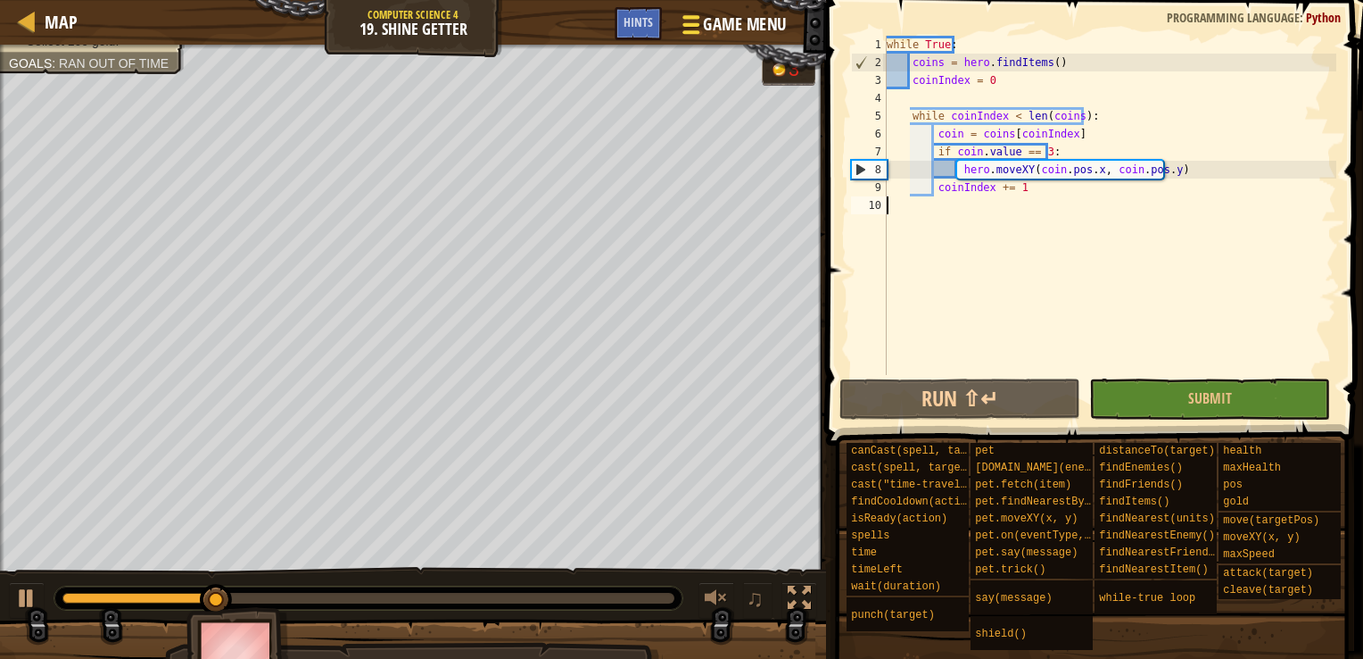
click at [708, 30] on span "Game Menu" at bounding box center [744, 24] width 83 height 24
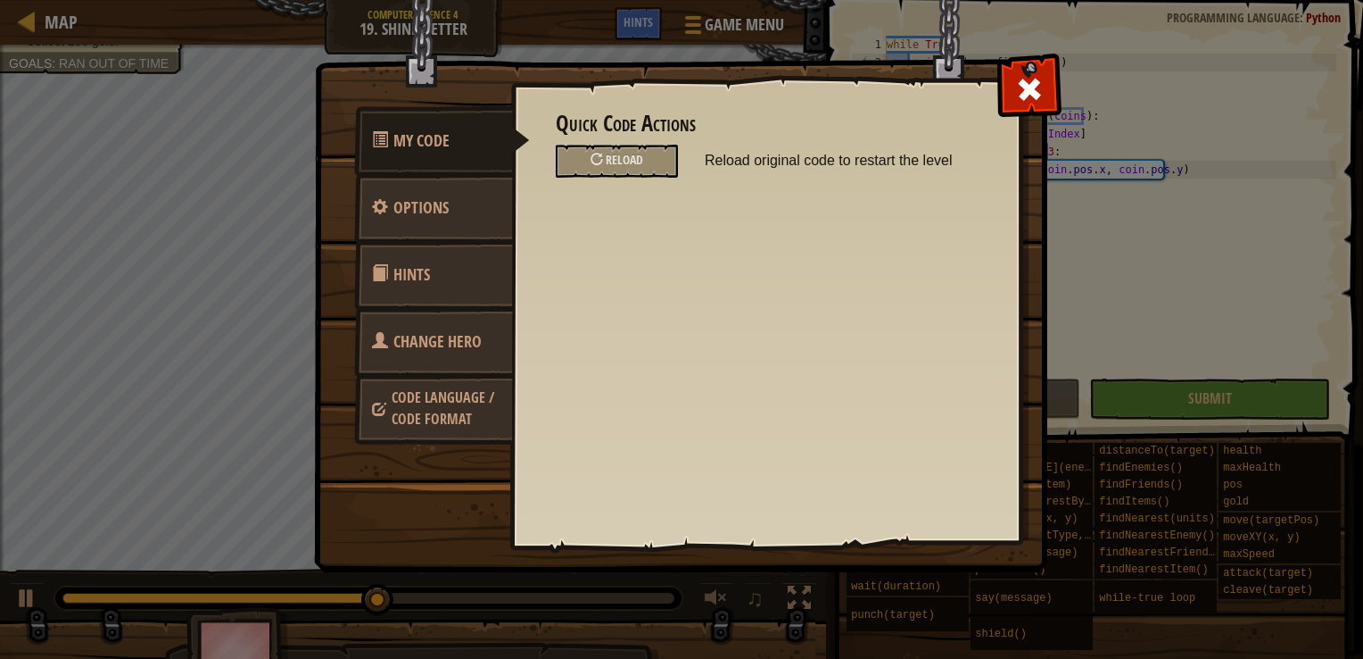
click at [421, 324] on link "Change Hero" at bounding box center [433, 342] width 159 height 70
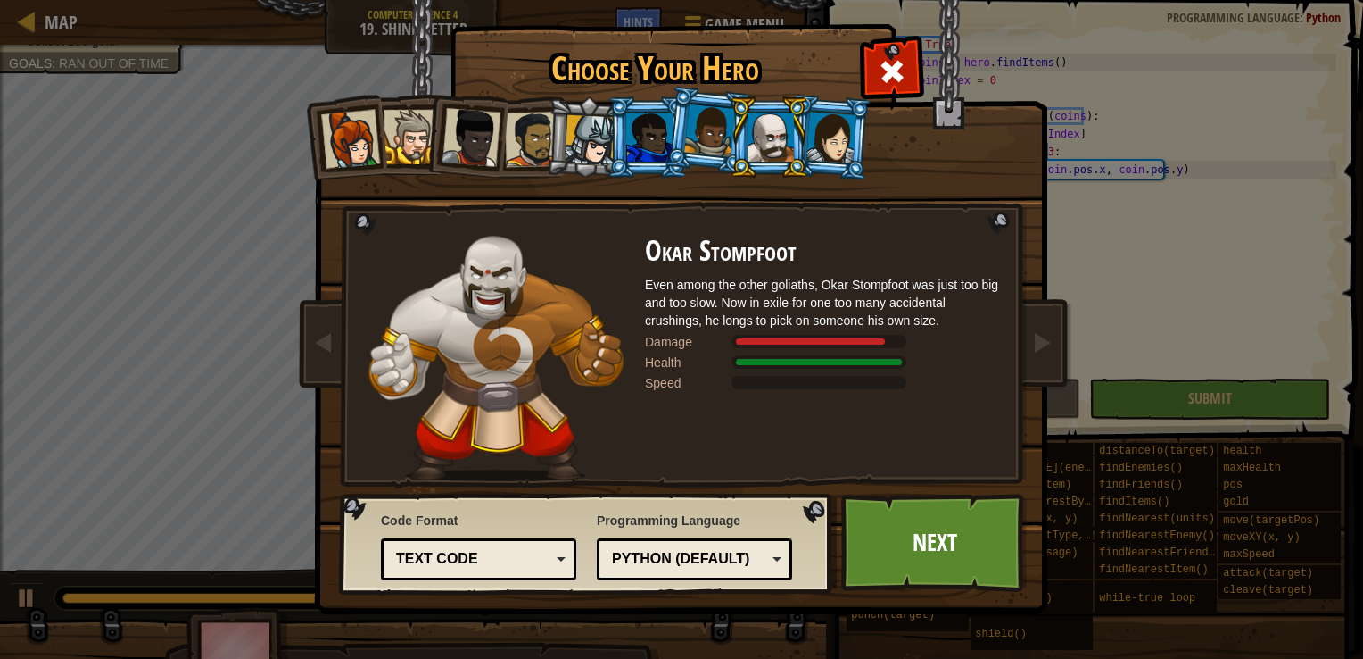
click at [596, 137] on div at bounding box center [590, 140] width 51 height 51
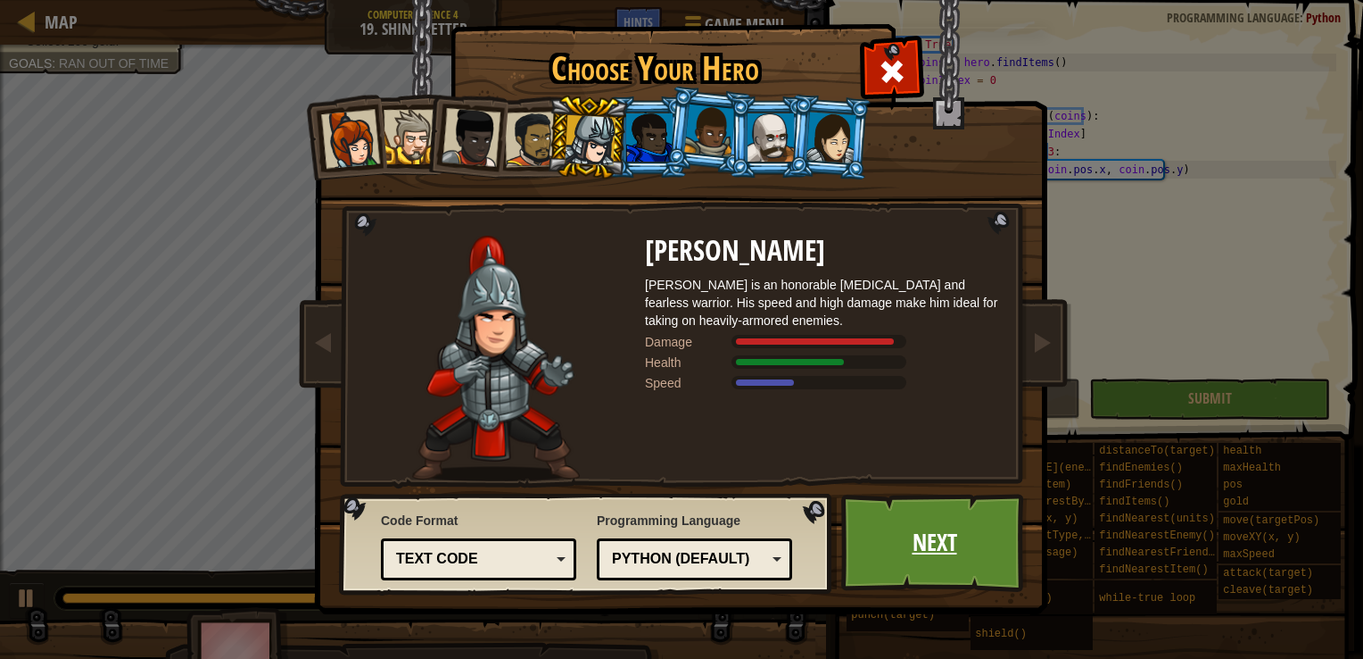
click at [910, 519] on link "Next" at bounding box center [934, 542] width 186 height 98
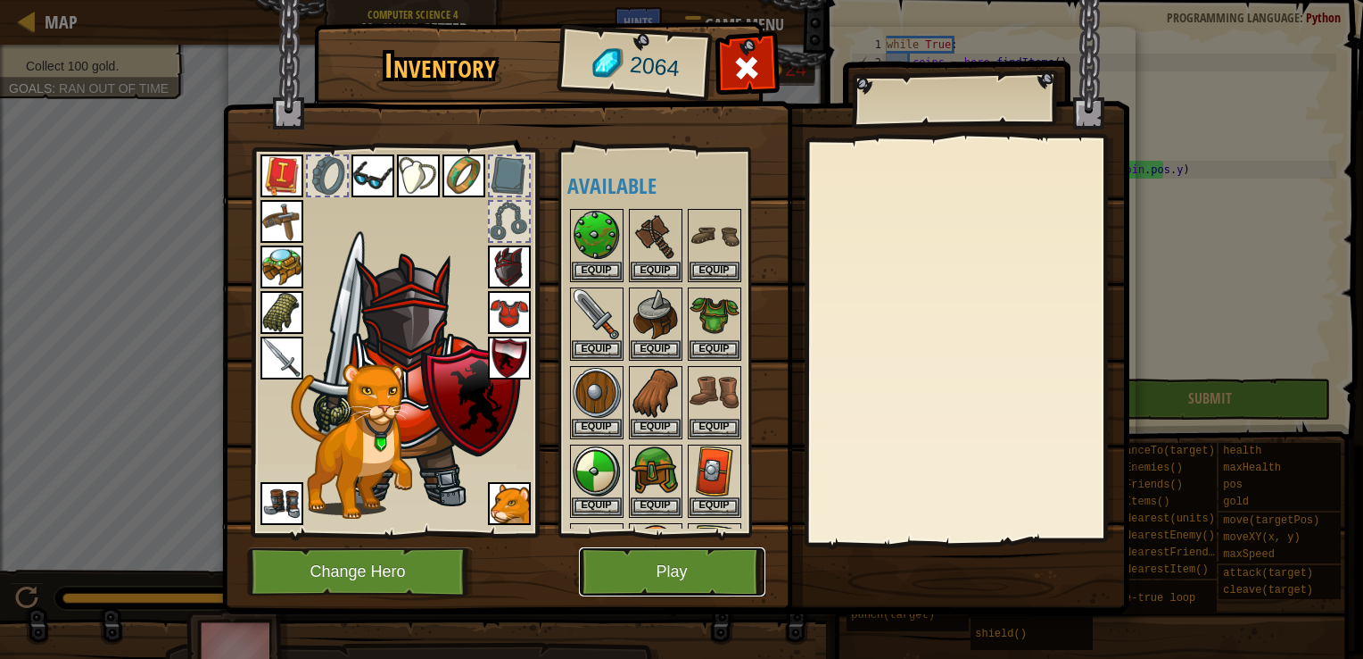
click at [667, 559] on button "Play" at bounding box center [672, 571] width 186 height 49
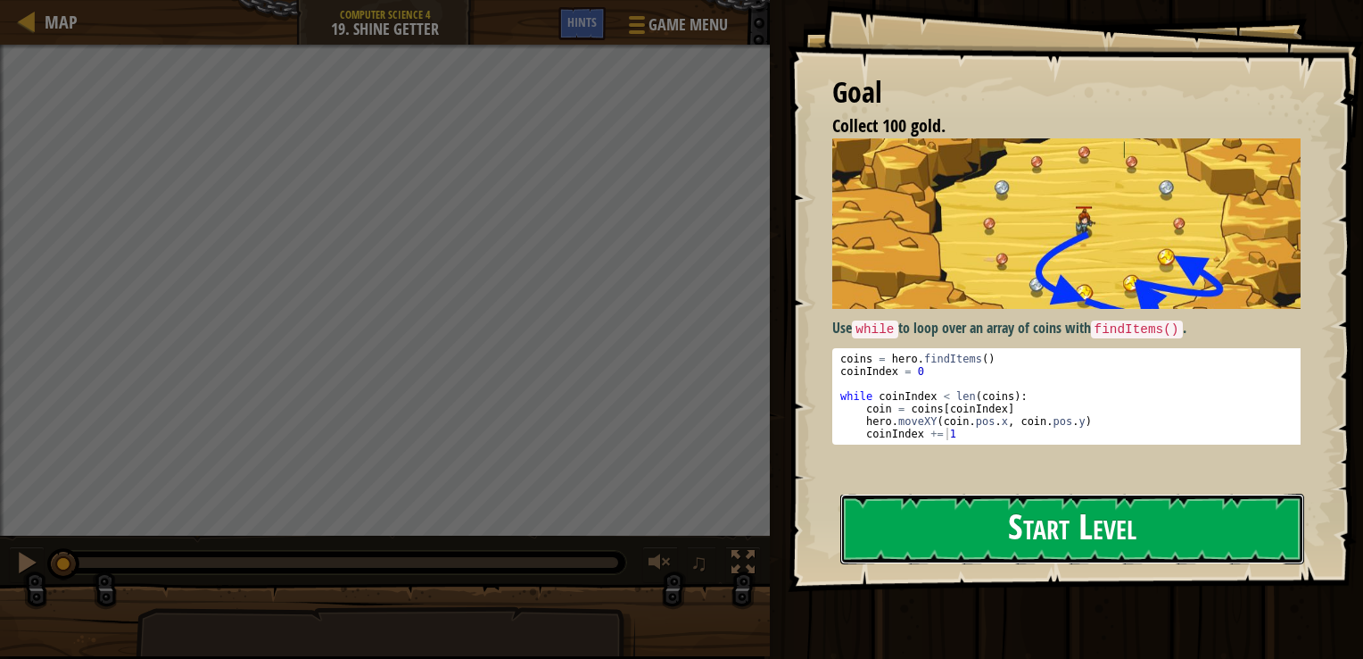
click at [1032, 508] on button "Start Level" at bounding box center [1073, 528] width 464 height 70
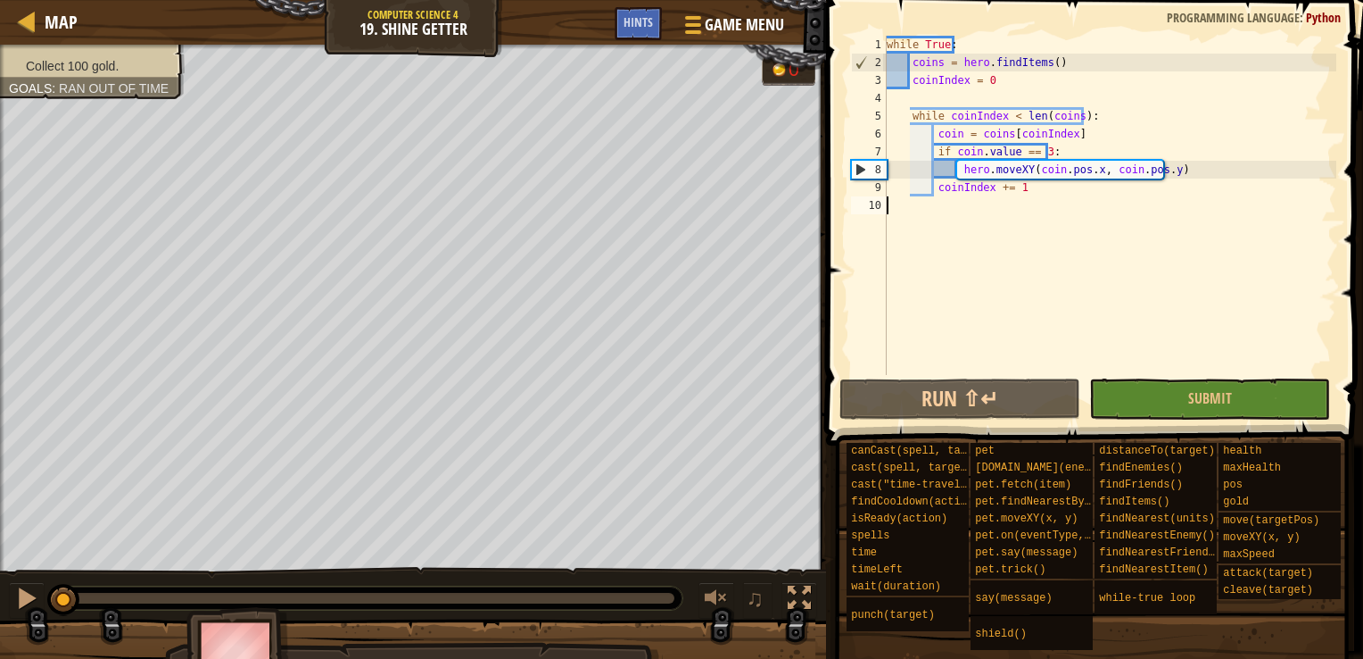
click at [902, 284] on div "while True : coins = hero . findItems ( ) coinIndex = 0 while coinIndex < len (…" at bounding box center [1109, 223] width 453 height 375
click at [907, 399] on button "Run ⇧↵" at bounding box center [960, 398] width 241 height 41
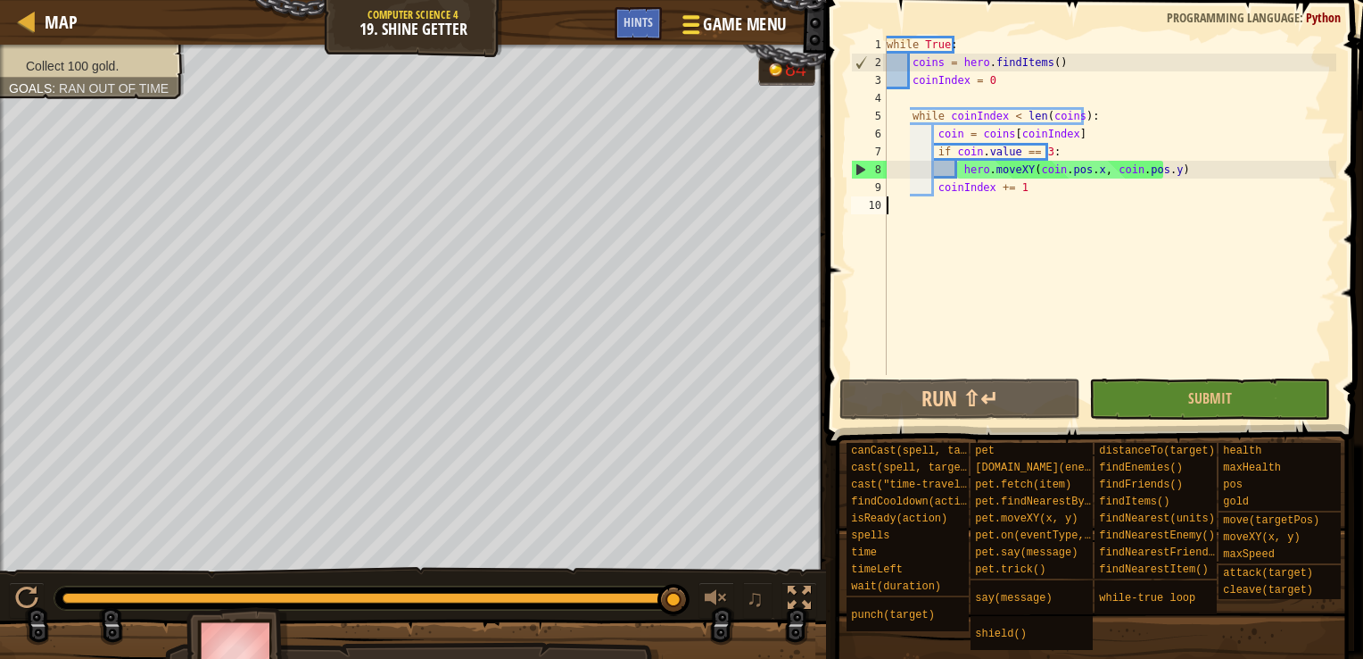
click at [700, 29] on div at bounding box center [691, 25] width 24 height 26
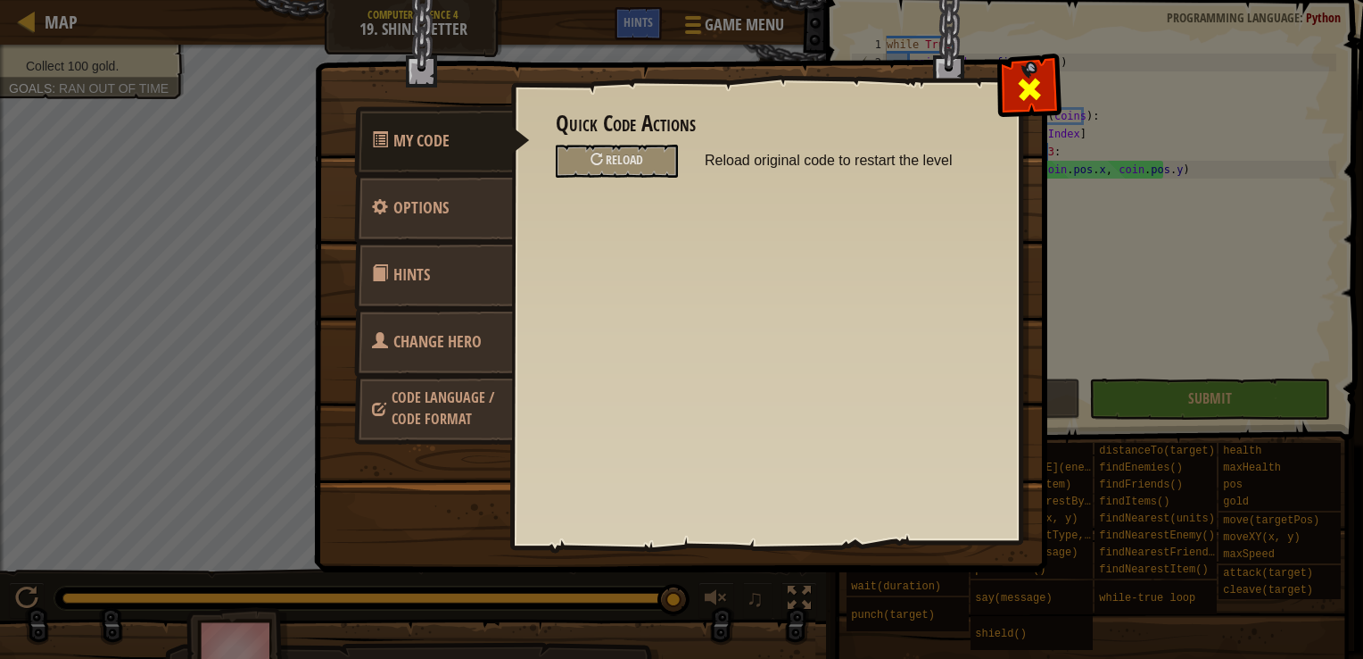
click at [1047, 99] on div at bounding box center [1029, 85] width 56 height 56
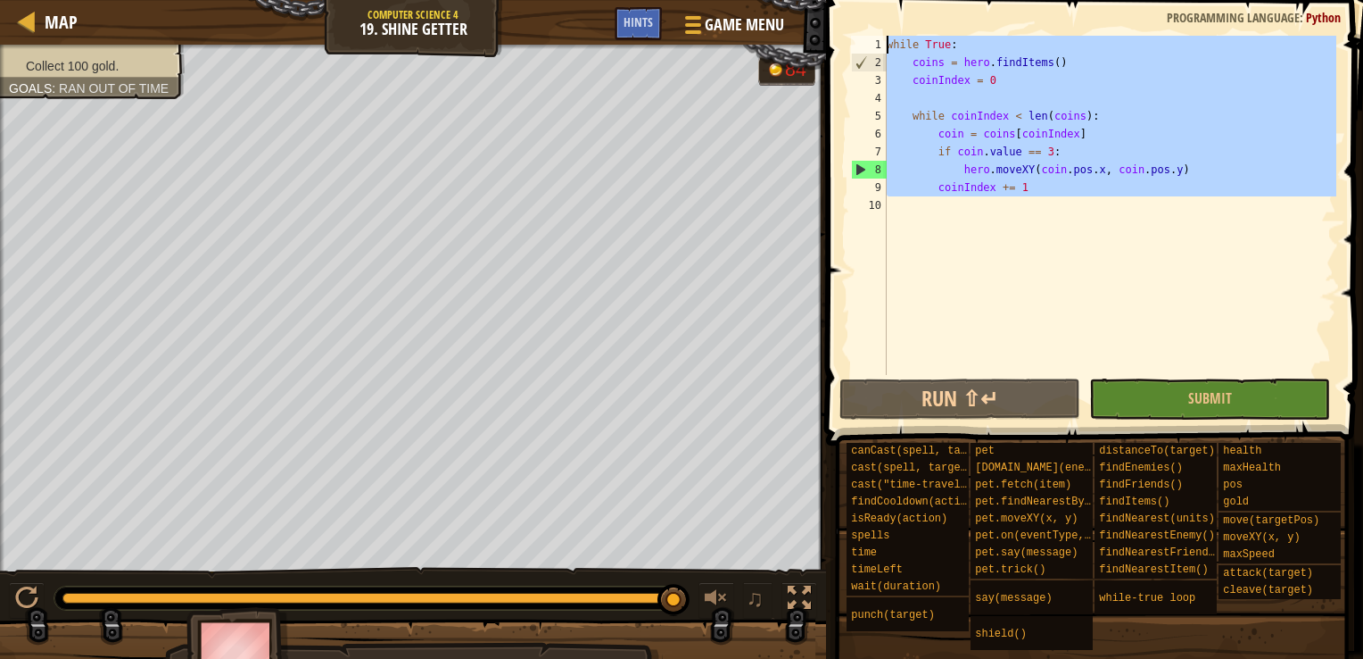
drag, startPoint x: 942, startPoint y: 237, endPoint x: 803, endPoint y: 32, distance: 248.0
click at [803, 32] on div "Map Computer Science 4 19. Shine Getter Game Menu Done Hints 1 הההההההההההההההה…" at bounding box center [681, 329] width 1363 height 659
click at [1014, 404] on button "Run ⇧↵" at bounding box center [960, 398] width 241 height 41
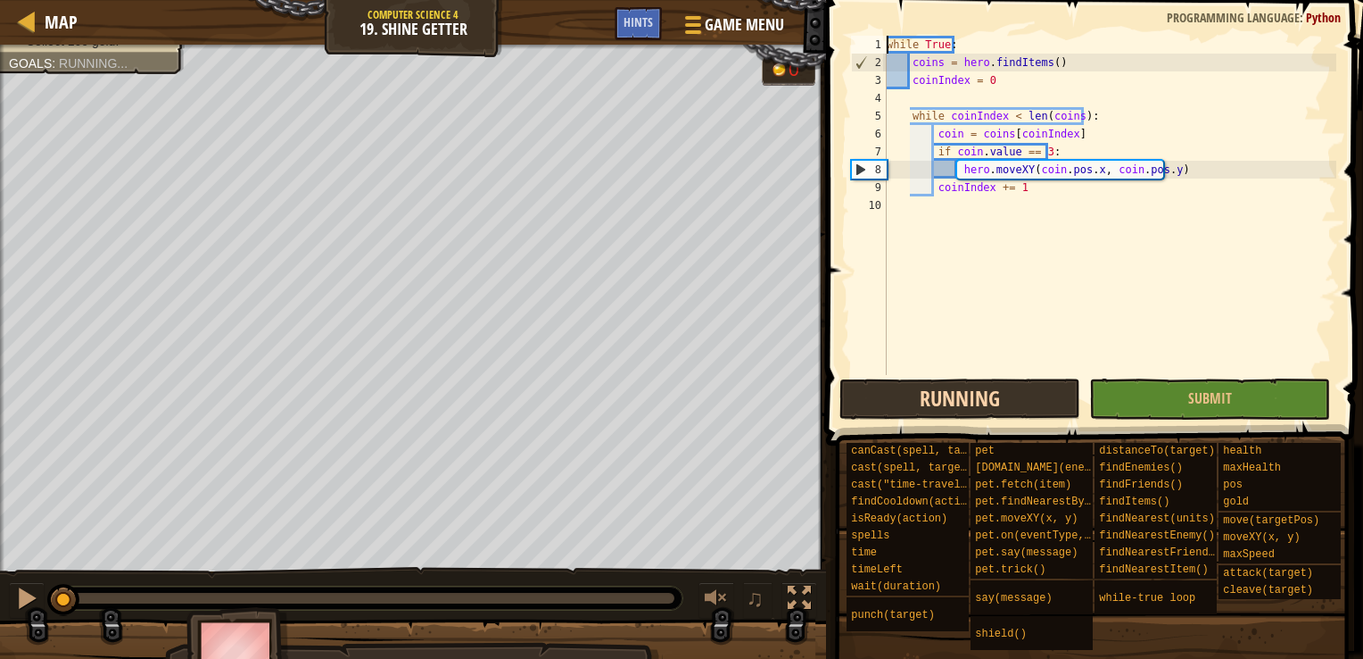
type textarea "while True:"
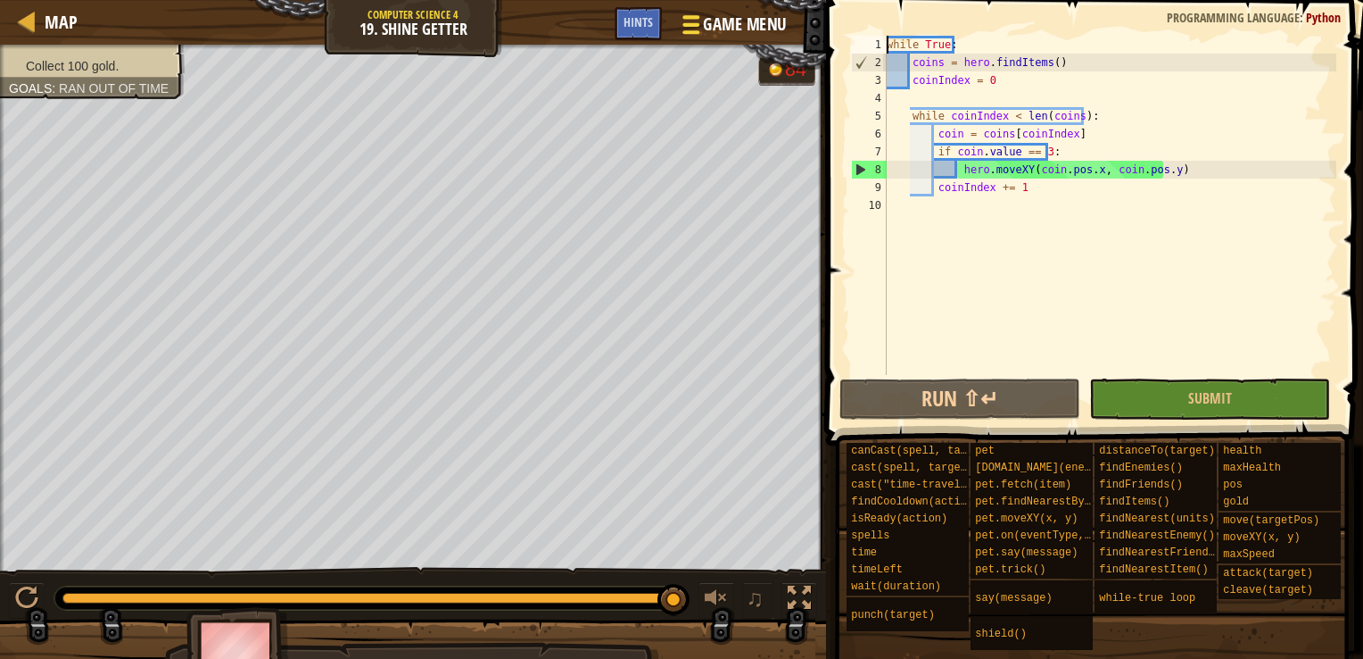
click at [739, 15] on span "Game Menu" at bounding box center [744, 24] width 83 height 24
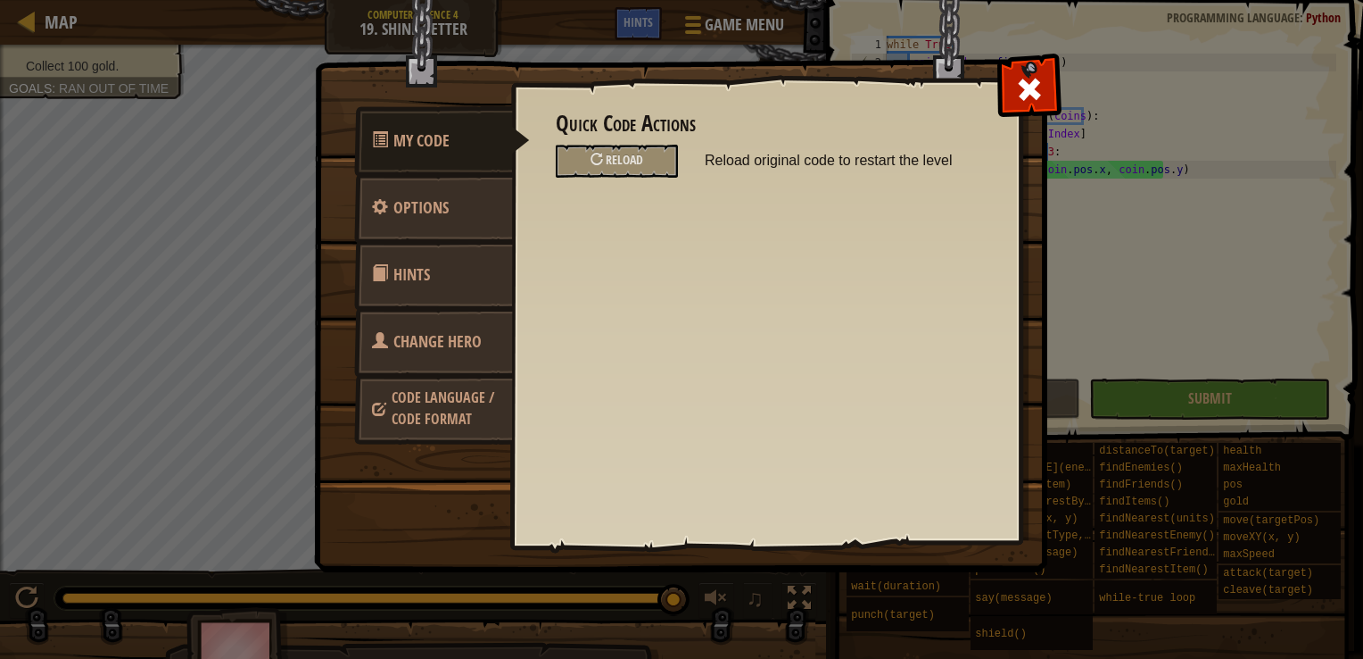
click at [414, 284] on span "Hints" at bounding box center [412, 274] width 37 height 22
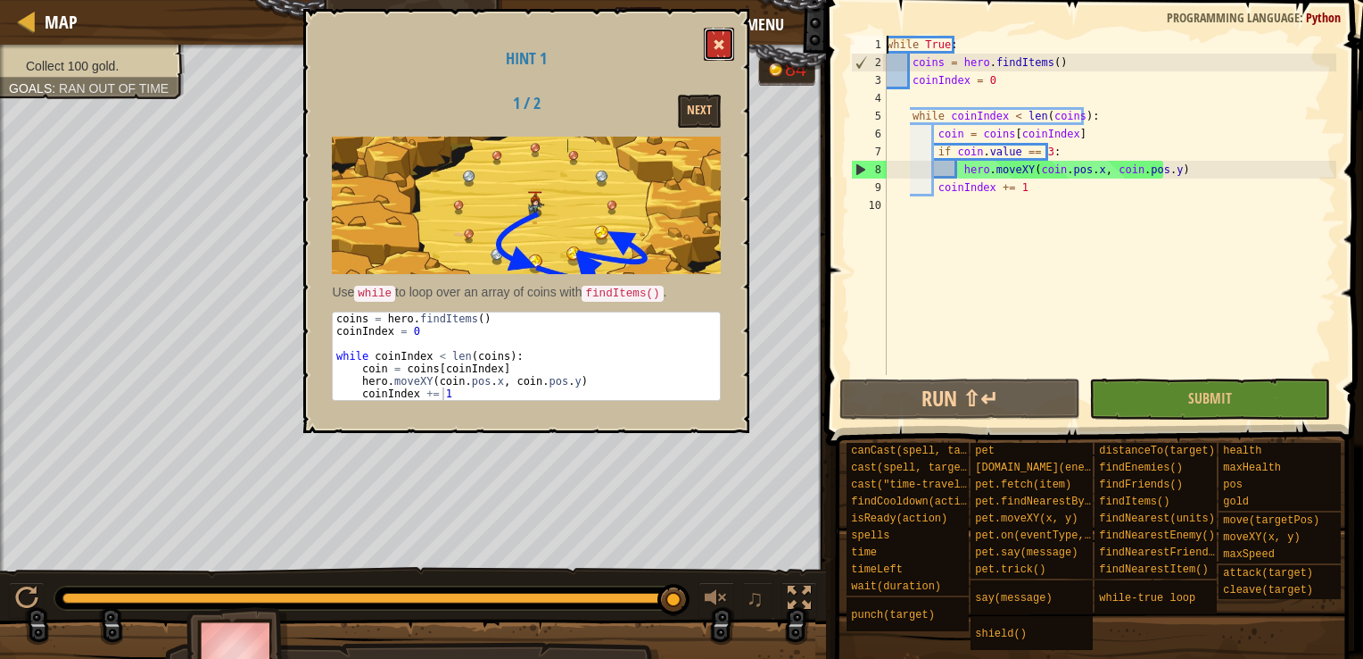
click at [712, 42] on button at bounding box center [719, 44] width 30 height 33
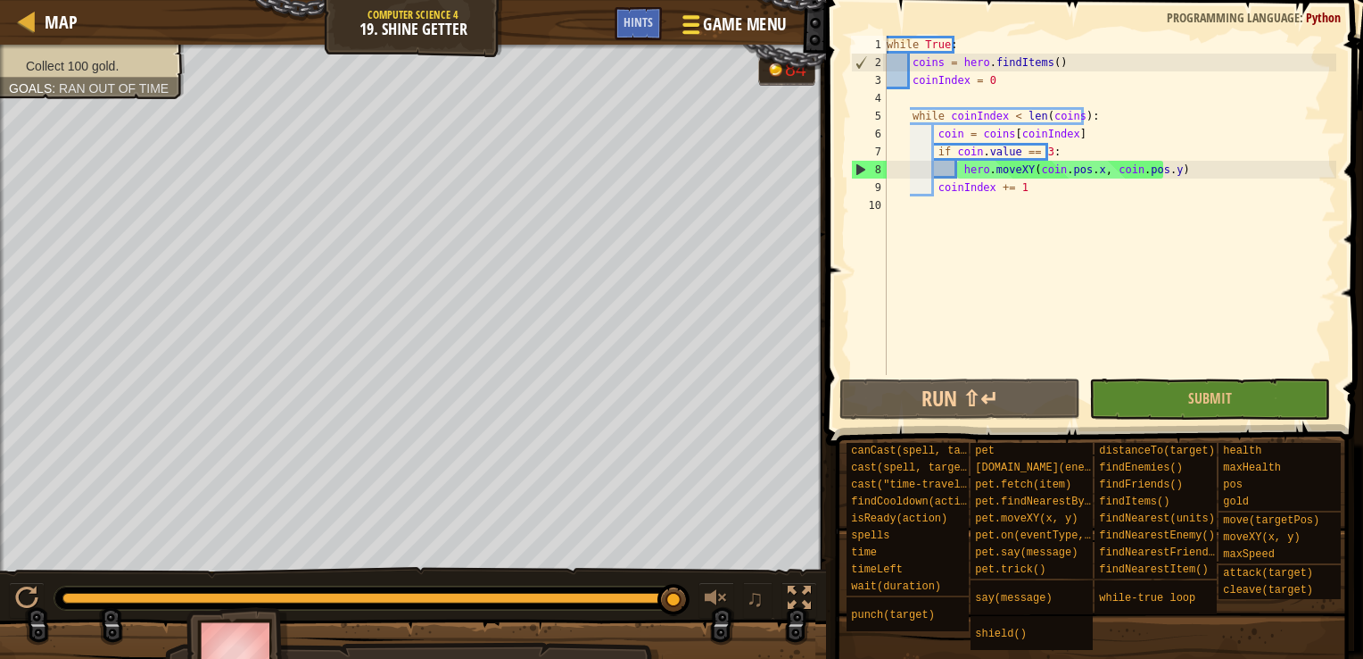
click at [717, 19] on span "Game Menu" at bounding box center [744, 24] width 83 height 24
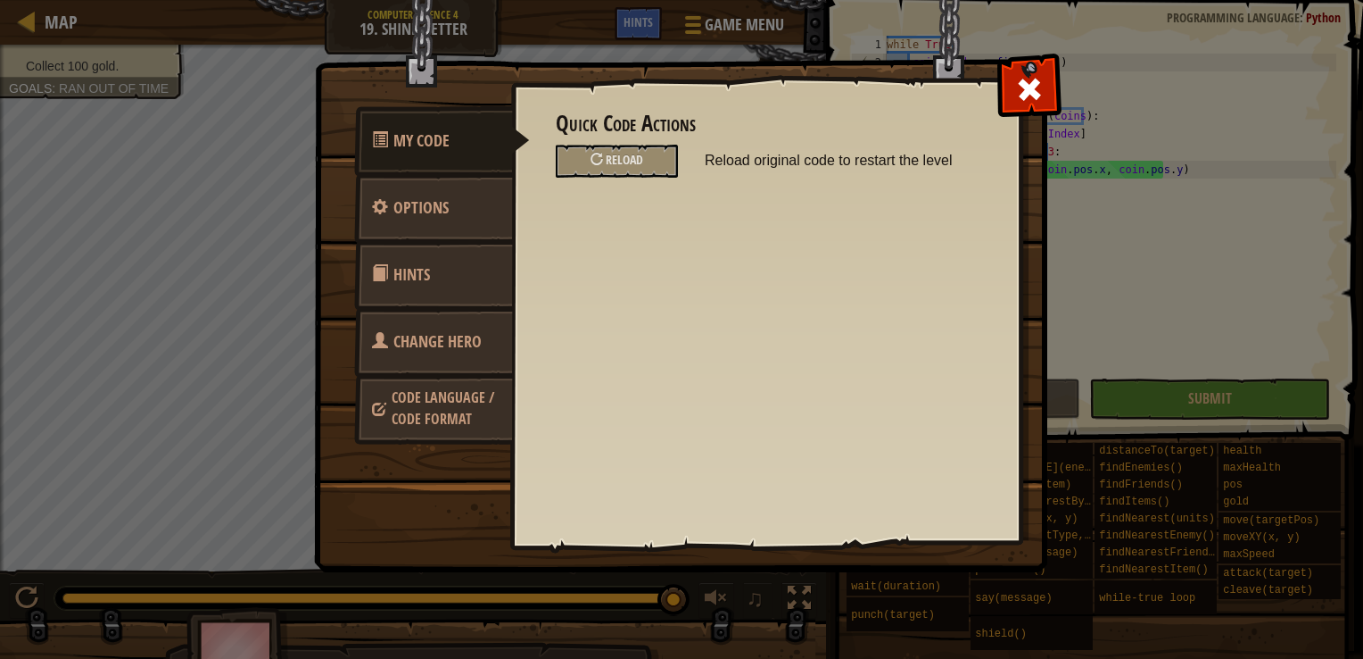
click at [400, 341] on span "Change Hero" at bounding box center [438, 341] width 88 height 22
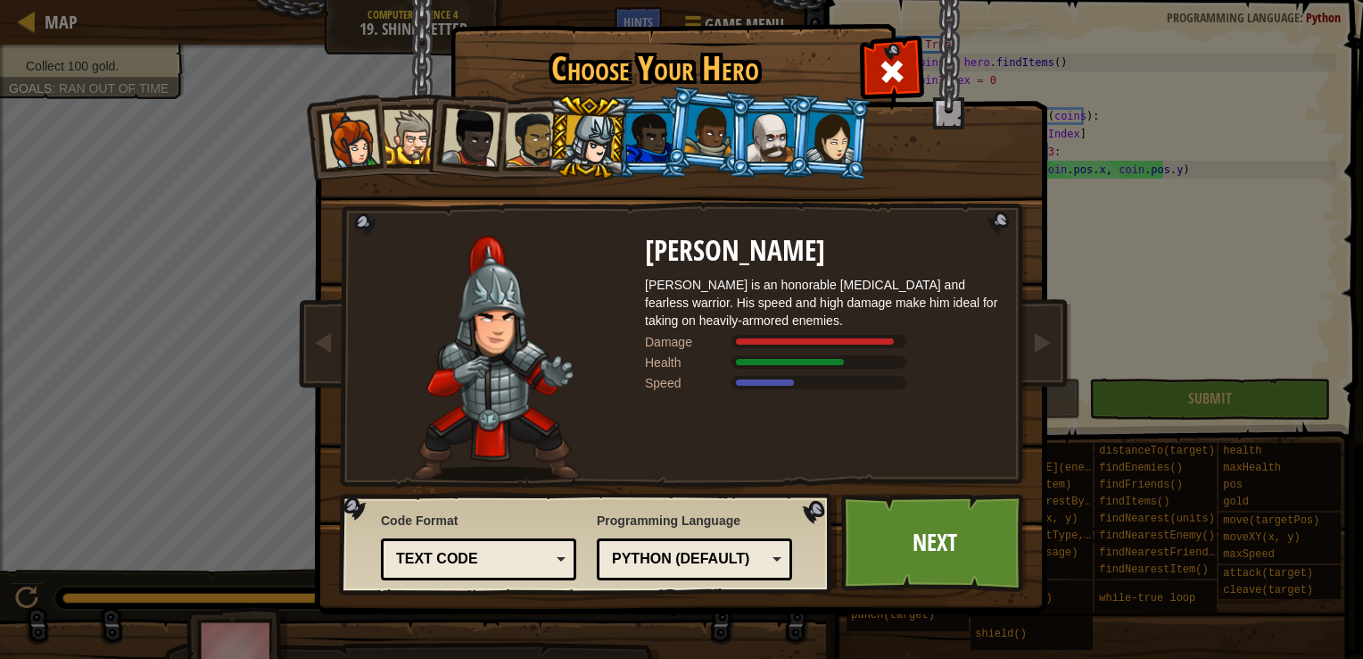
click at [644, 127] on div at bounding box center [649, 137] width 46 height 48
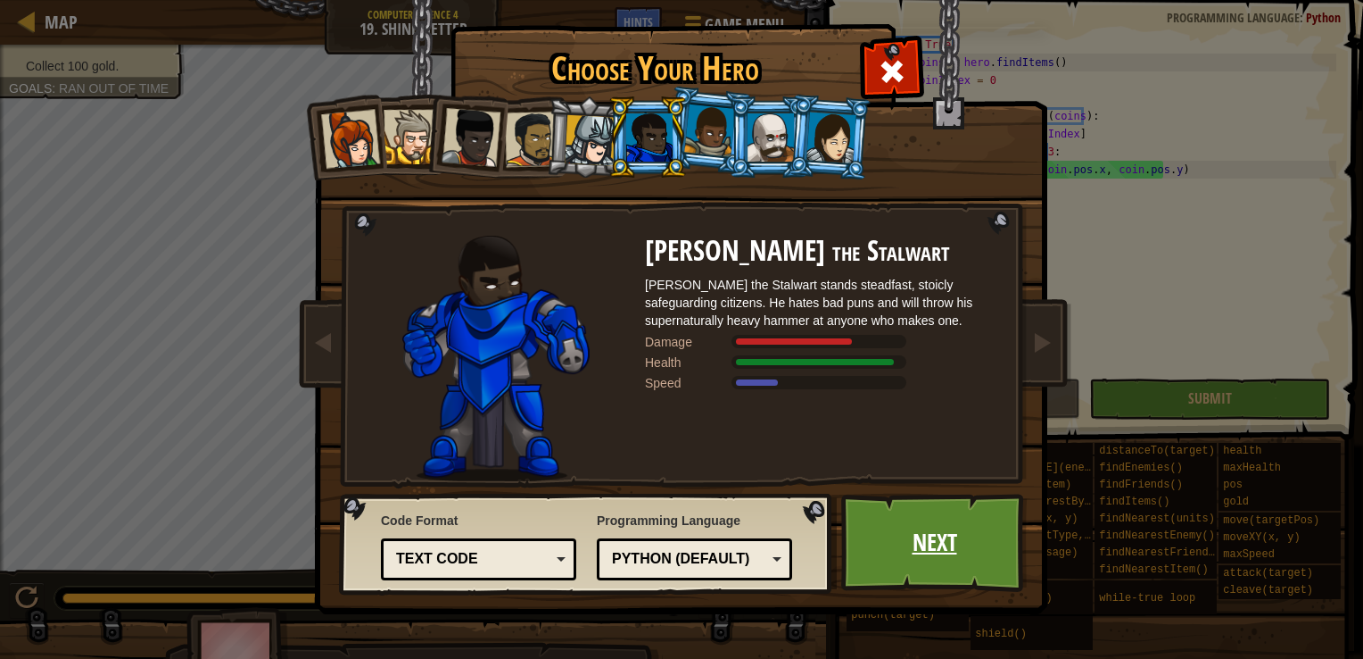
click at [914, 527] on link "Next" at bounding box center [934, 542] width 186 height 98
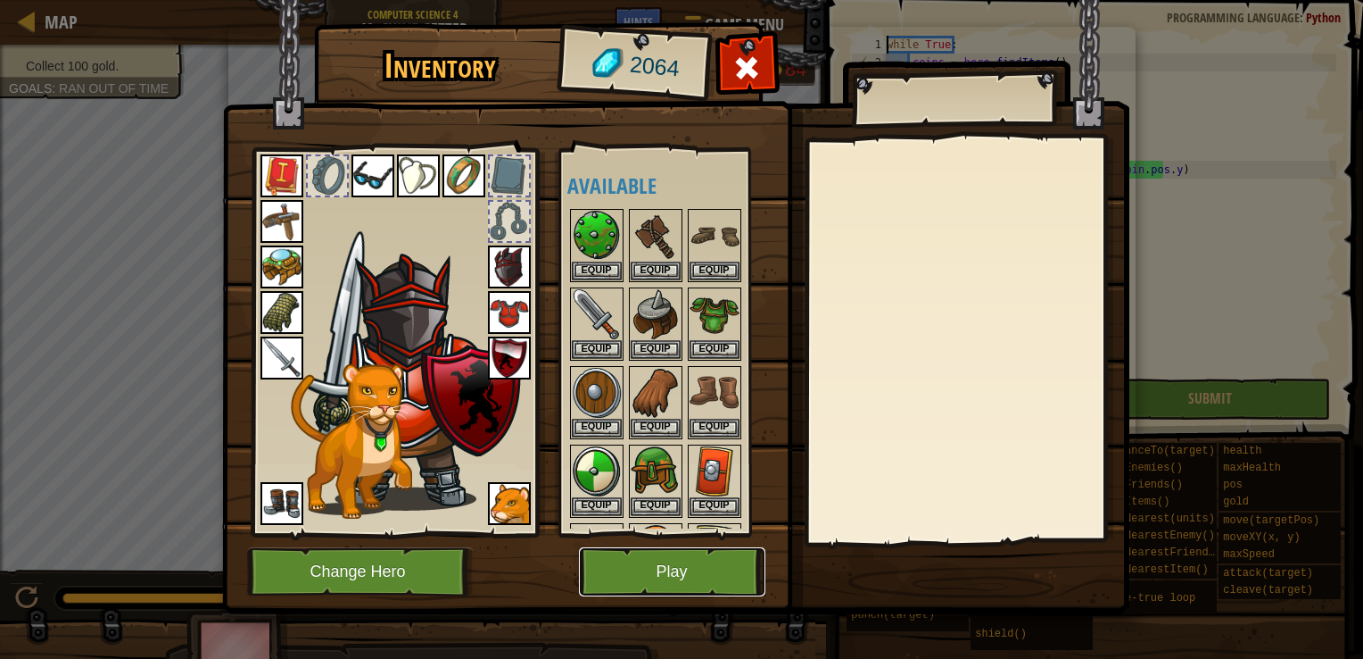
click at [649, 567] on button "Play" at bounding box center [672, 571] width 186 height 49
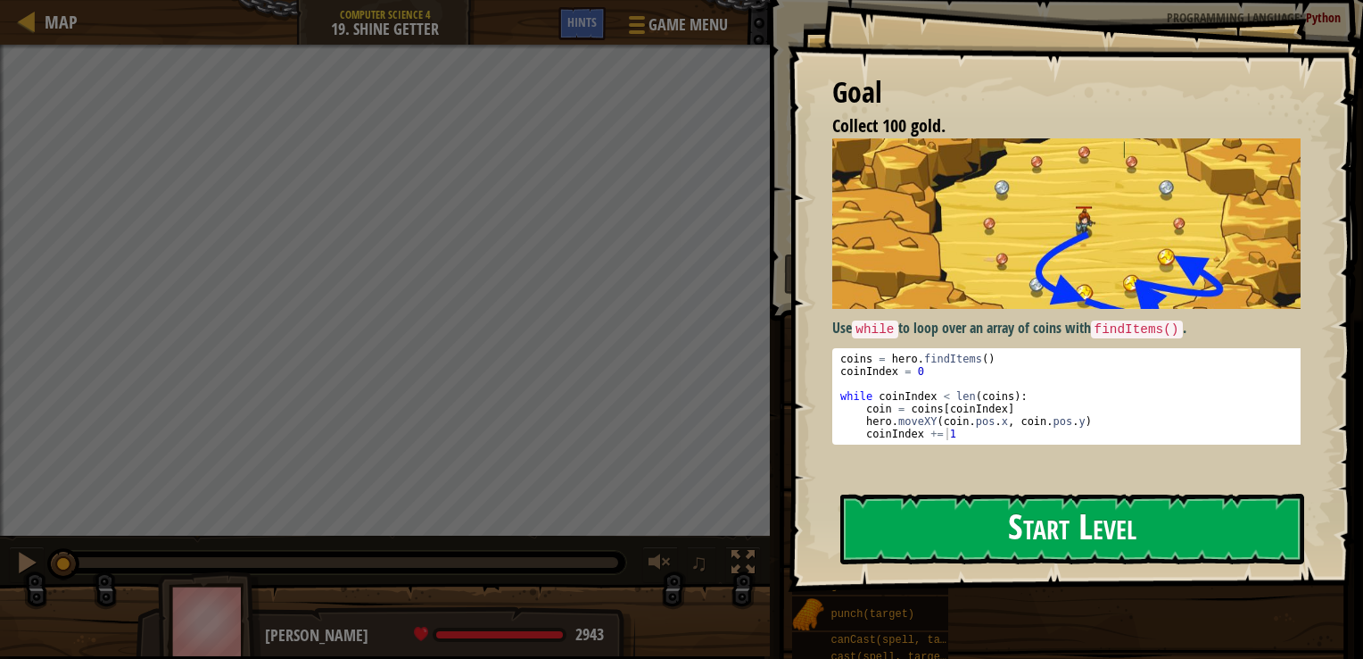
click at [1020, 519] on button "Start Level" at bounding box center [1073, 528] width 464 height 70
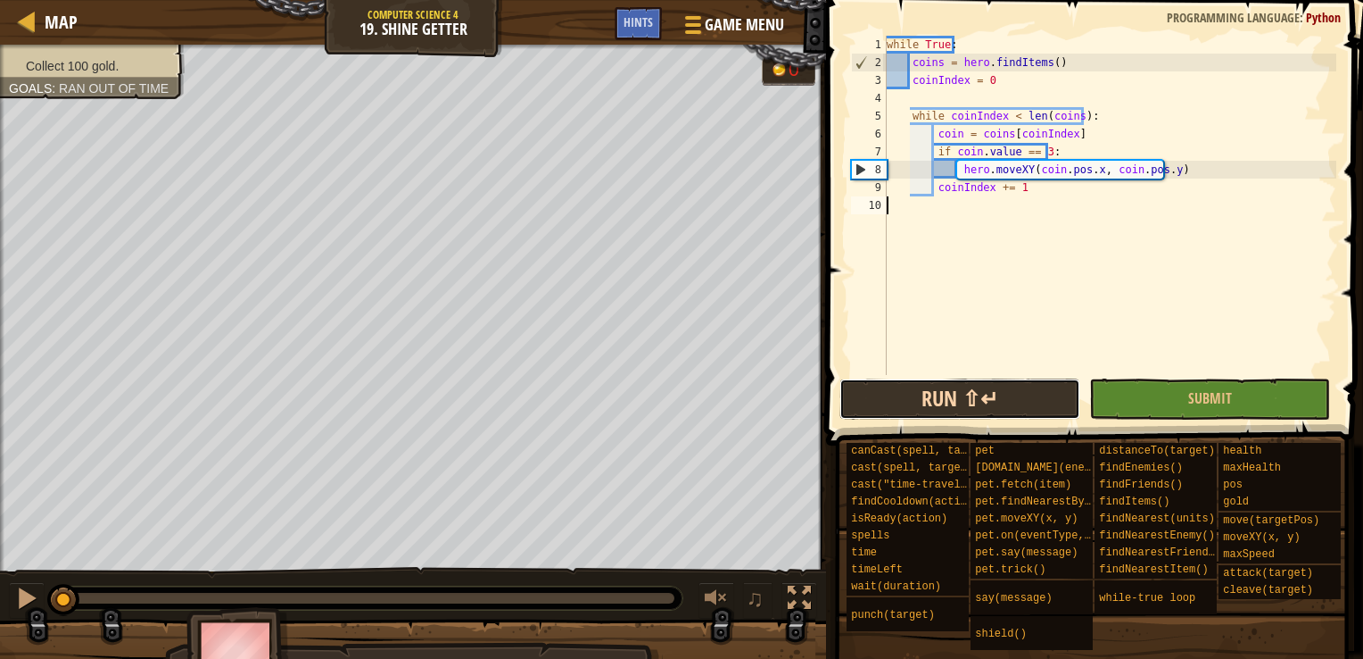
click at [907, 390] on button "Run ⇧↵" at bounding box center [960, 398] width 241 height 41
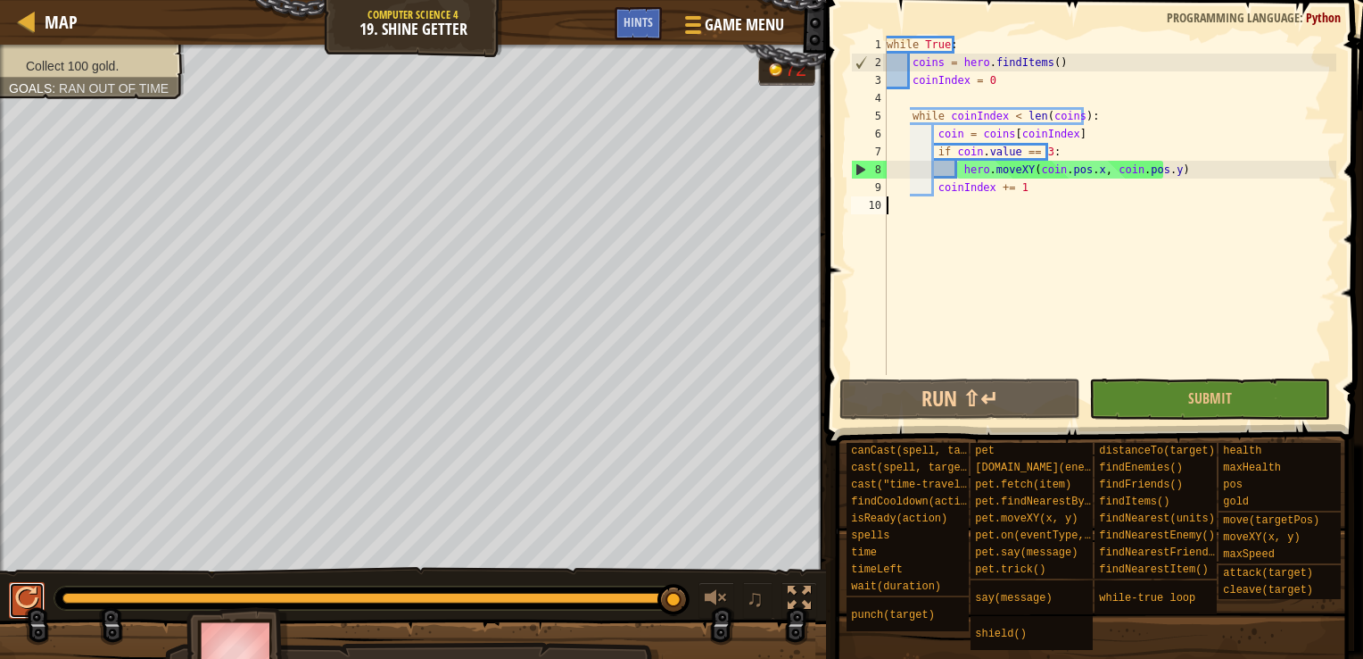
click at [32, 603] on div at bounding box center [26, 597] width 23 height 23
click at [690, 22] on div at bounding box center [691, 25] width 24 height 26
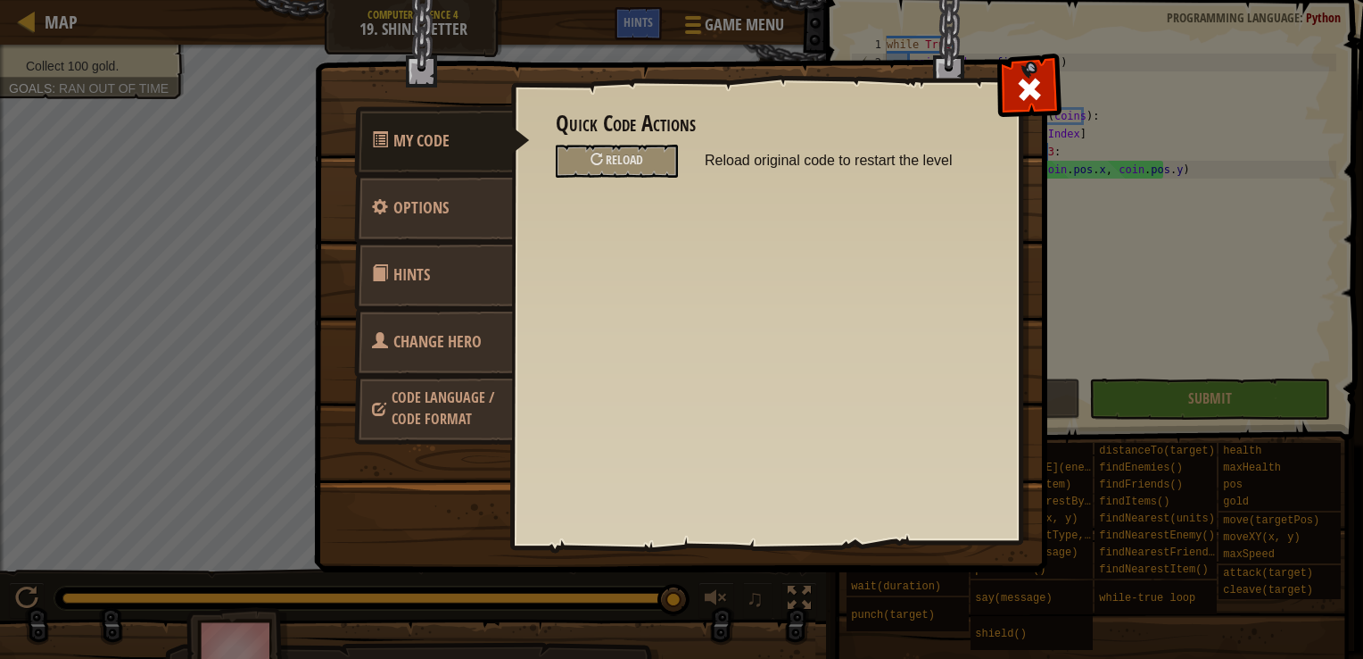
click at [384, 352] on link "Change Hero" at bounding box center [433, 342] width 159 height 70
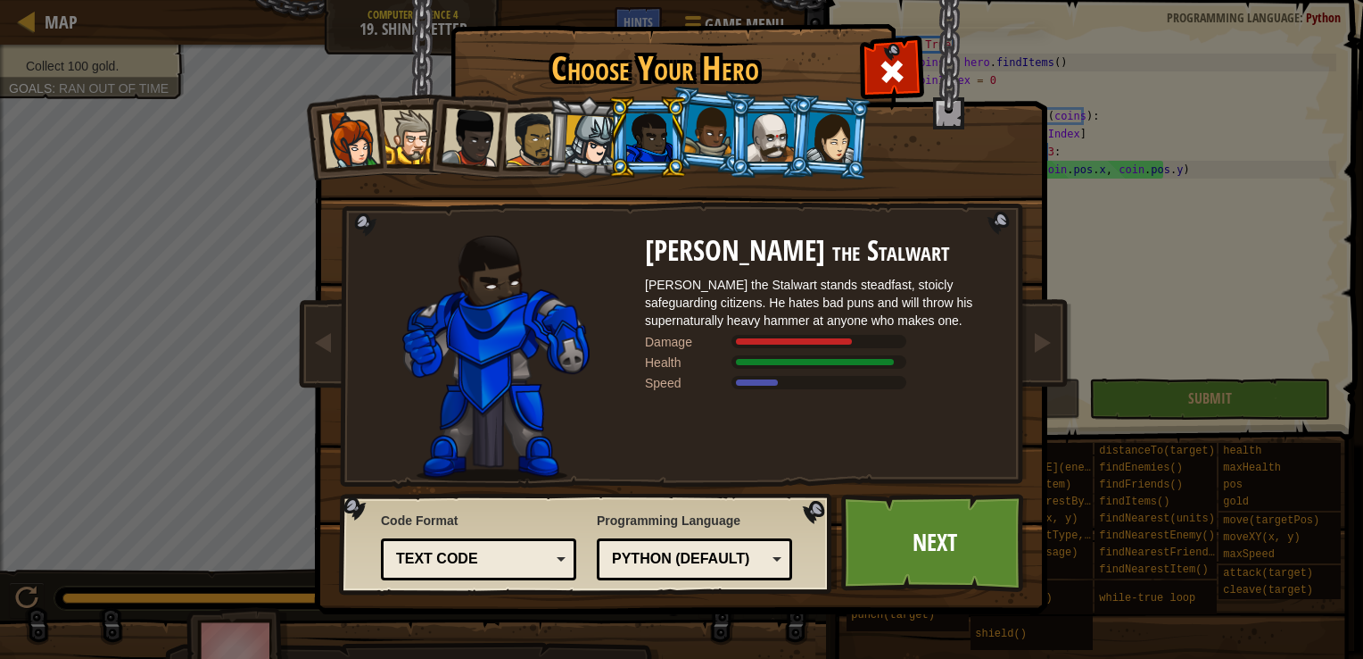
click at [370, 138] on div at bounding box center [350, 139] width 59 height 59
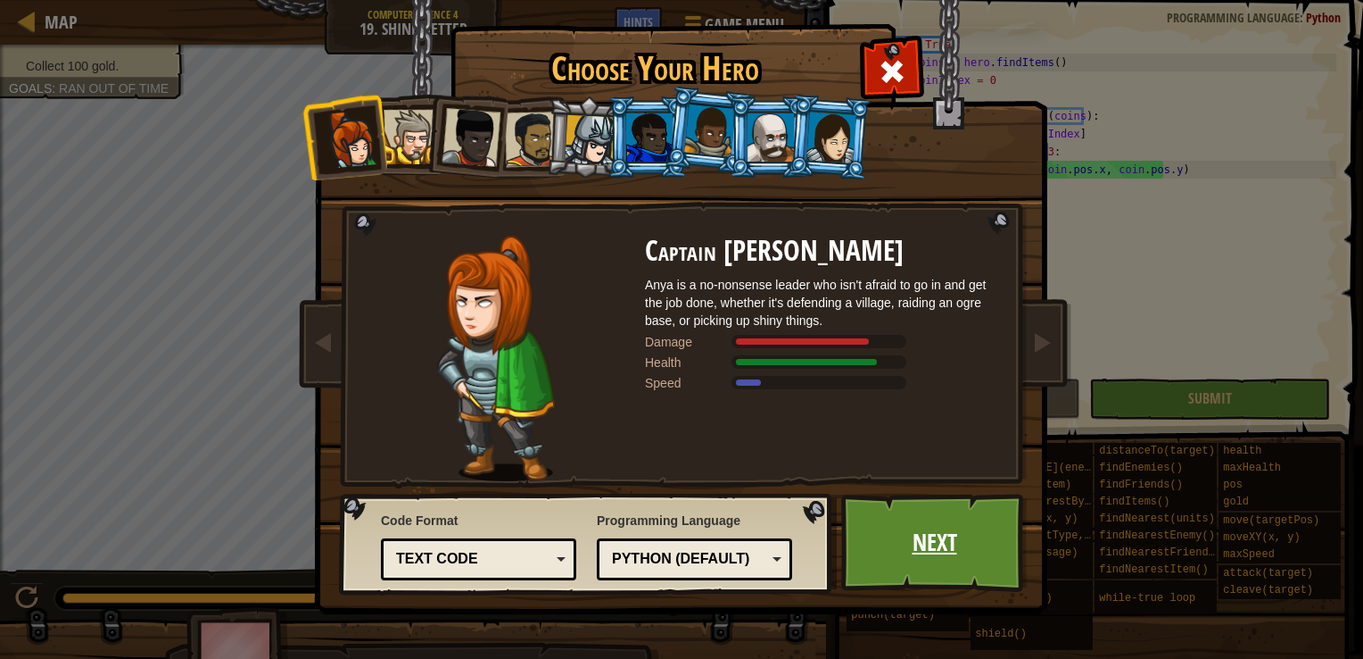
click at [940, 538] on link "Next" at bounding box center [934, 542] width 186 height 98
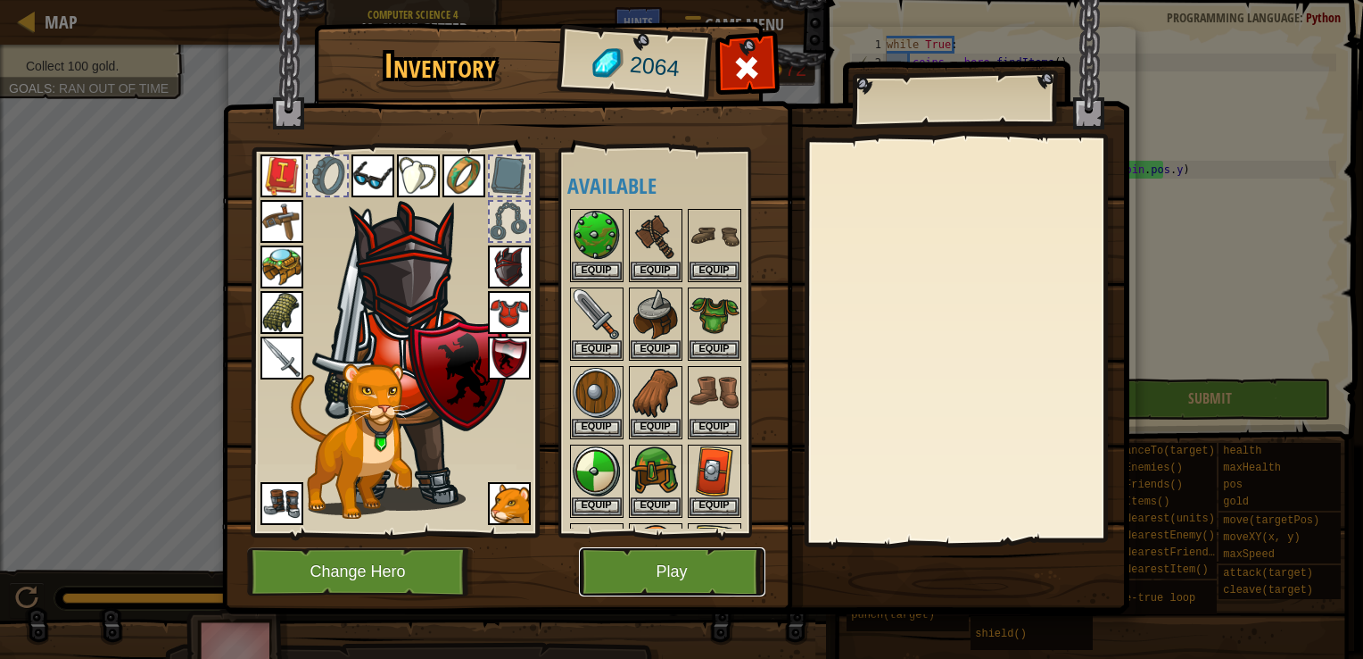
click at [667, 566] on button "Play" at bounding box center [672, 571] width 186 height 49
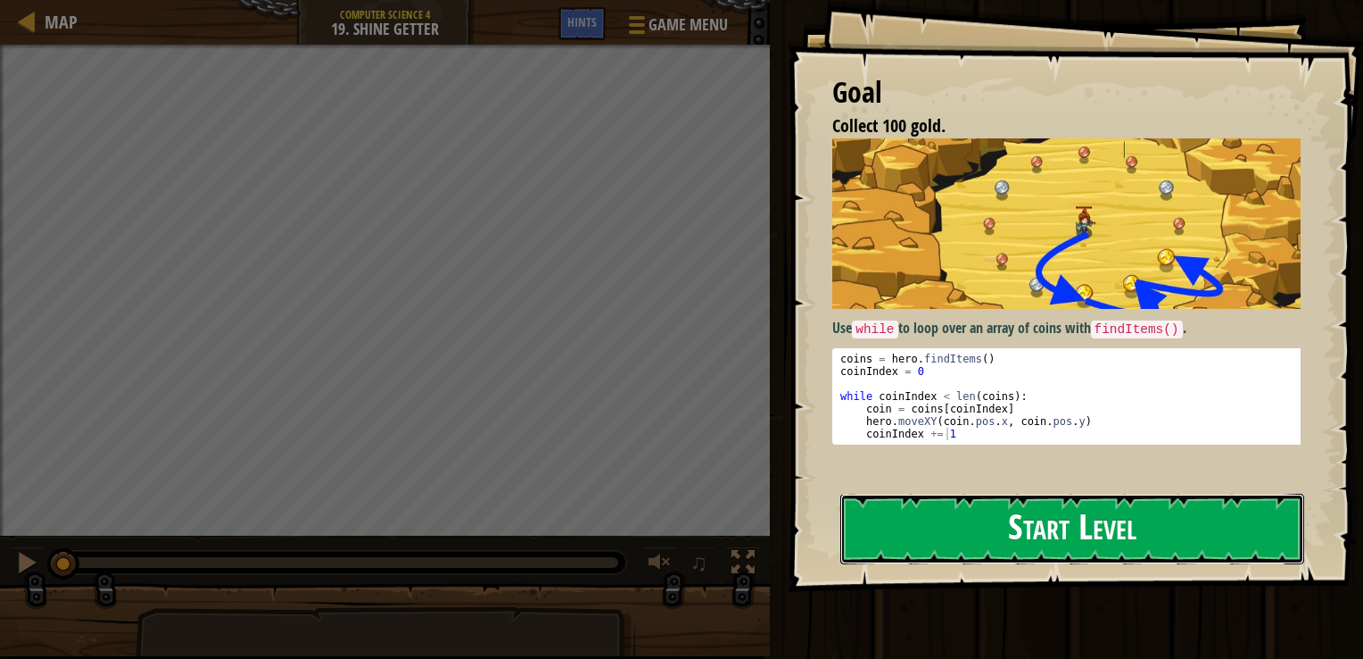
click at [1053, 514] on button "Start Level" at bounding box center [1073, 528] width 464 height 70
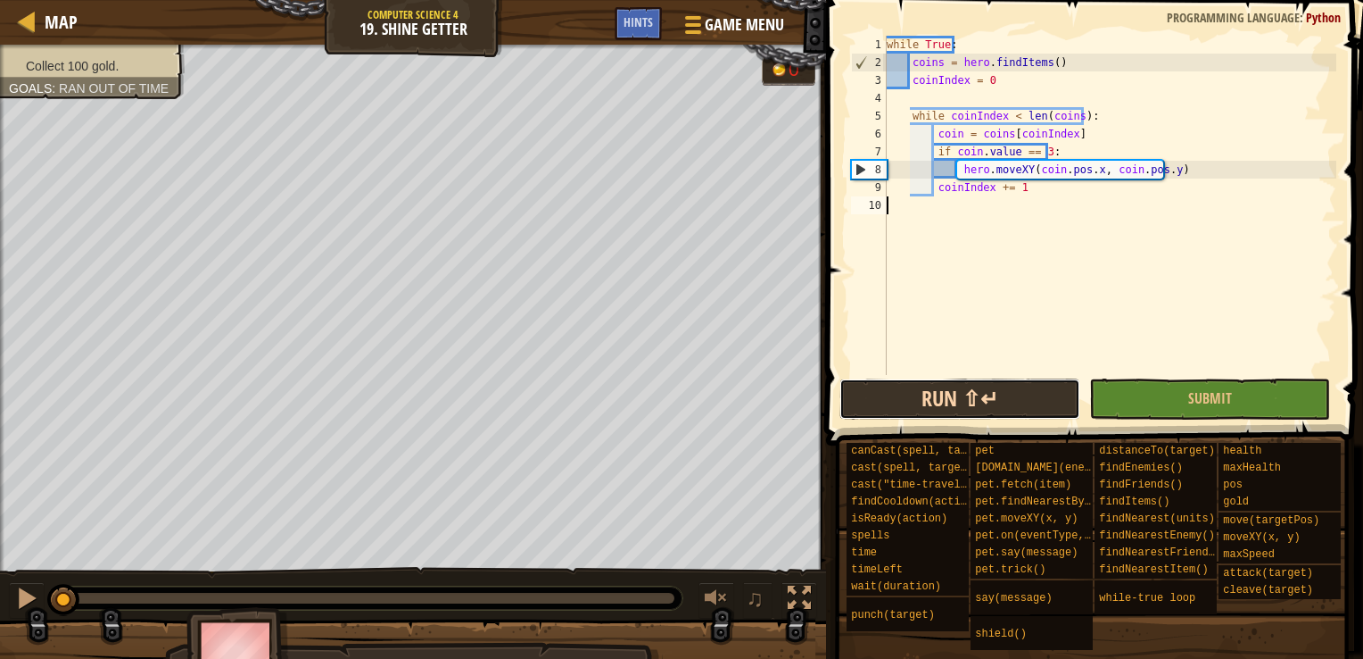
click at [935, 403] on button "Run ⇧↵" at bounding box center [960, 398] width 241 height 41
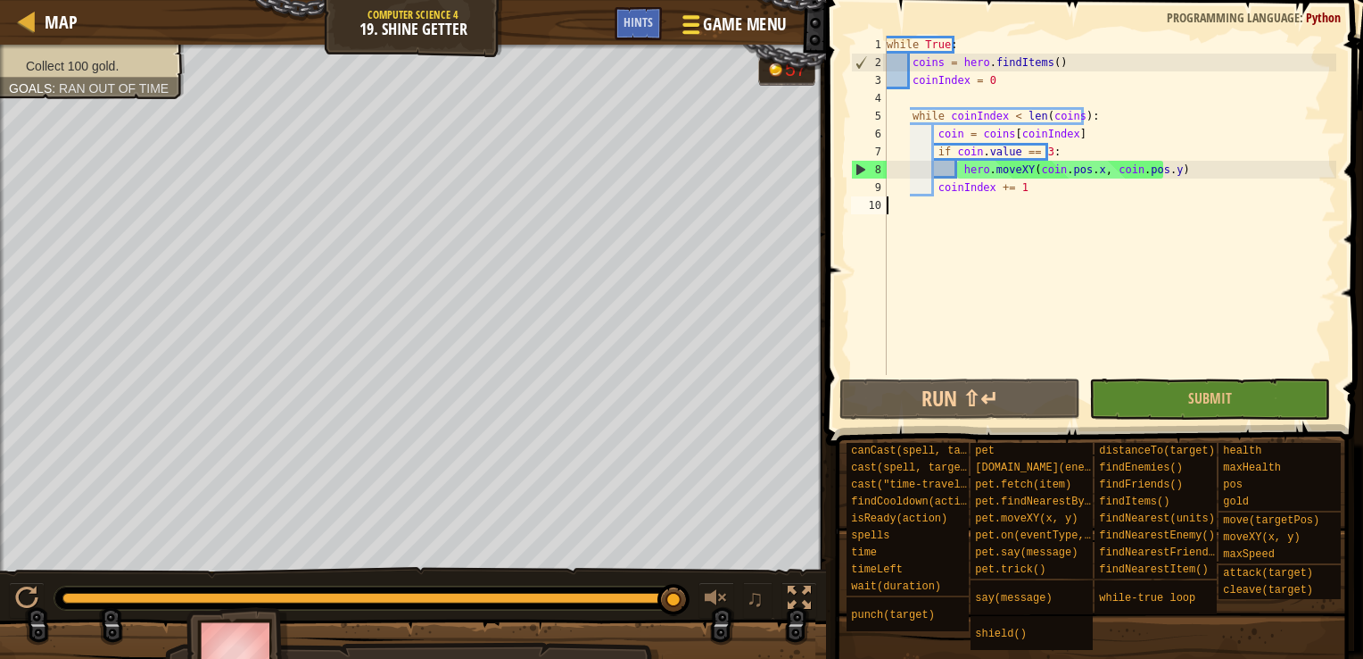
click at [745, 26] on span "Game Menu" at bounding box center [744, 24] width 83 height 24
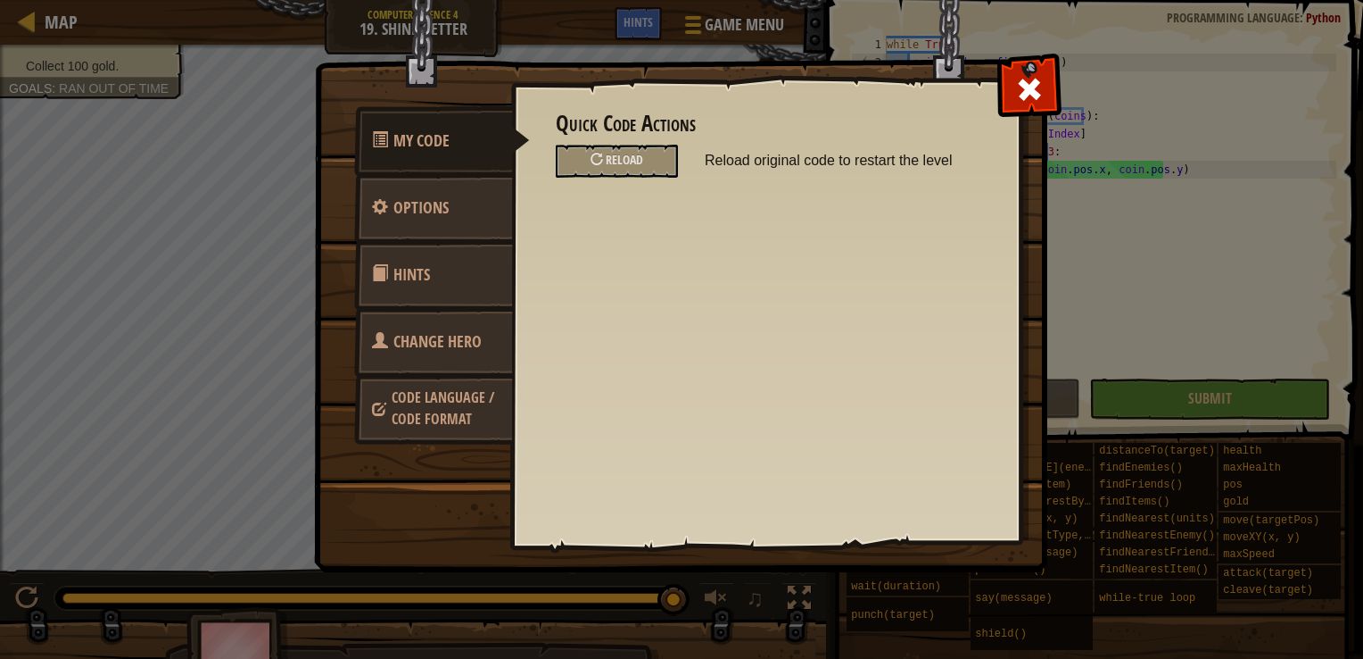
click at [400, 336] on span "Change Hero" at bounding box center [438, 341] width 88 height 22
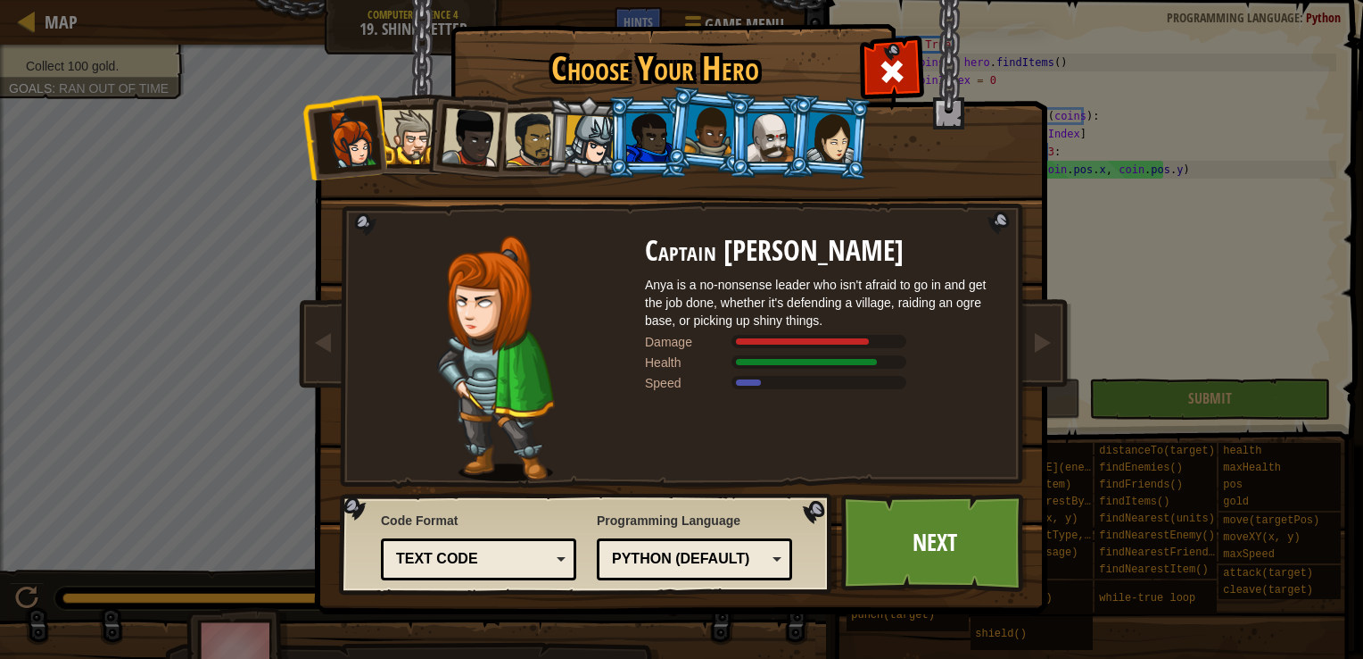
click at [843, 140] on div at bounding box center [832, 137] width 50 height 51
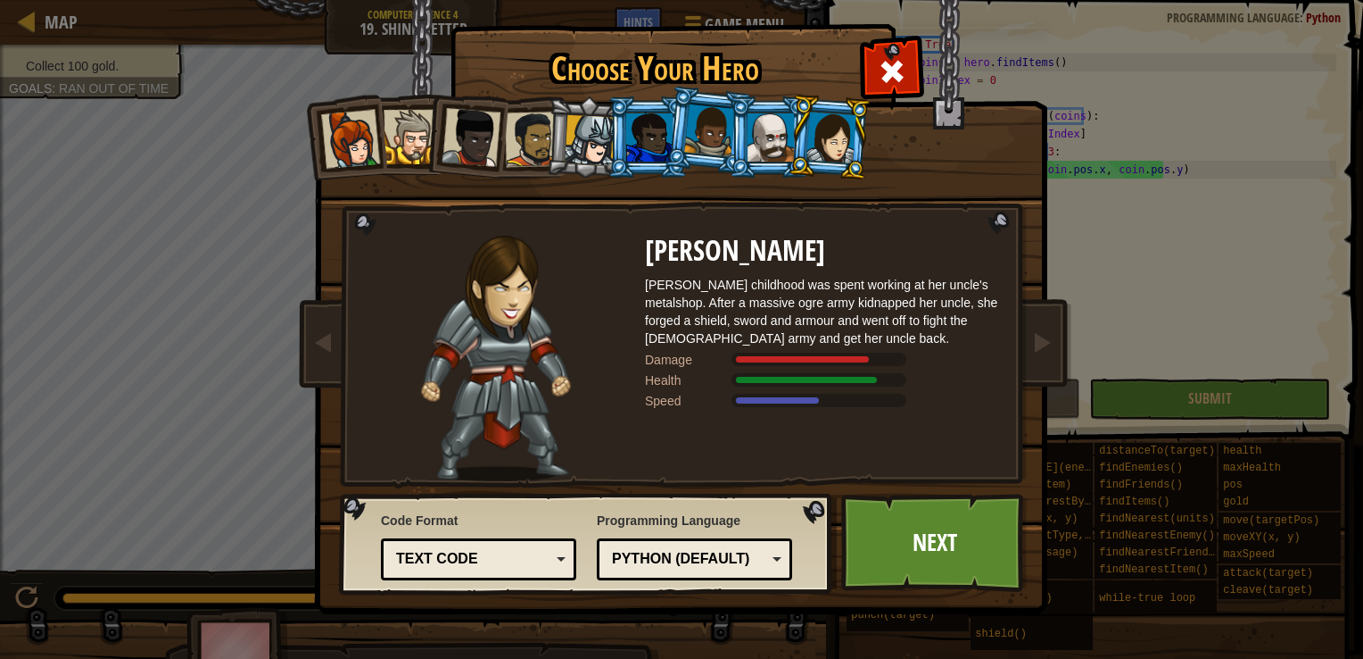
click at [775, 142] on div at bounding box center [771, 137] width 46 height 48
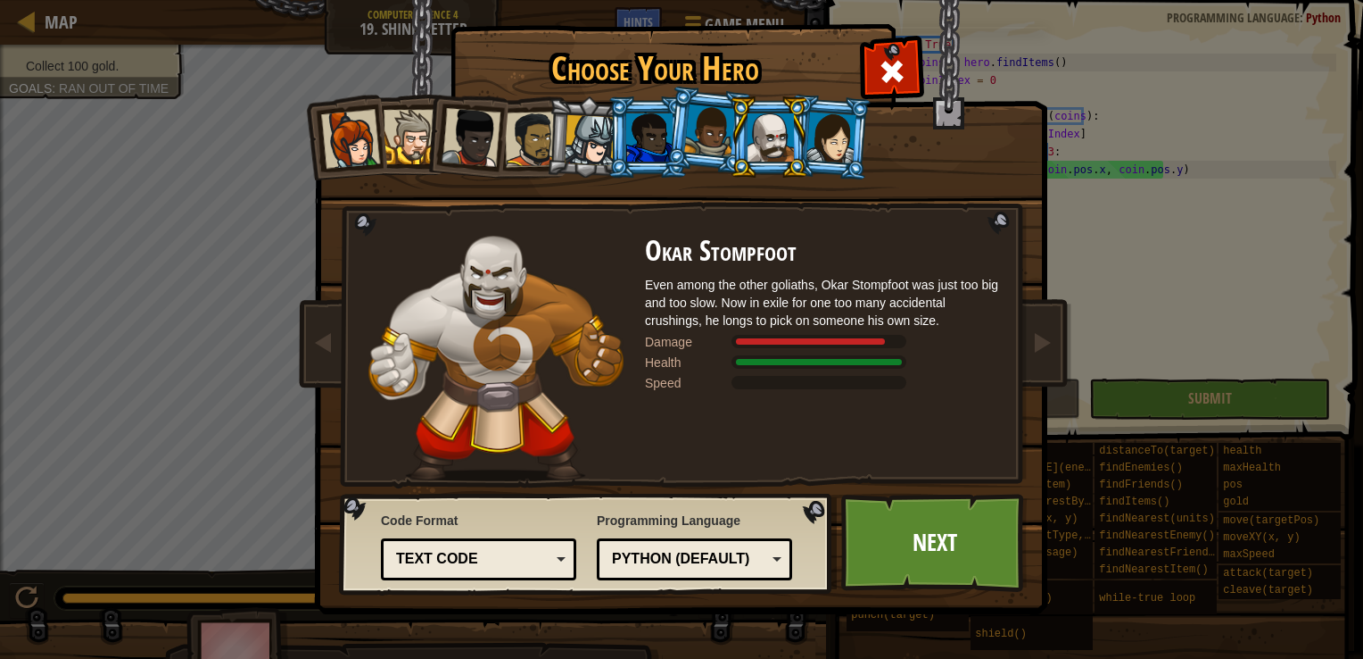
click at [711, 136] on div at bounding box center [709, 130] width 51 height 53
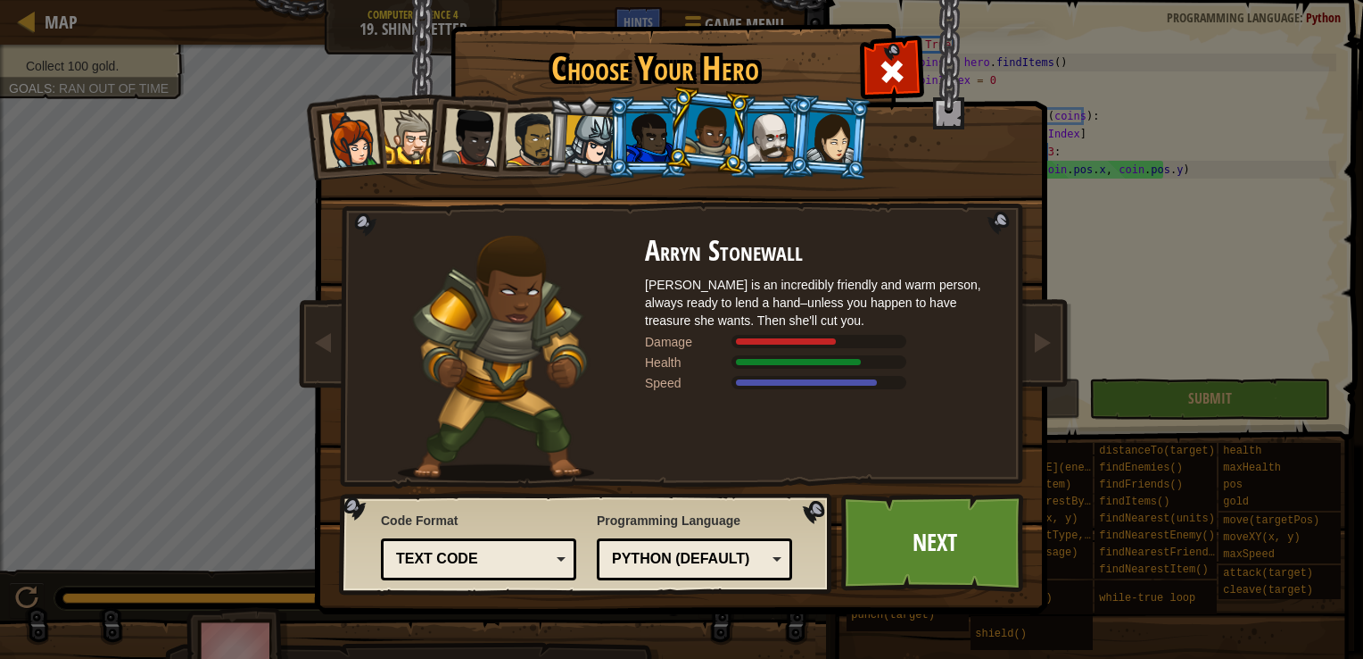
click at [660, 130] on div at bounding box center [649, 137] width 46 height 48
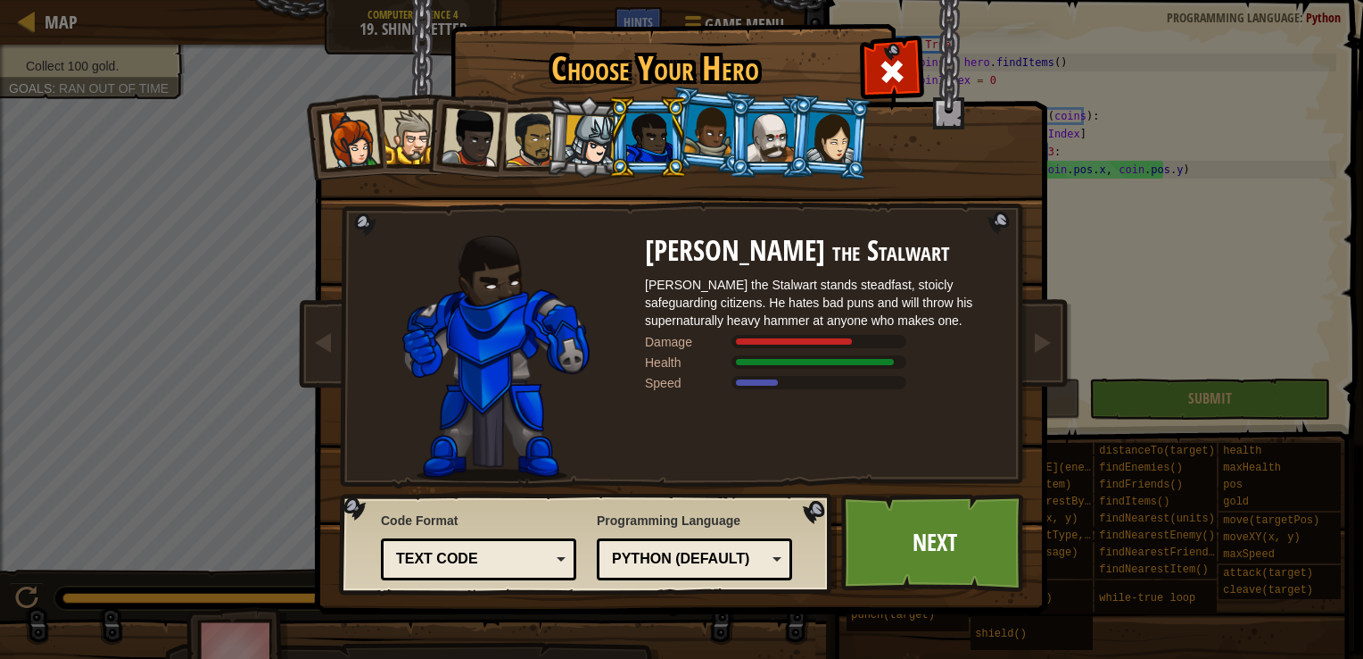
click at [586, 126] on div at bounding box center [590, 140] width 51 height 51
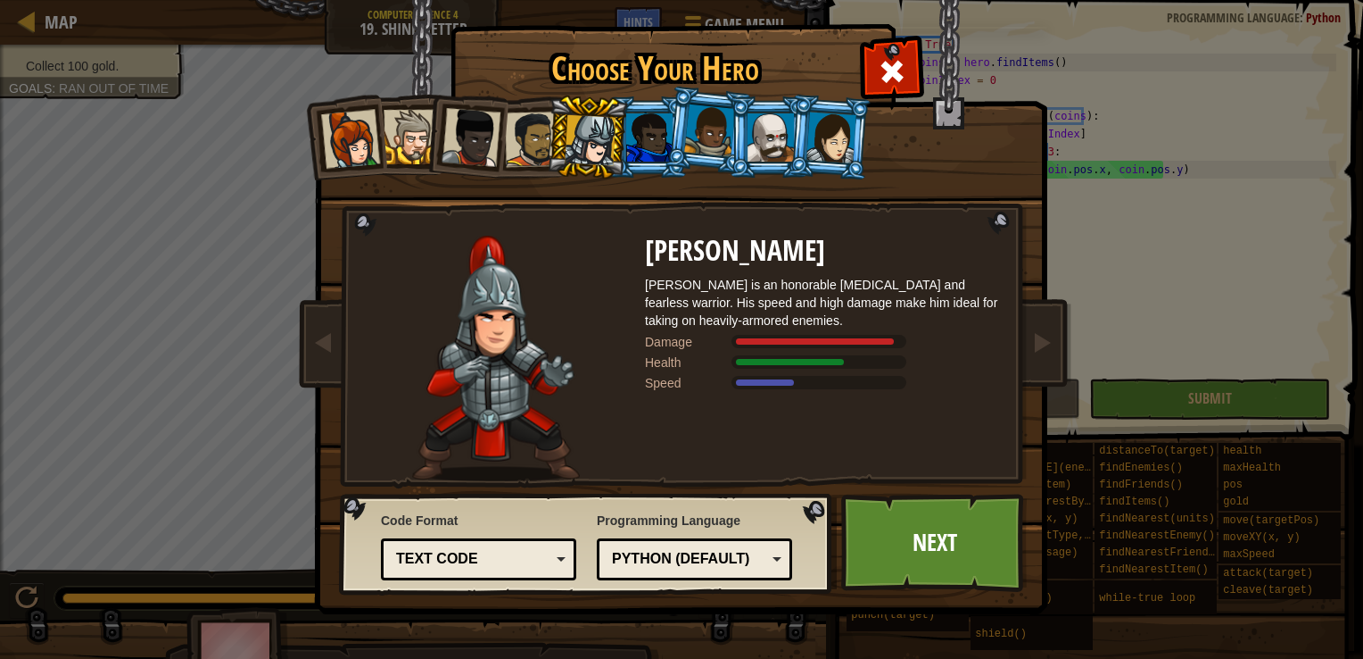
click at [708, 137] on div at bounding box center [709, 130] width 51 height 53
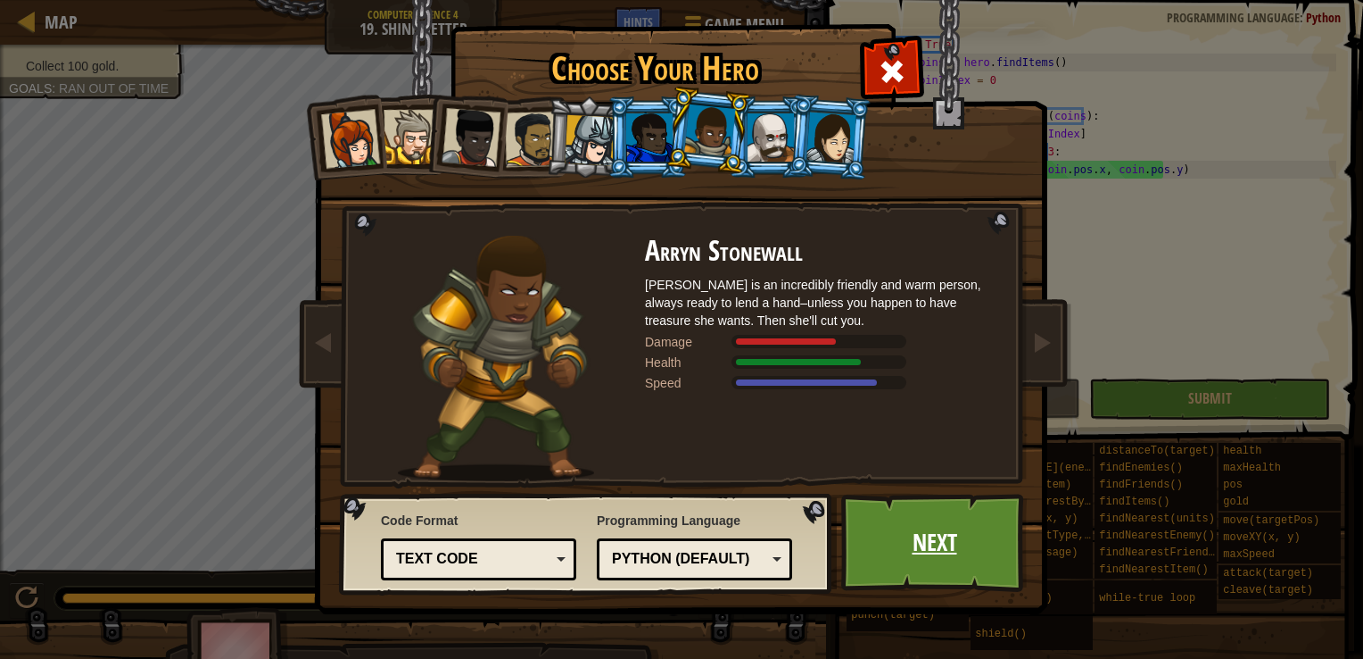
click at [946, 534] on link "Next" at bounding box center [934, 542] width 186 height 98
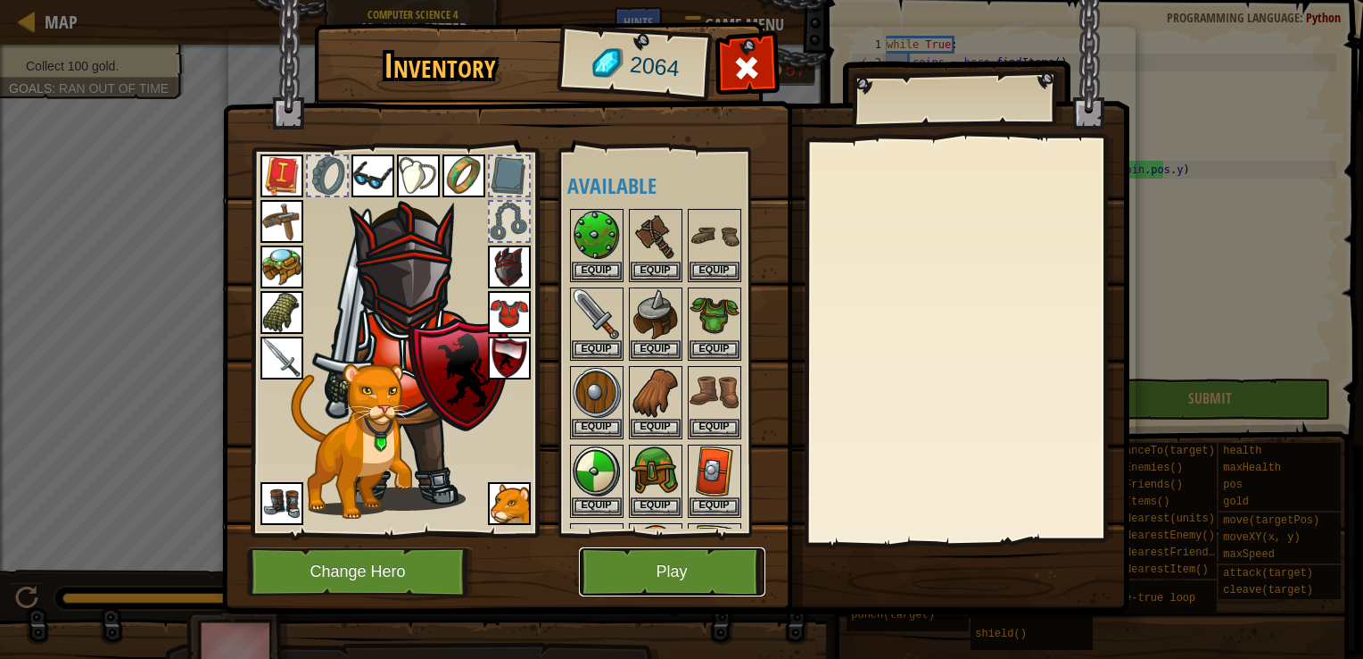
click at [676, 573] on button "Play" at bounding box center [672, 571] width 186 height 49
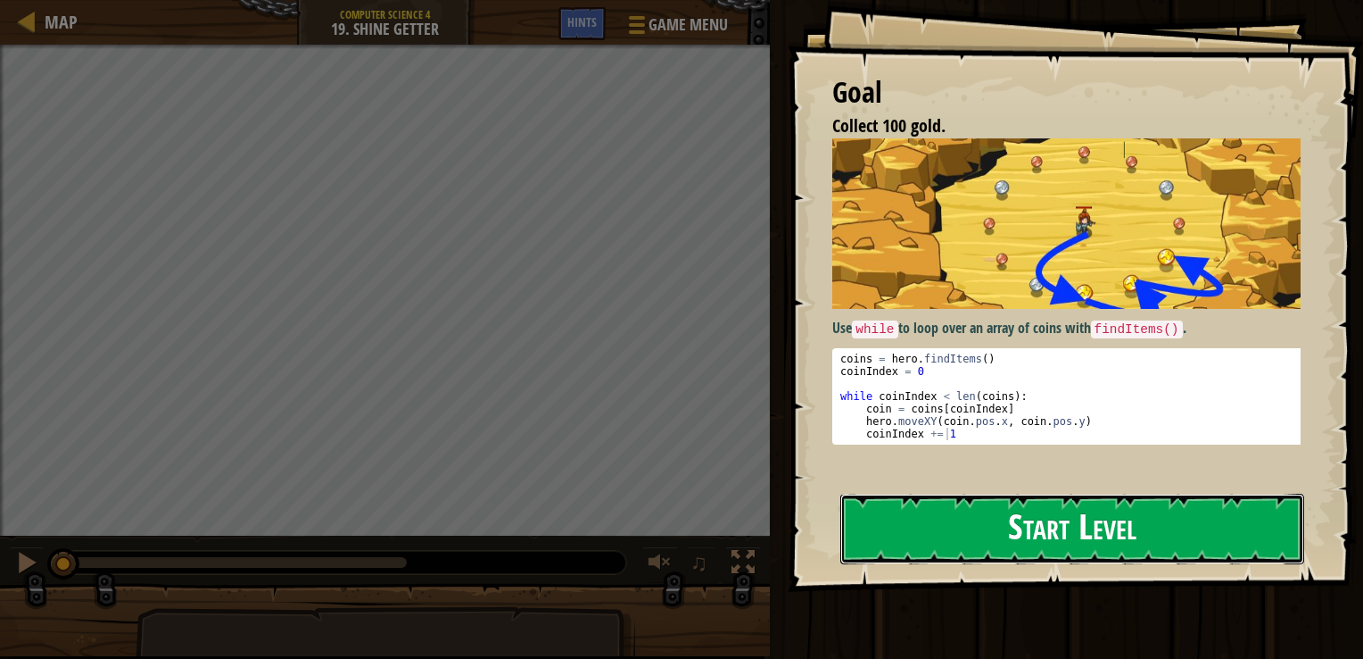
click at [1067, 529] on button "Start Level" at bounding box center [1073, 528] width 464 height 70
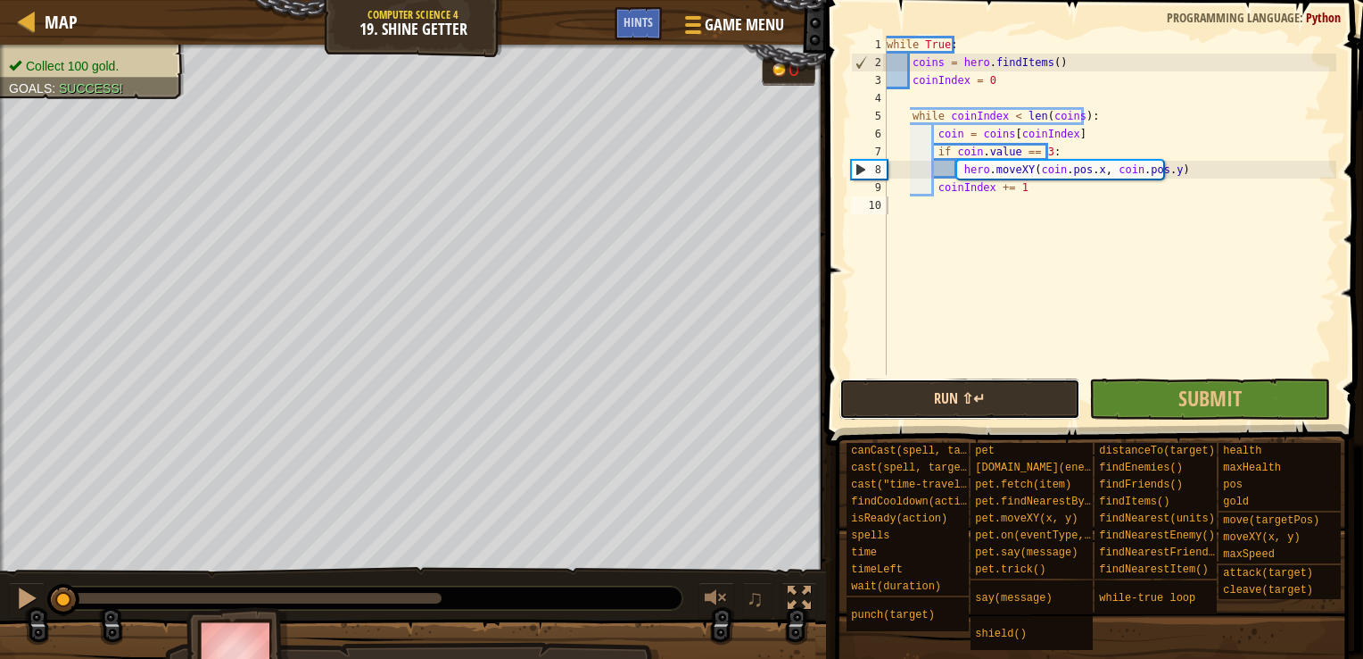
click at [971, 395] on button "Run ⇧↵" at bounding box center [960, 398] width 241 height 41
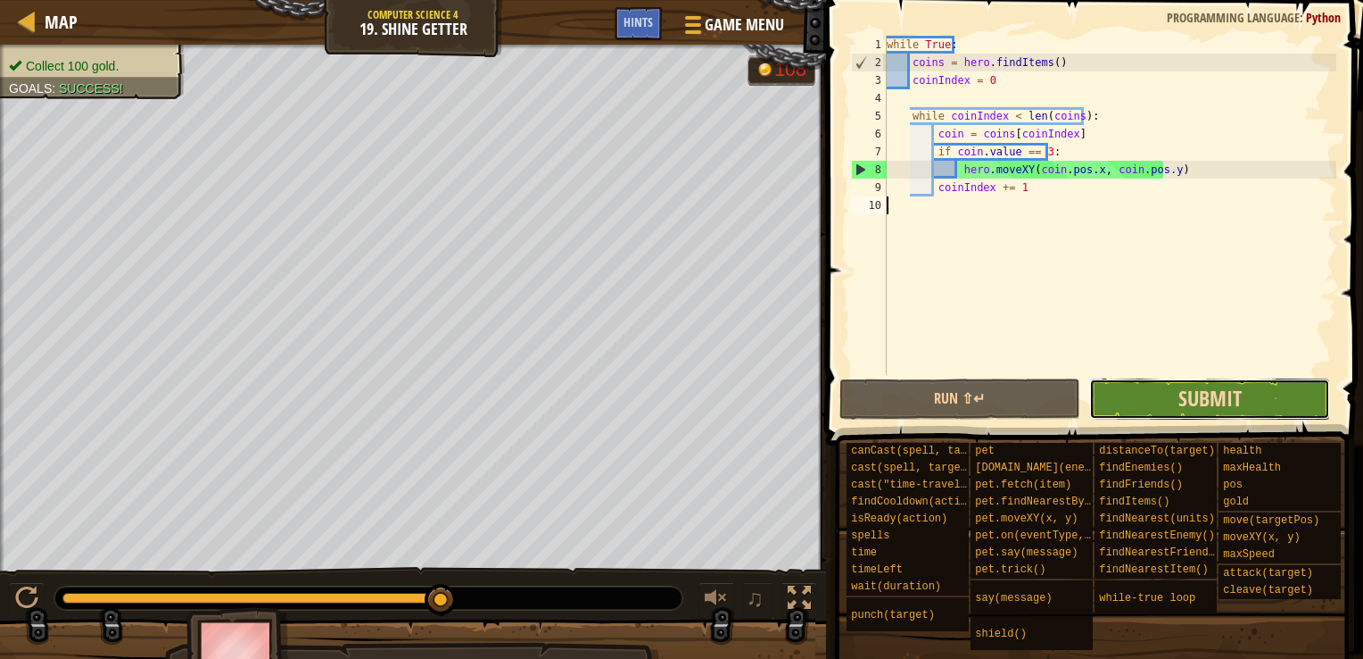
click at [1216, 391] on span "Submit" at bounding box center [1210, 398] width 63 height 29
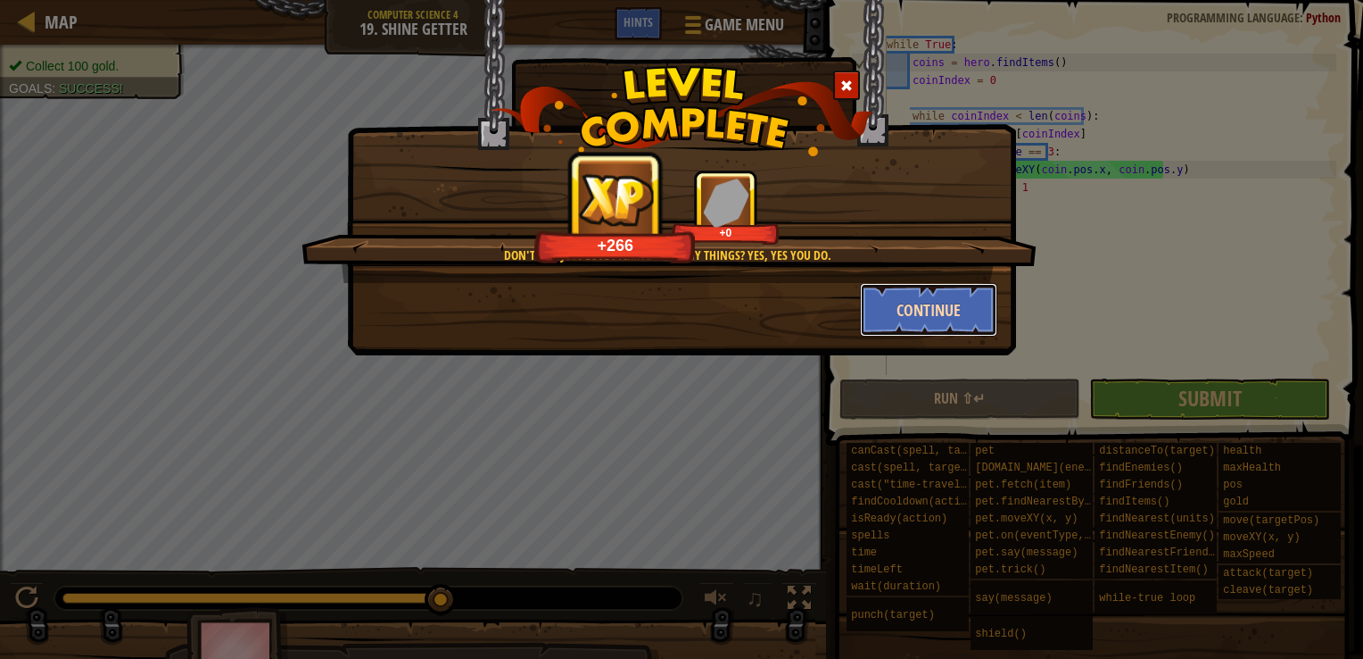
click at [930, 312] on button "Continue" at bounding box center [929, 310] width 138 height 54
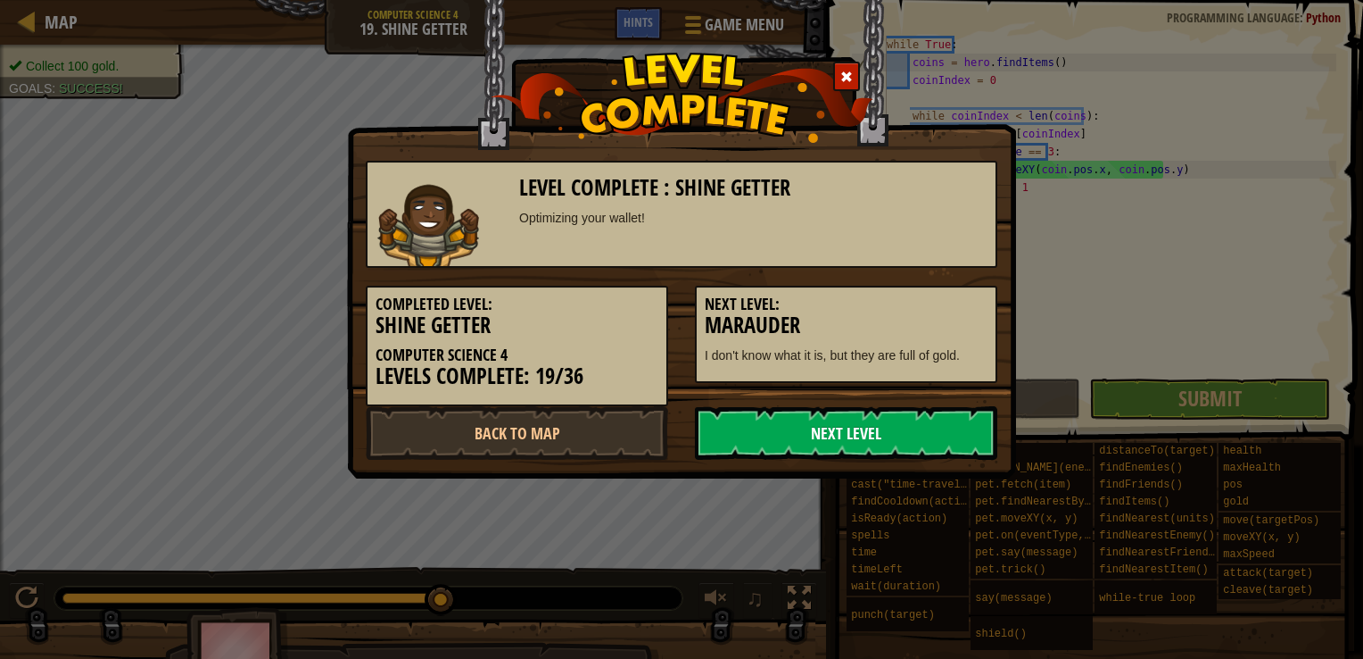
click at [849, 430] on link "Next Level" at bounding box center [846, 433] width 302 height 54
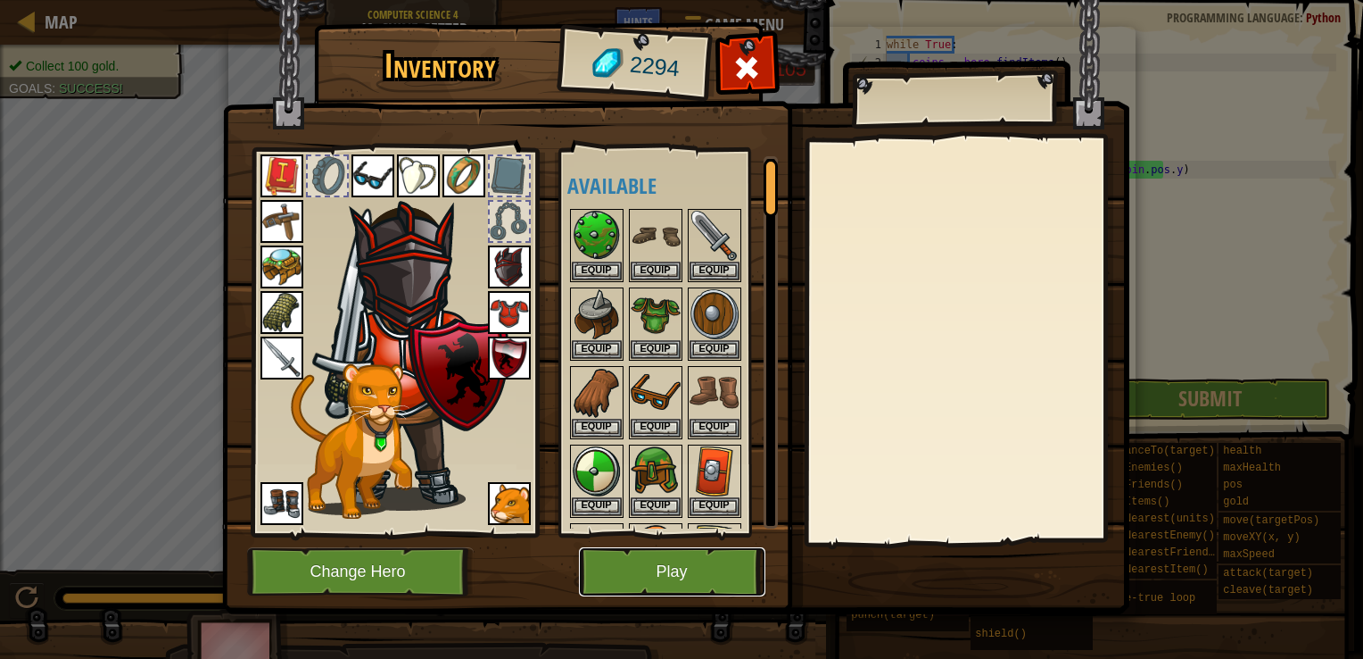
click at [675, 565] on button "Play" at bounding box center [672, 571] width 186 height 49
